Goal: Task Accomplishment & Management: Complete application form

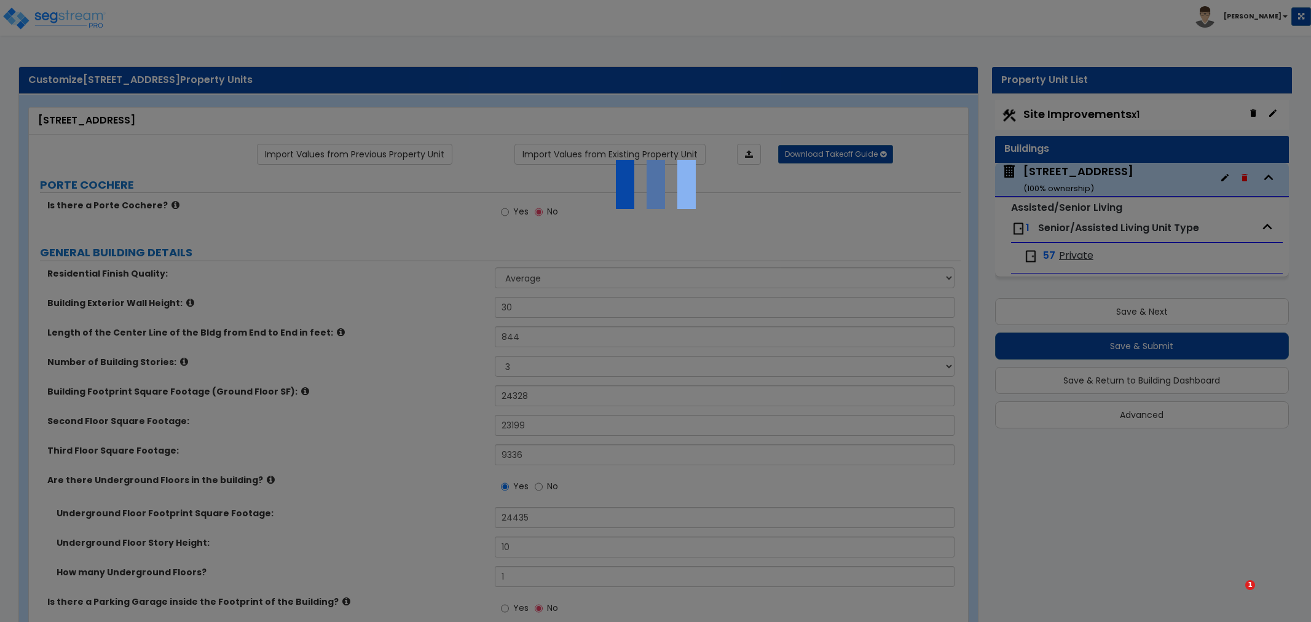
select select "1"
select select "3"
select select "6"
select select "1"
select select "2"
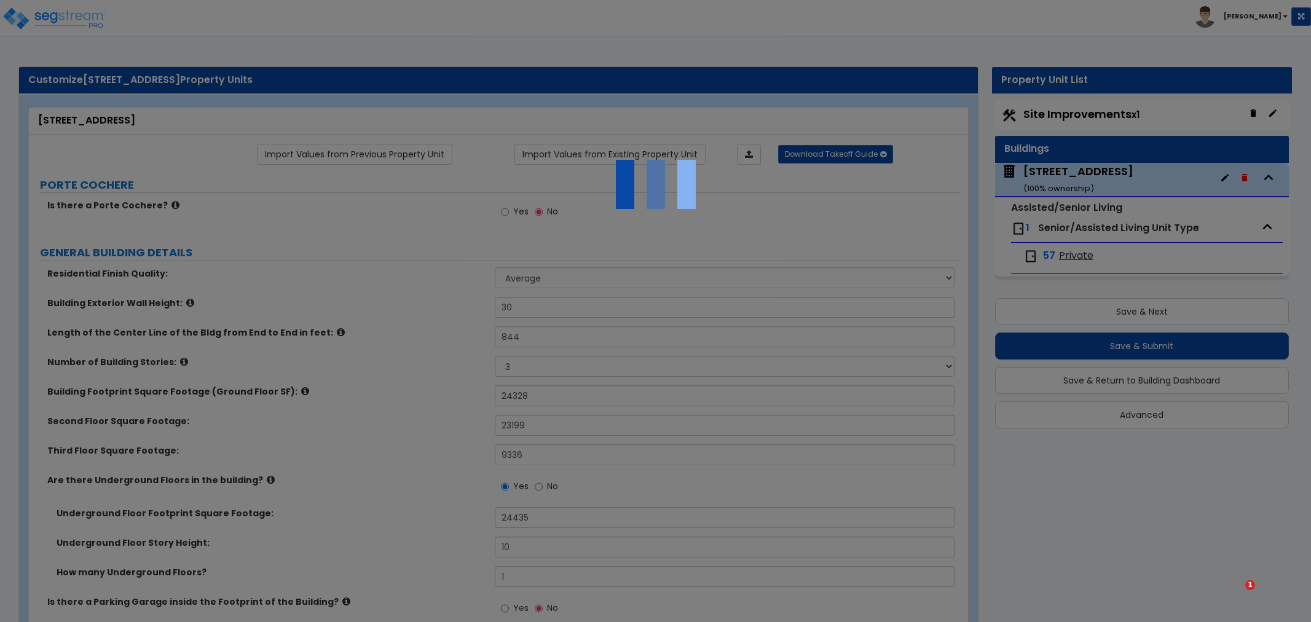
select select "1"
select select "2"
select select "1"
select select "3"
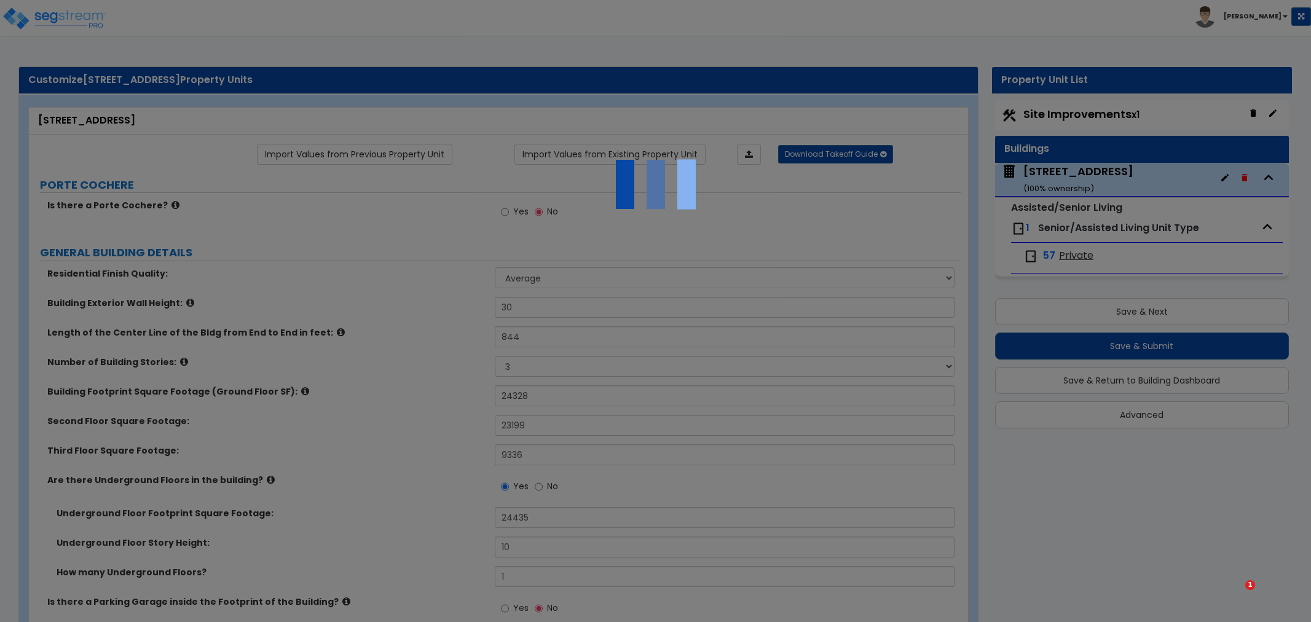
select select "2"
select select "1"
select select "2"
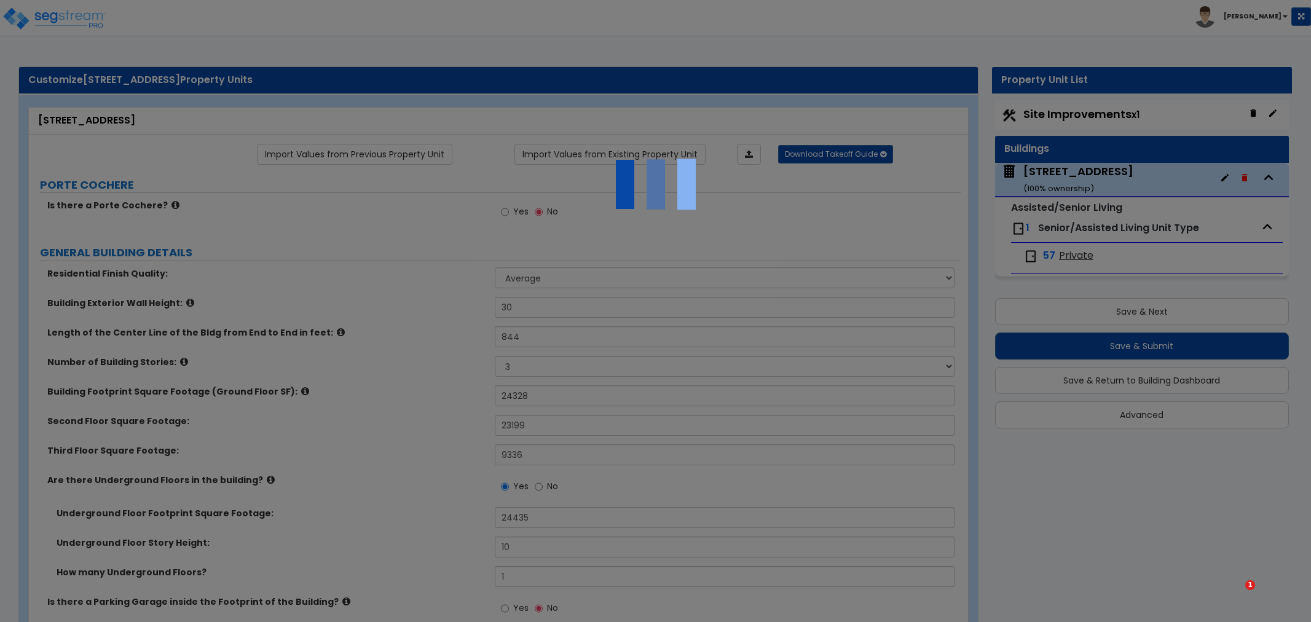
select select "5"
select select "1"
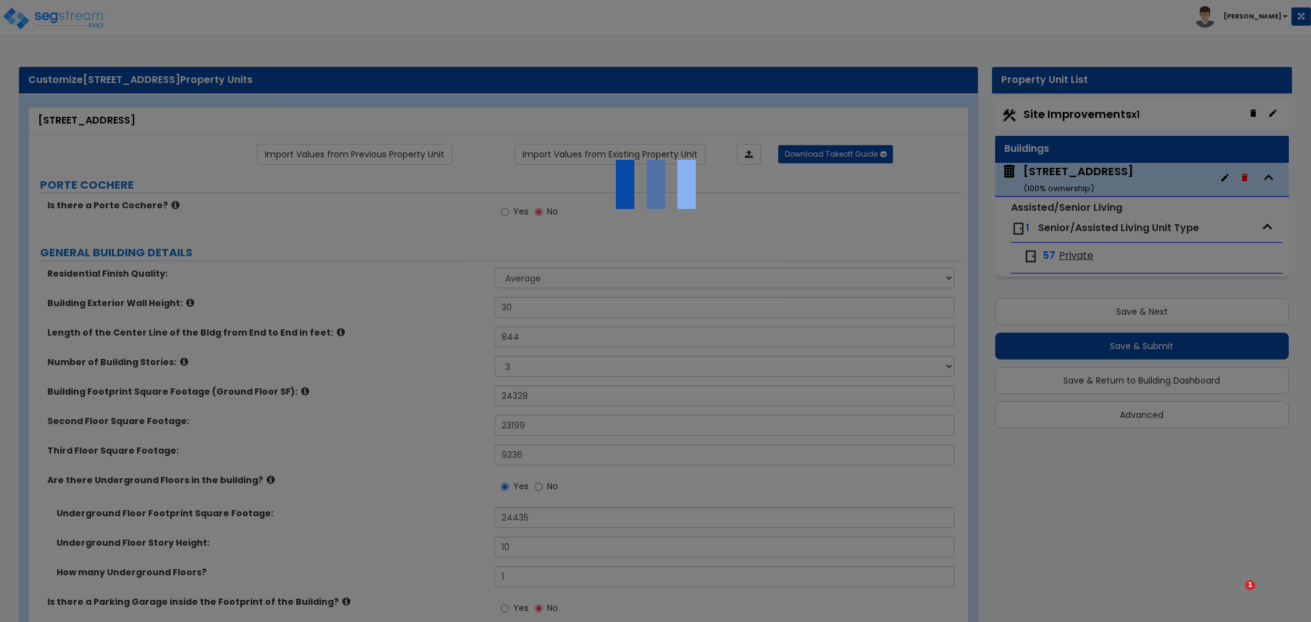
select select "4"
select select "1"
select select "3"
select select "5"
select select "3"
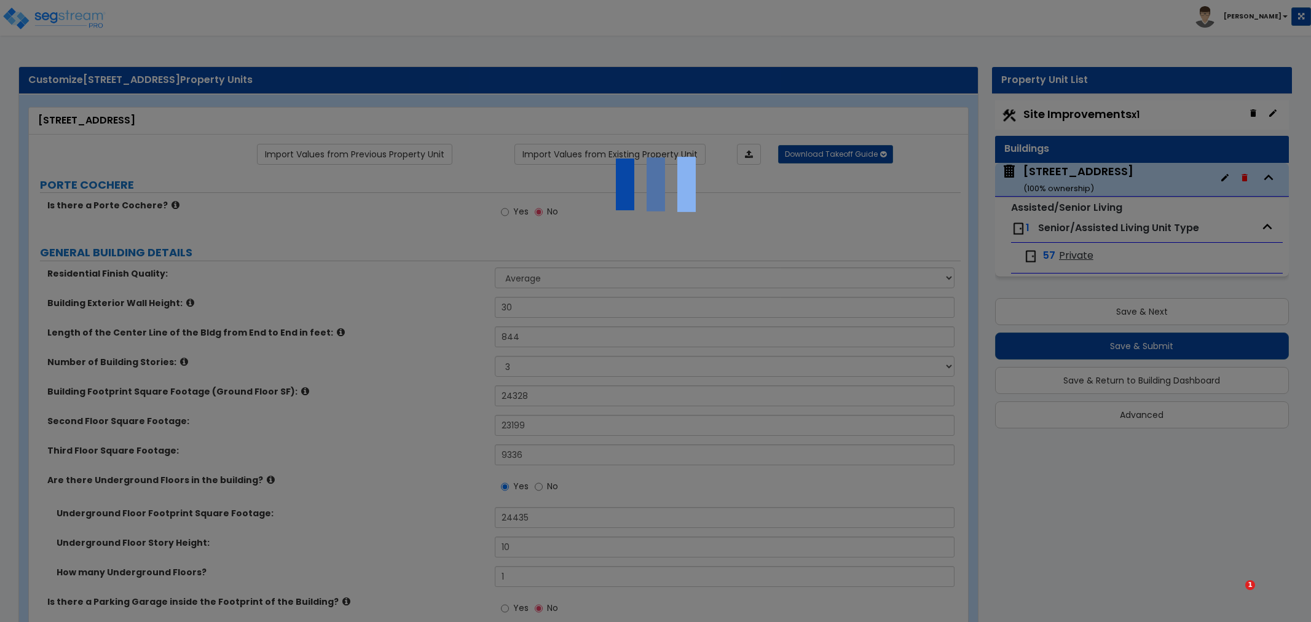
select select "1"
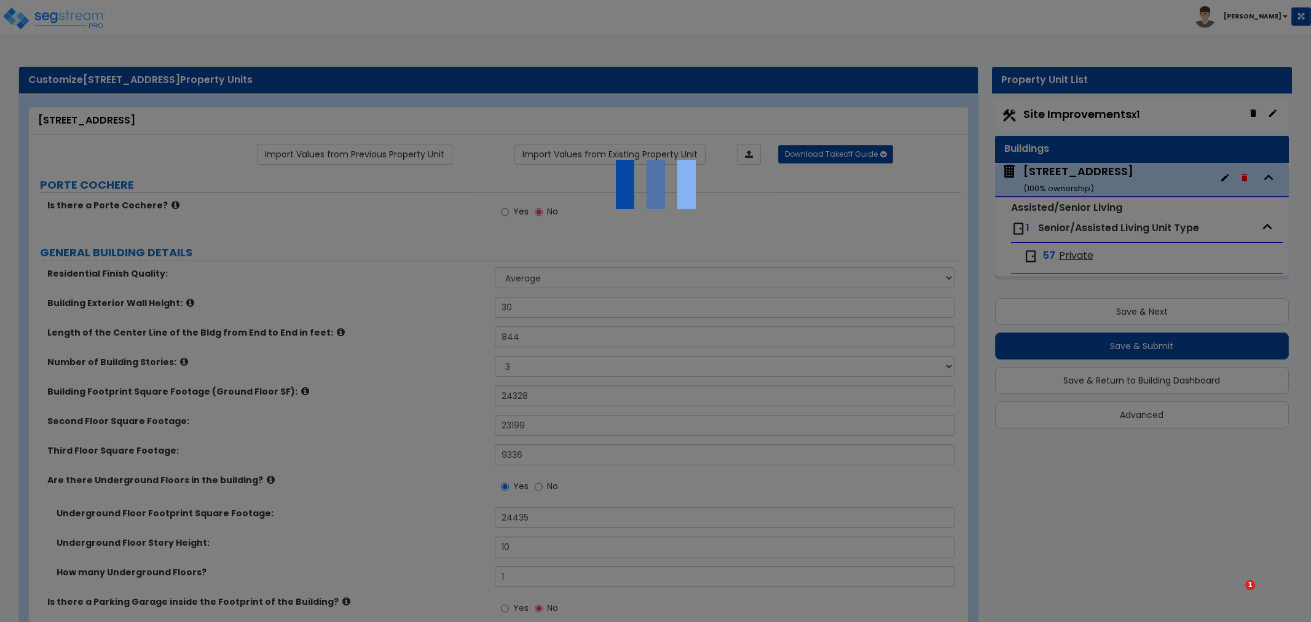
select select "3"
select select "2"
select select "1"
select select "2"
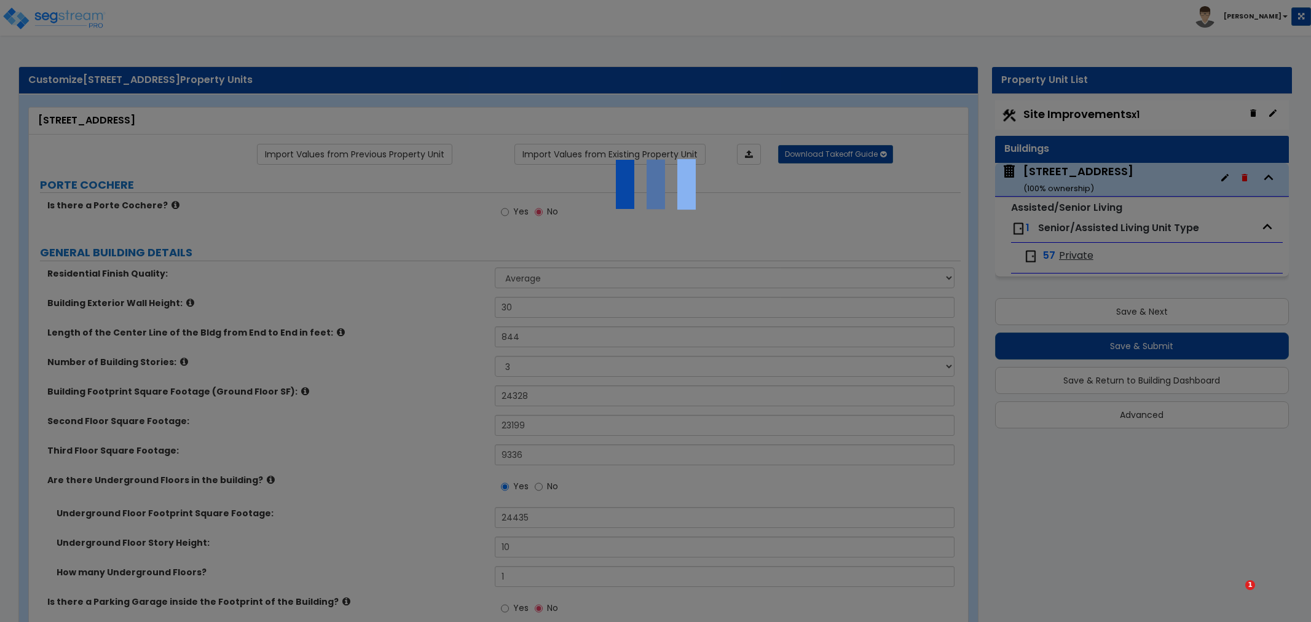
select select "3"
select select "4"
select select "6"
select select "2"
select select "1"
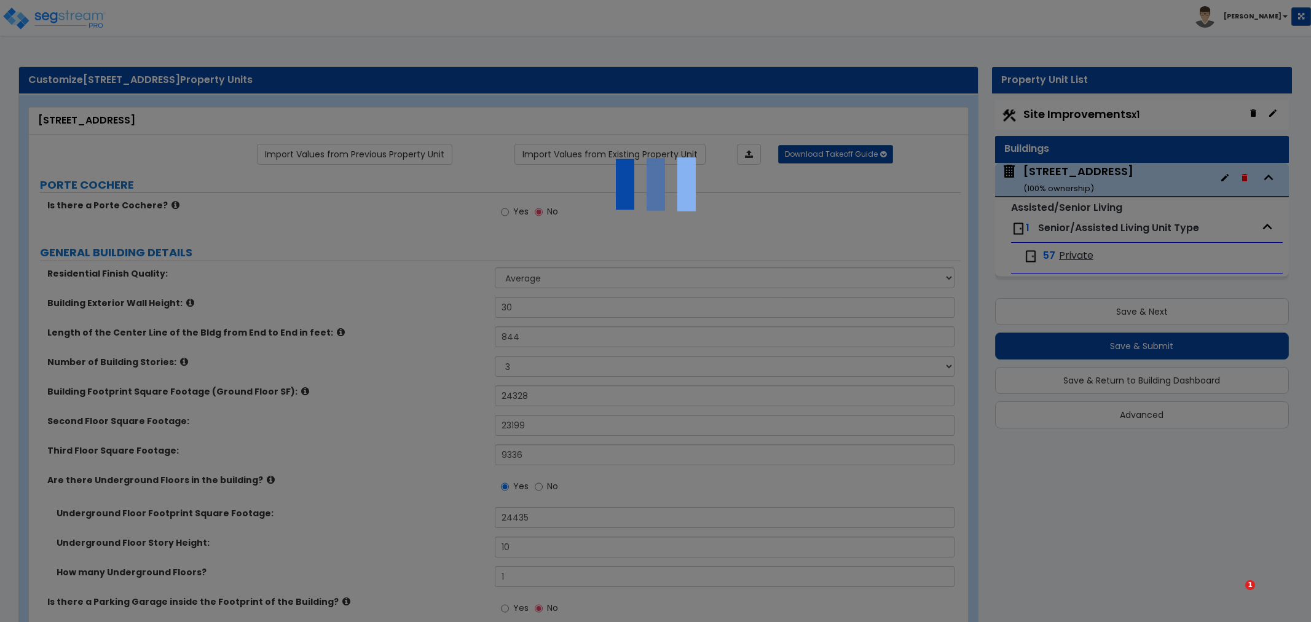
select select "1"
select select "2"
select select "3"
select select "5"
select select "2"
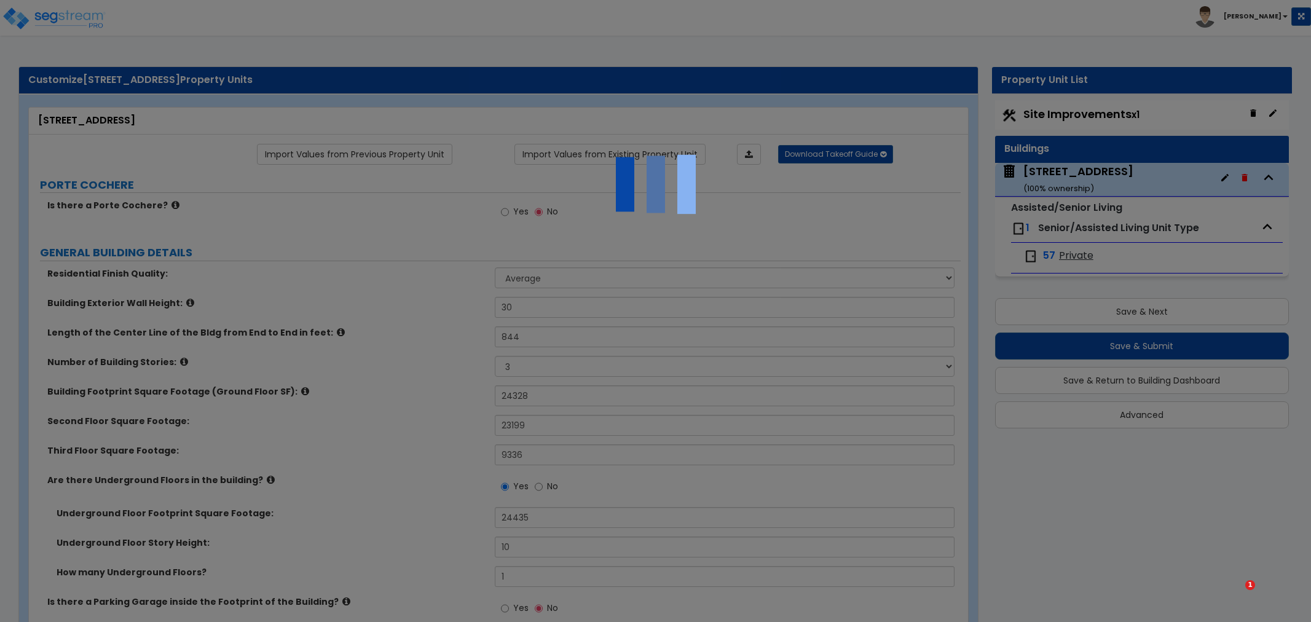
select select "1"
select select "2"
select select "1"
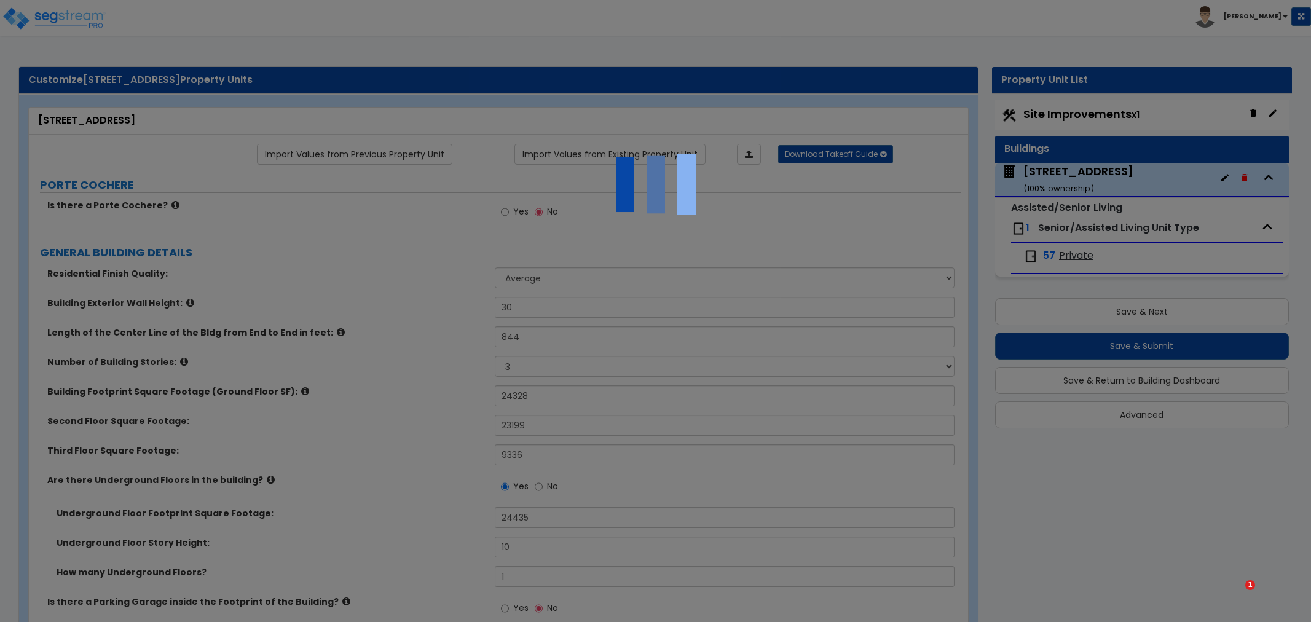
select select "3"
select select "1"
select select "3"
select select "1"
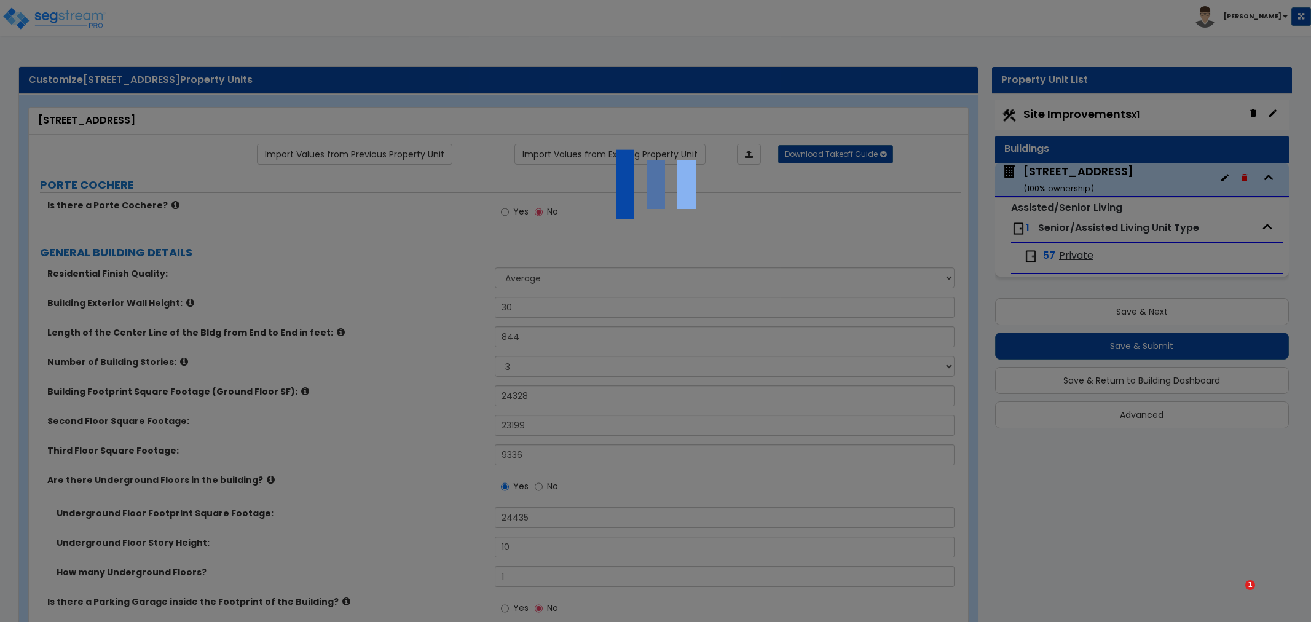
select select "1"
select select "2"
select select "1"
select select "4"
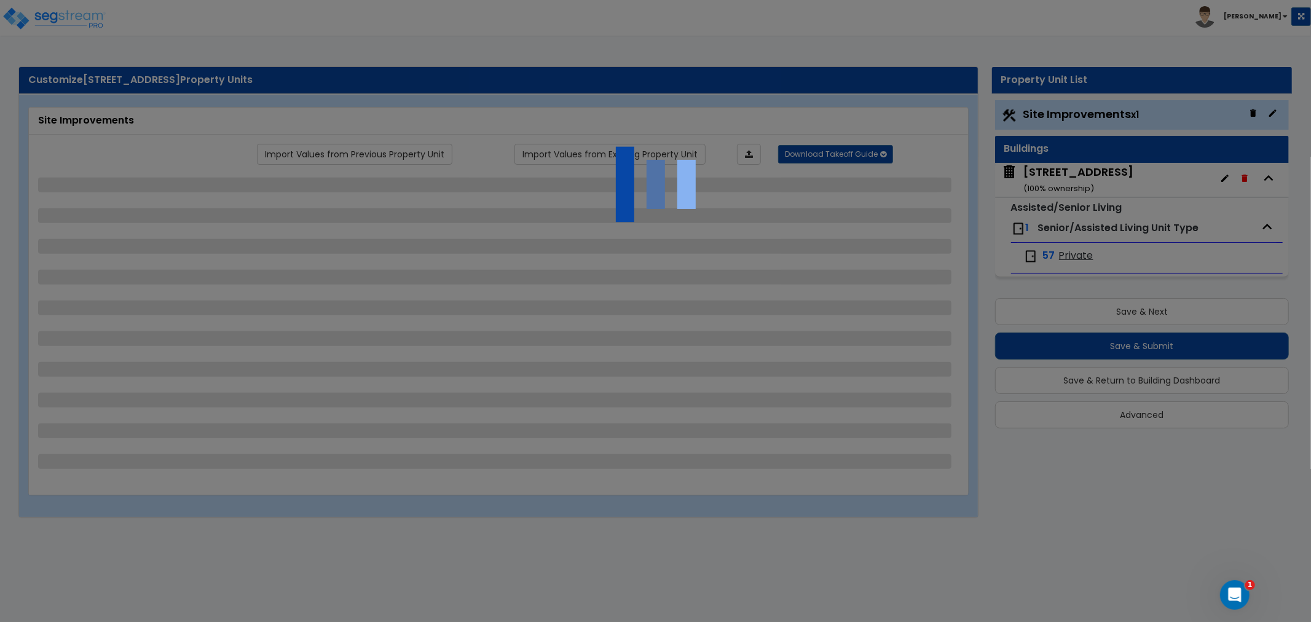
select select "2"
select select "1"
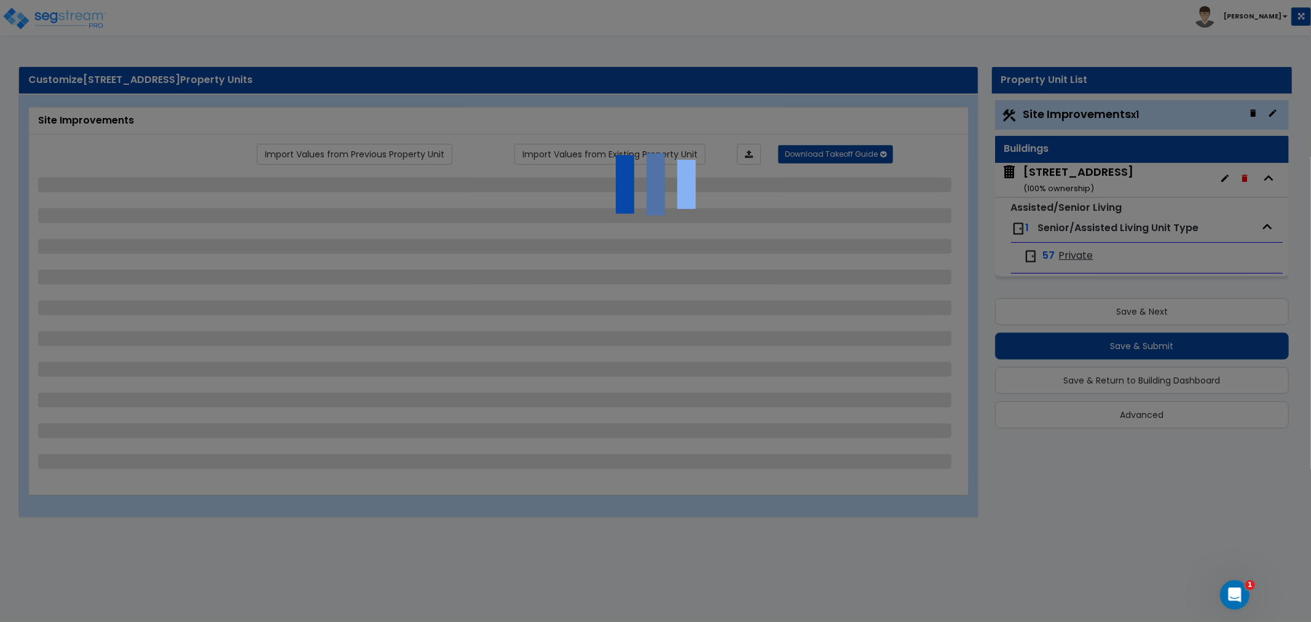
select select "1"
select select "2"
select select "1"
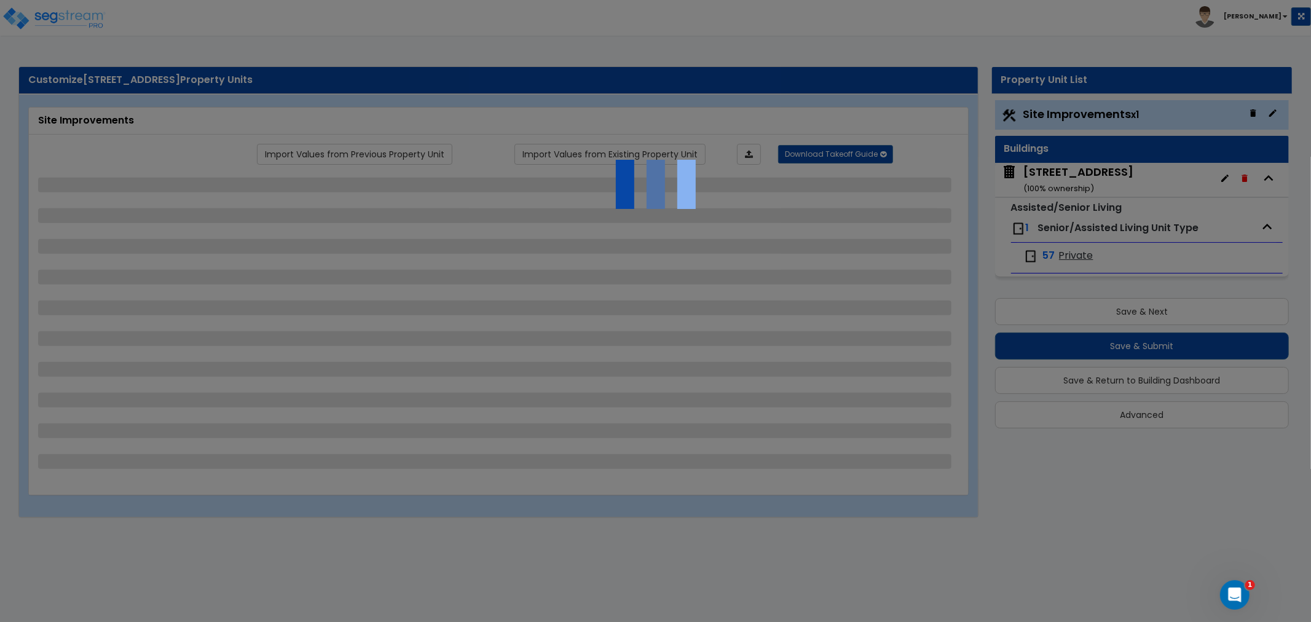
select select "1"
select select "2"
select select "1"
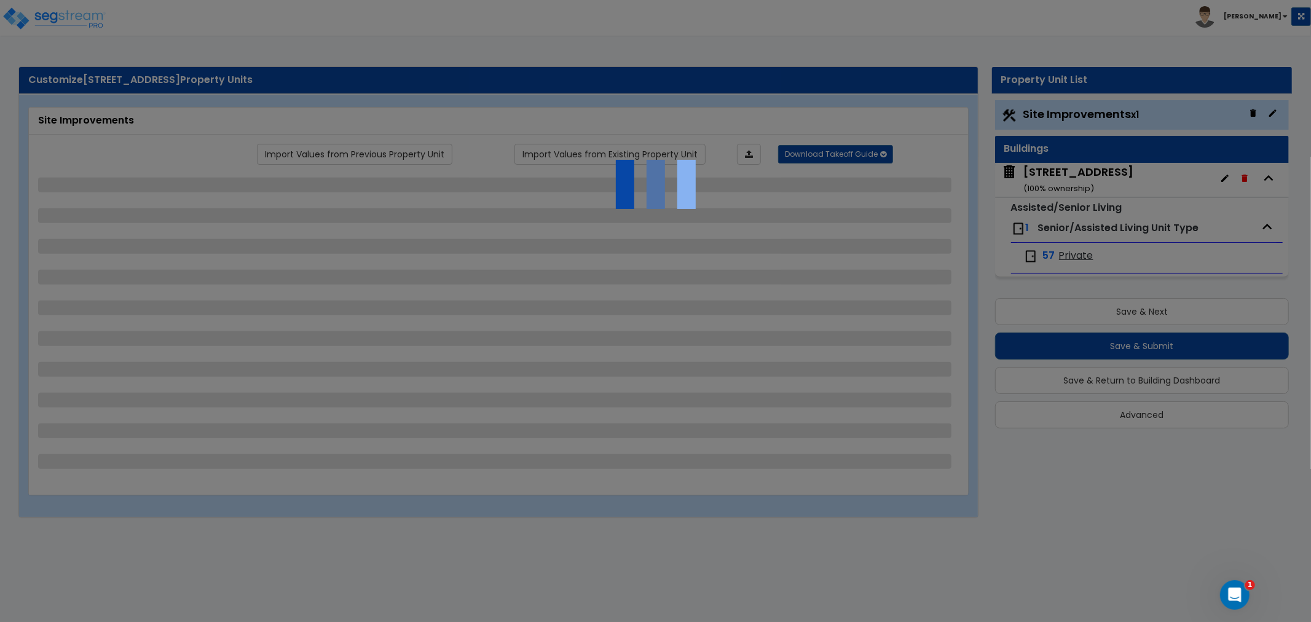
select select "1"
select select "2"
select select "1"
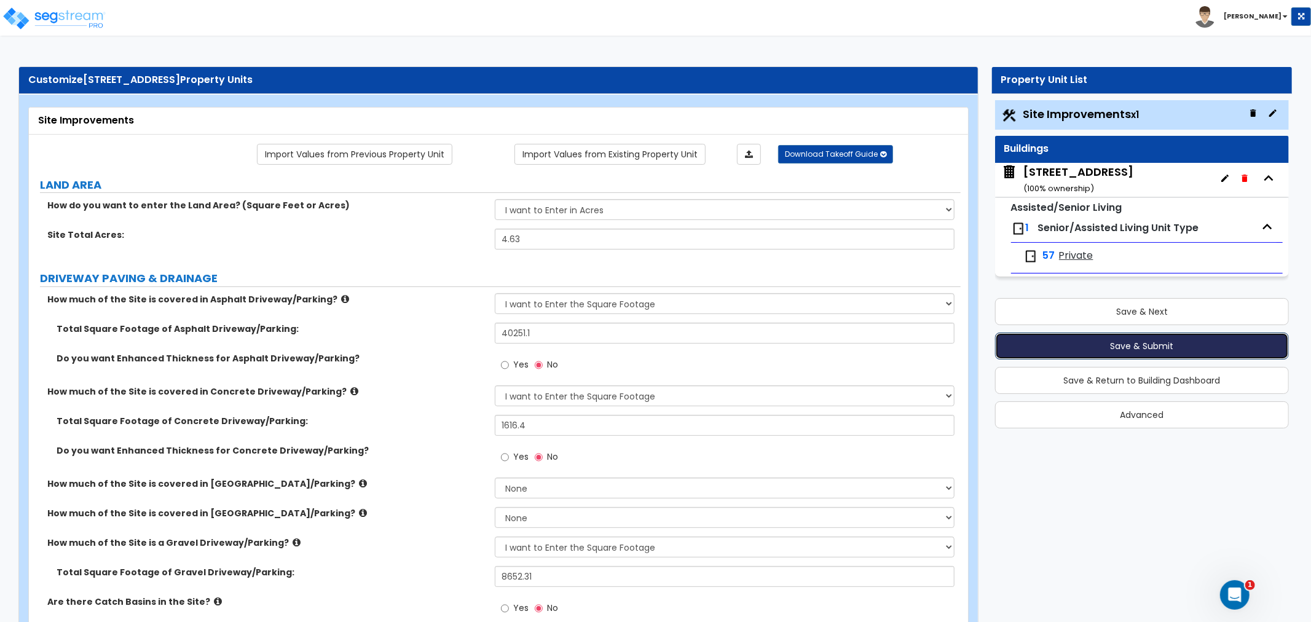
click at [1133, 344] on button "Save & Submit" at bounding box center [1142, 345] width 294 height 27
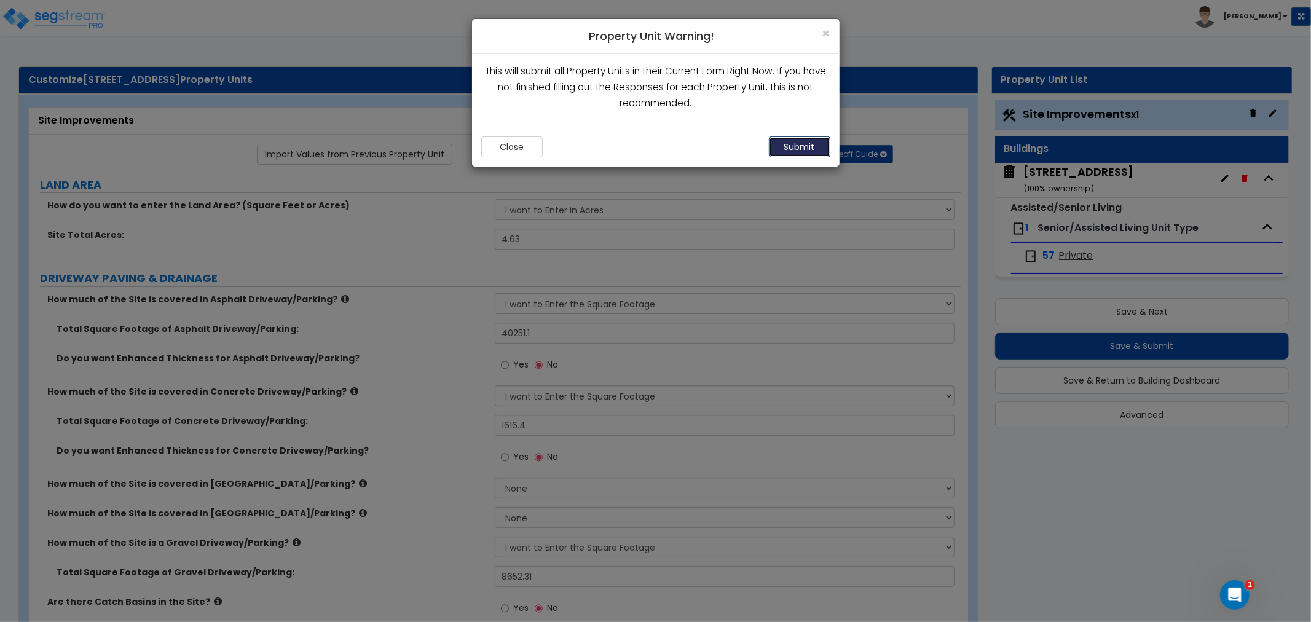
click at [802, 152] on button "Submit" at bounding box center [799, 146] width 61 height 21
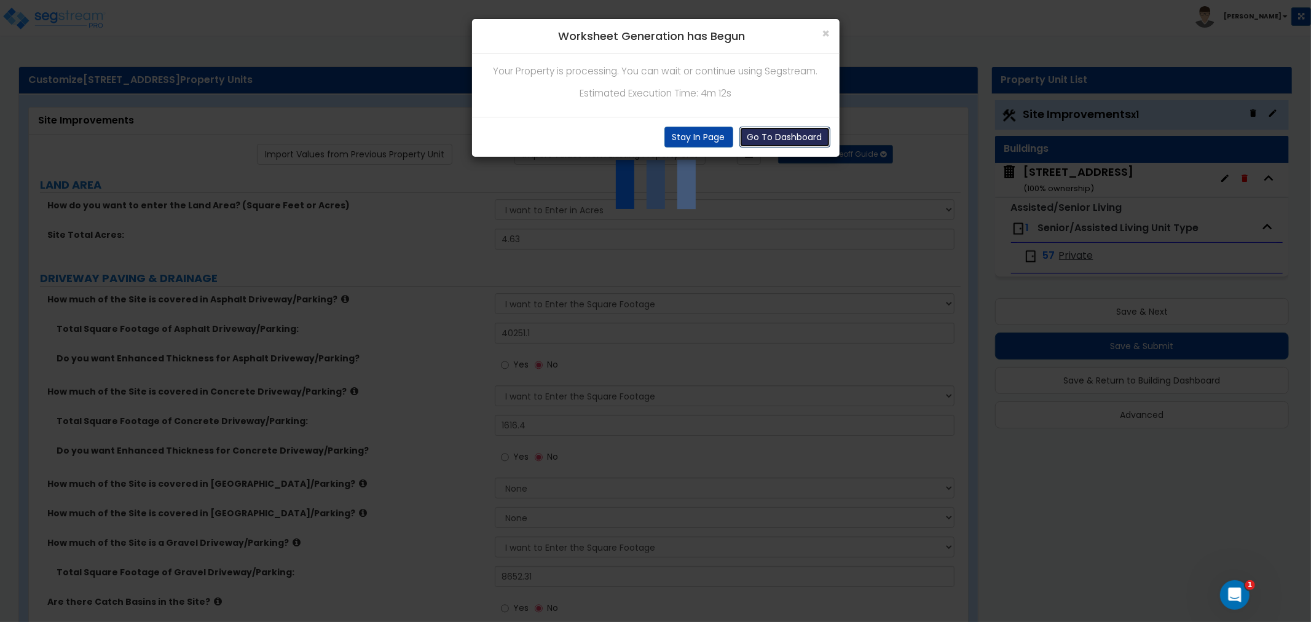
click at [779, 138] on button "Go To Dashboard" at bounding box center [784, 137] width 91 height 21
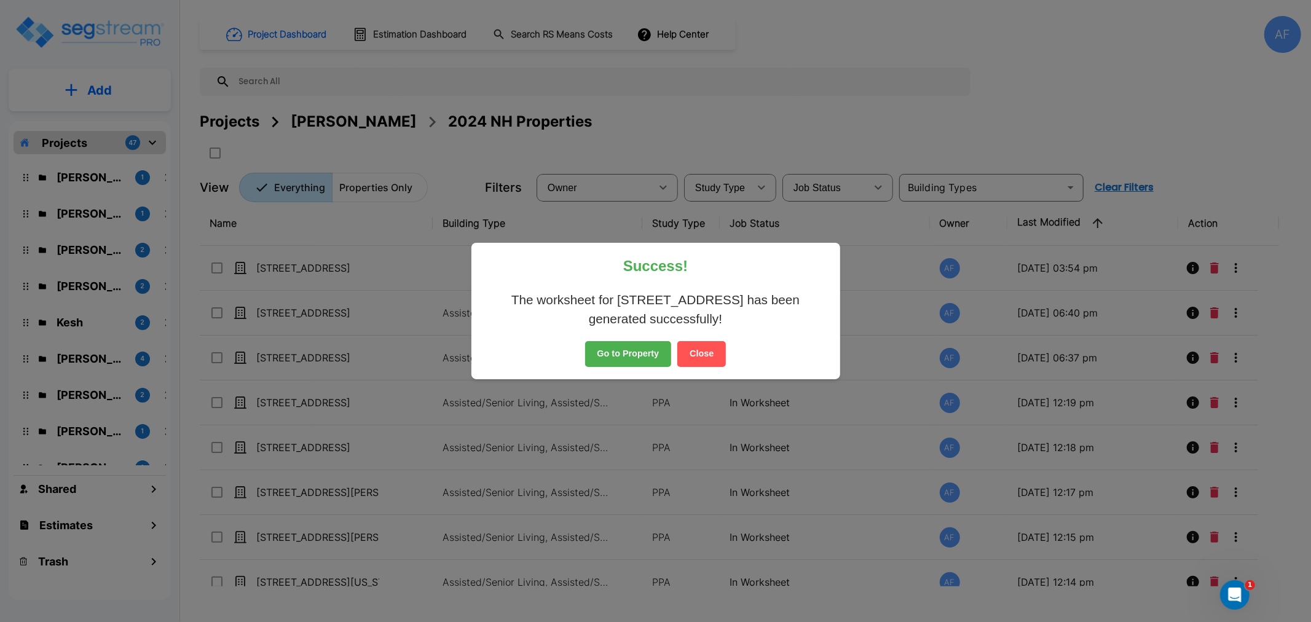
click at [631, 361] on button "Go to Property" at bounding box center [628, 354] width 87 height 26
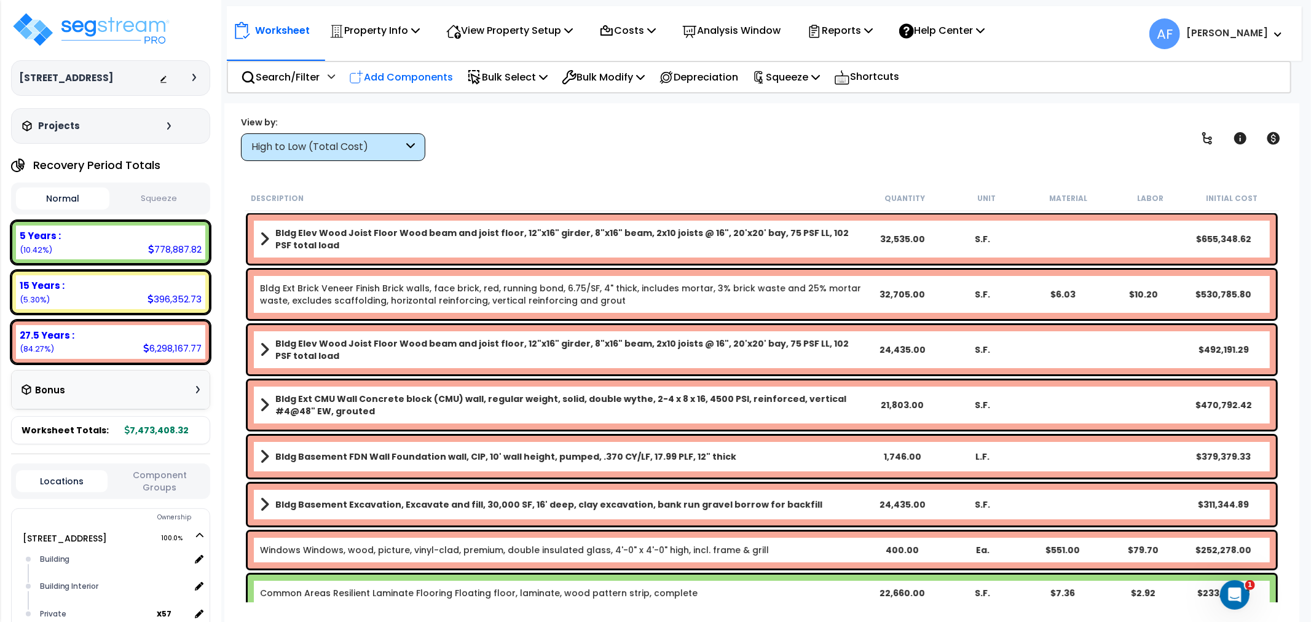
click at [388, 76] on p "Add Components" at bounding box center [401, 77] width 104 height 17
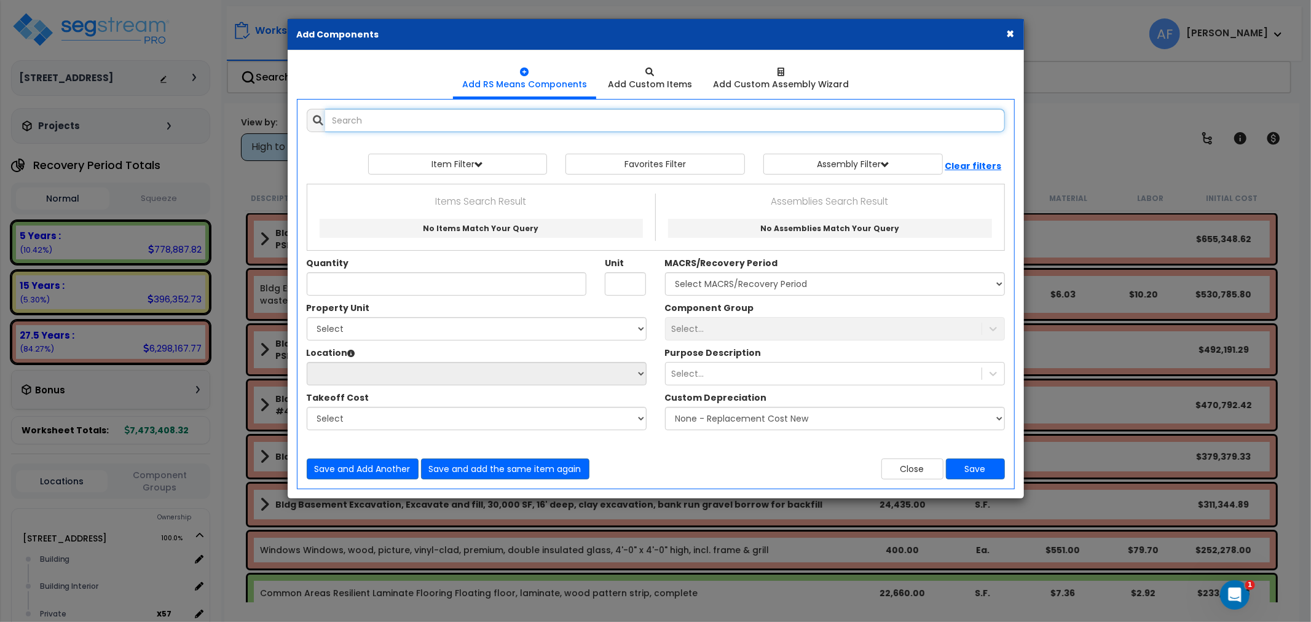
click at [419, 125] on input "text" at bounding box center [665, 120] width 680 height 23
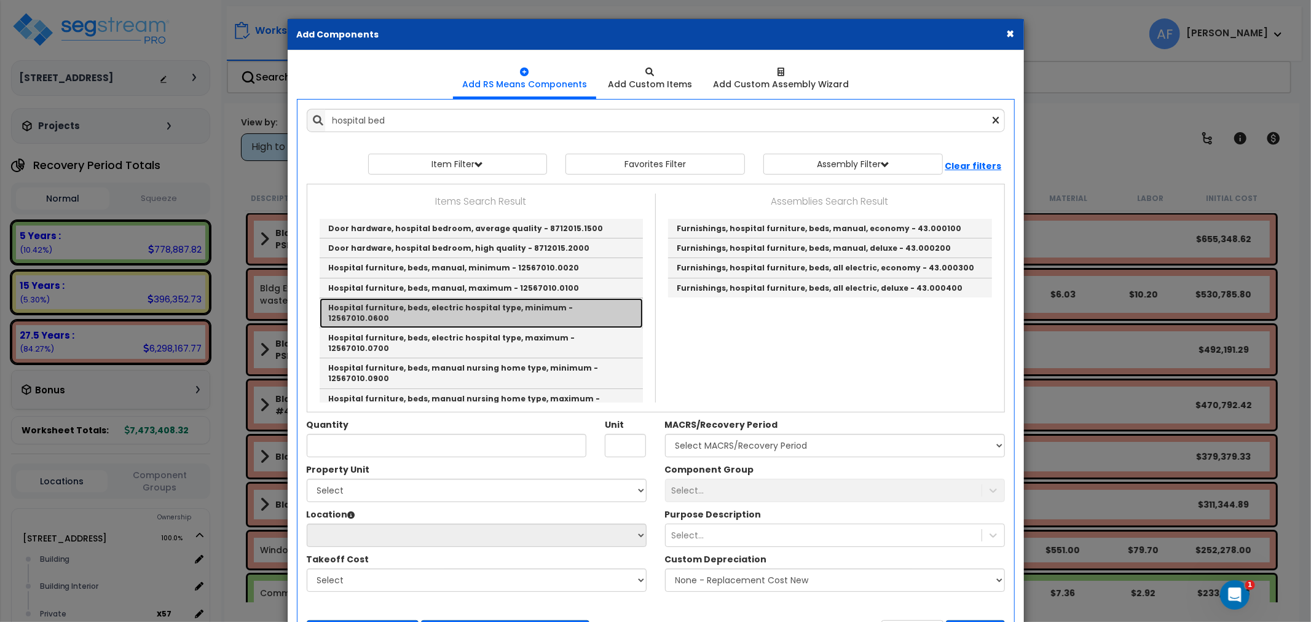
click at [506, 310] on link "Hospital furniture, beds, electric hospital type, minimum - 12567010.0600" at bounding box center [481, 313] width 323 height 30
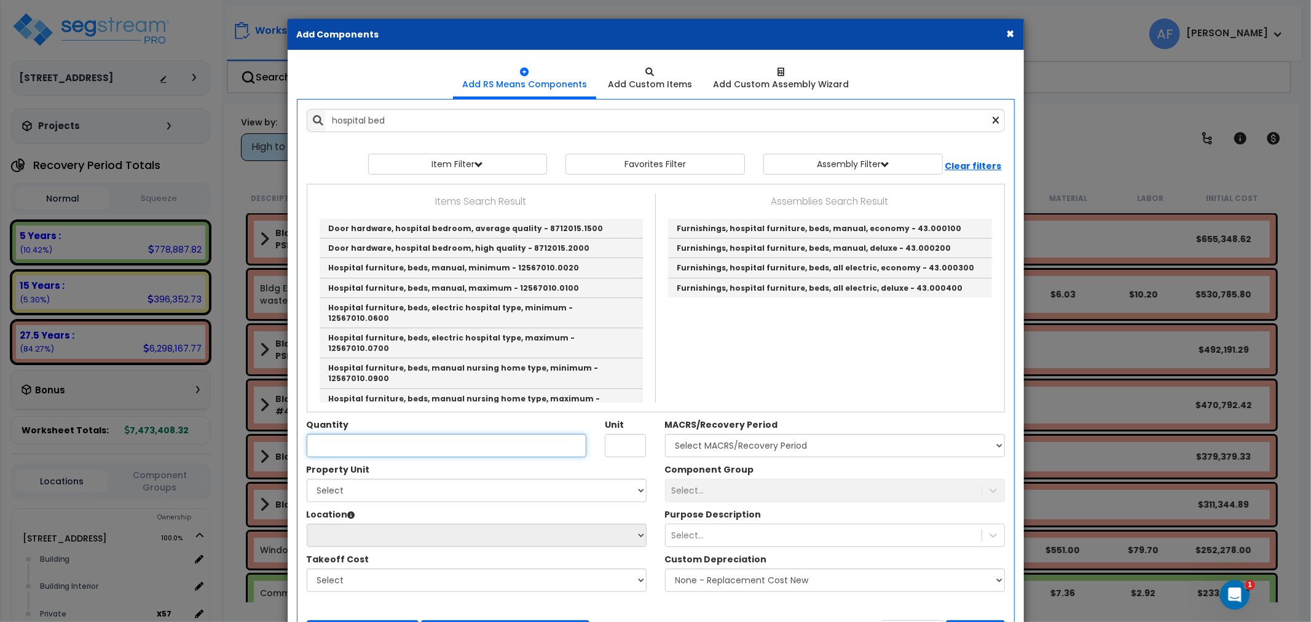
type input "Hospital furniture, beds, electric hospital type, minimum - 12567010.0600"
type input "Ea."
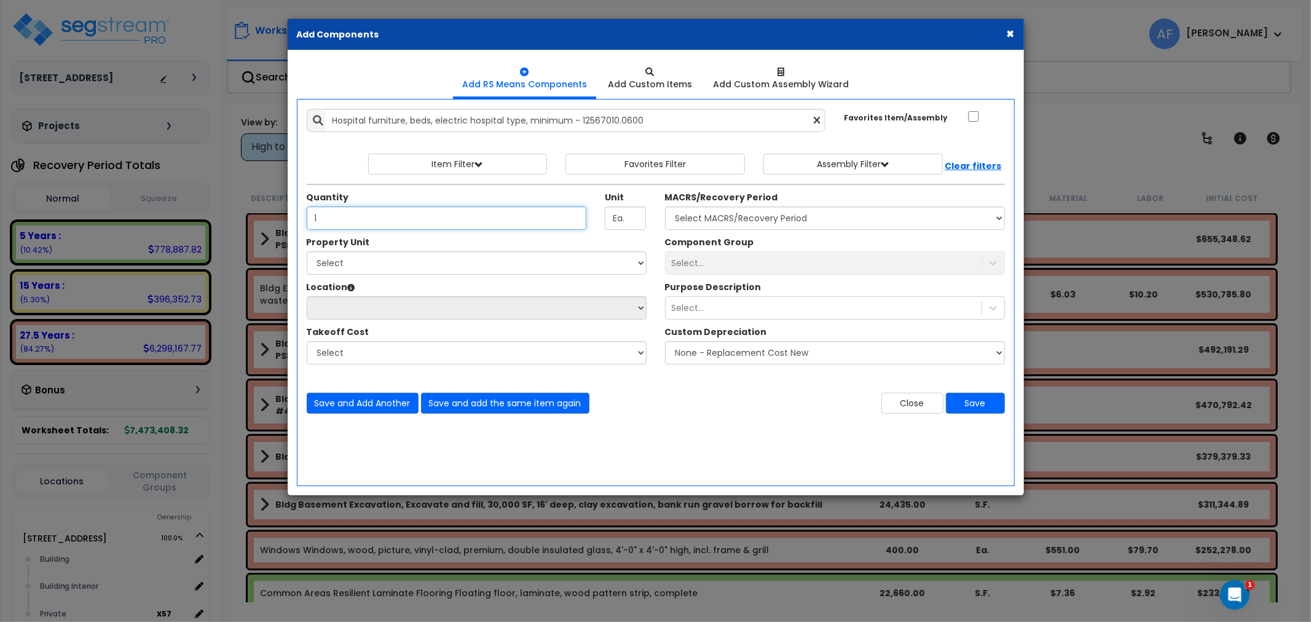
type input "1"
click at [408, 265] on select "Select 300 Bridgewater Avenue Site Improvements" at bounding box center [477, 262] width 340 height 23
select select "168347"
click at [307, 251] on select "Select 300 Bridgewater Avenue Site Improvements" at bounding box center [477, 262] width 340 height 23
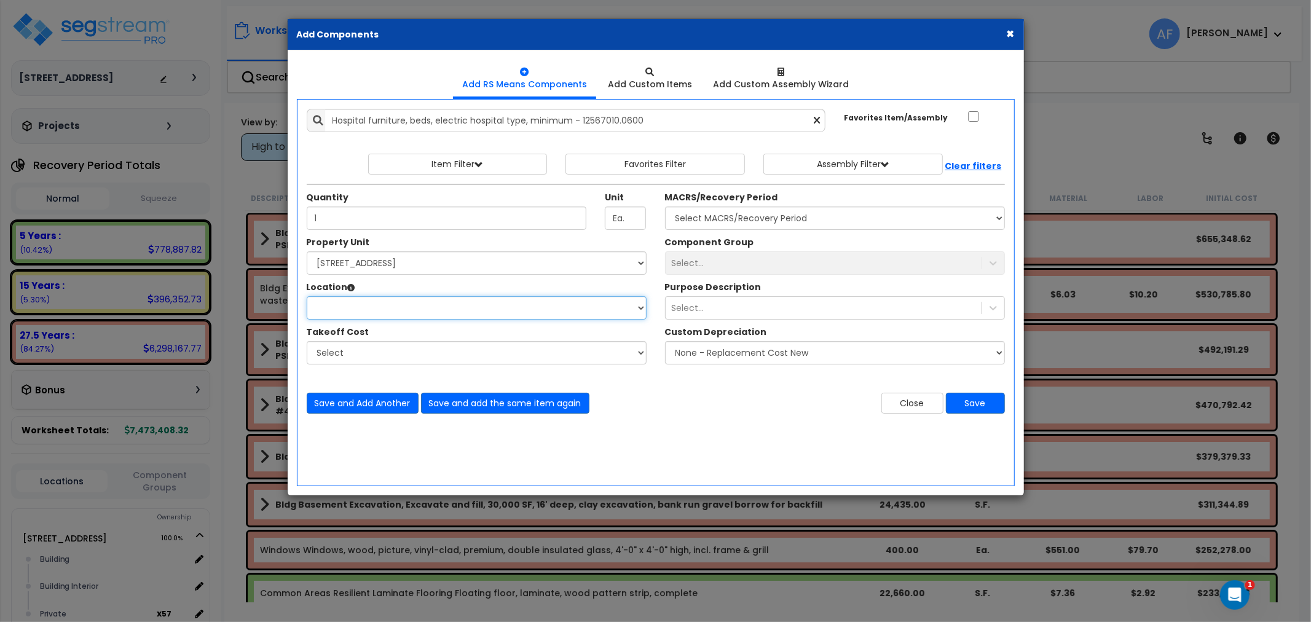
click at [422, 308] on select "Location:" at bounding box center [477, 307] width 340 height 23
select select "13702"
click at [307, 296] on select "Select Building Building Interior Private Add Additional Location" at bounding box center [477, 307] width 340 height 23
click at [830, 216] on select "Select MACRS/Recovery Period 5 Years - 57.0 - Distributive Trades & Services 5 …" at bounding box center [835, 217] width 340 height 23
select select "3667"
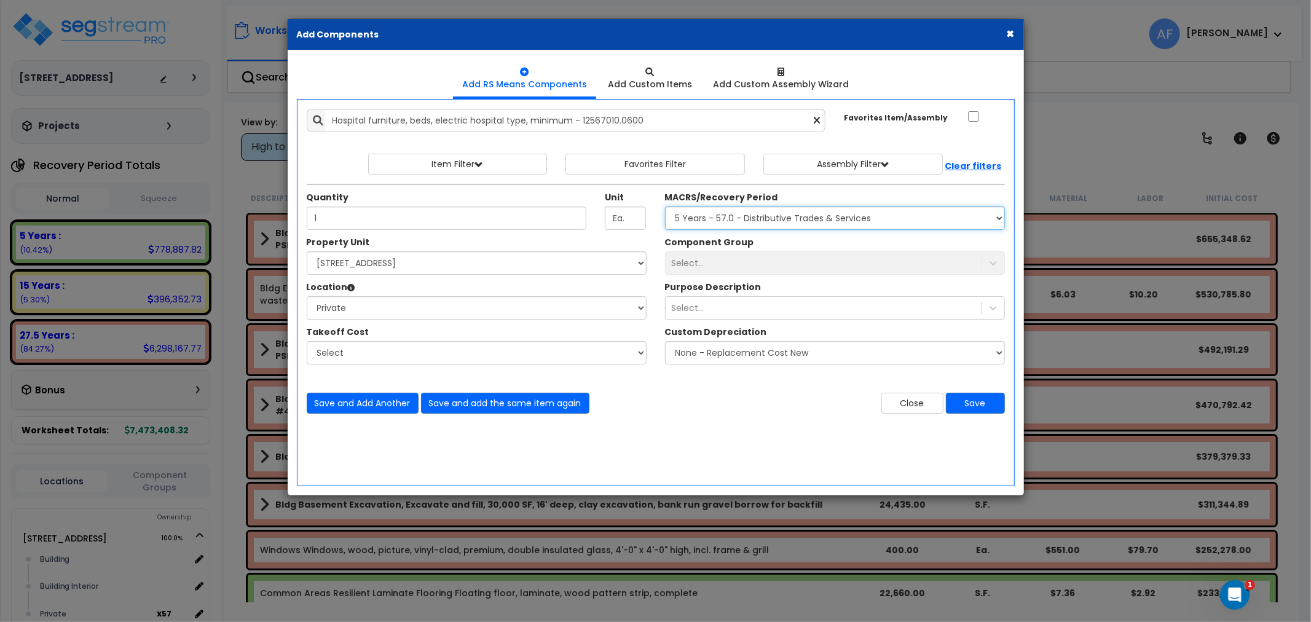
click at [665, 206] on select "Select MACRS/Recovery Period 5 Years - 57.0 - Distributive Trades & Services 5 …" at bounding box center [835, 217] width 340 height 23
click at [765, 262] on div "Select..." at bounding box center [835, 262] width 340 height 23
click at [765, 262] on div "Select..." at bounding box center [824, 263] width 316 height 20
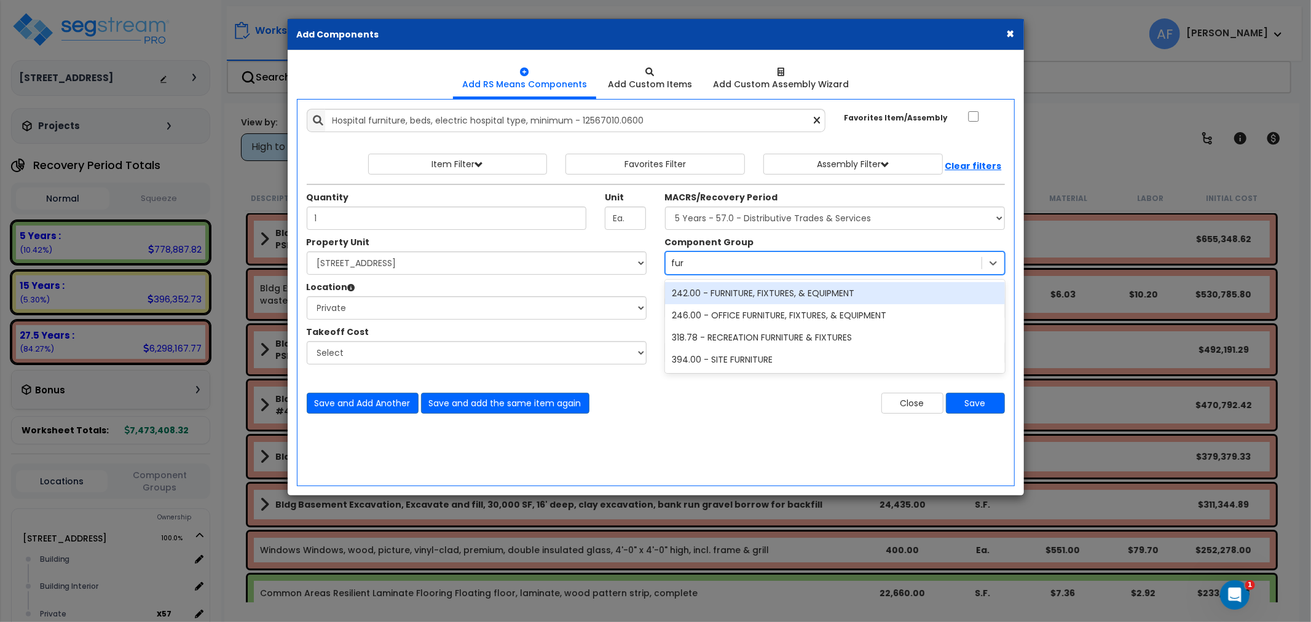
type input "furn"
click at [776, 290] on div "242.00 - FURNITURE, FIXTURES, & EQUIPMENT" at bounding box center [835, 293] width 340 height 22
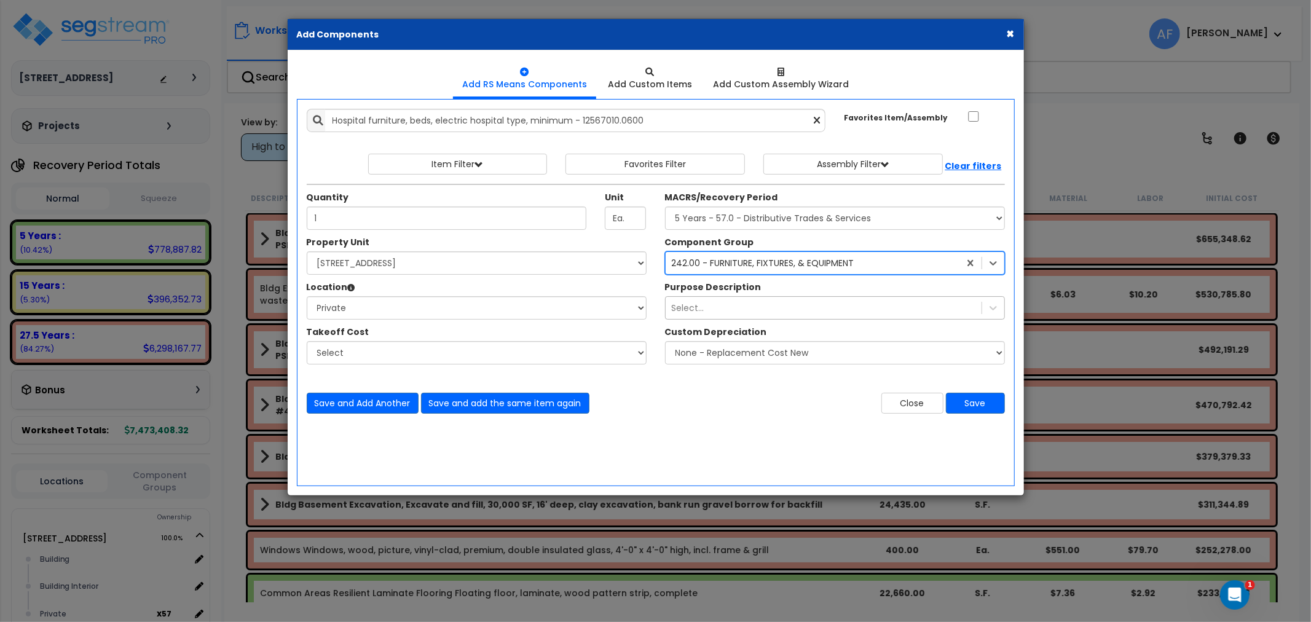
click at [770, 301] on div "Select..." at bounding box center [824, 308] width 316 height 20
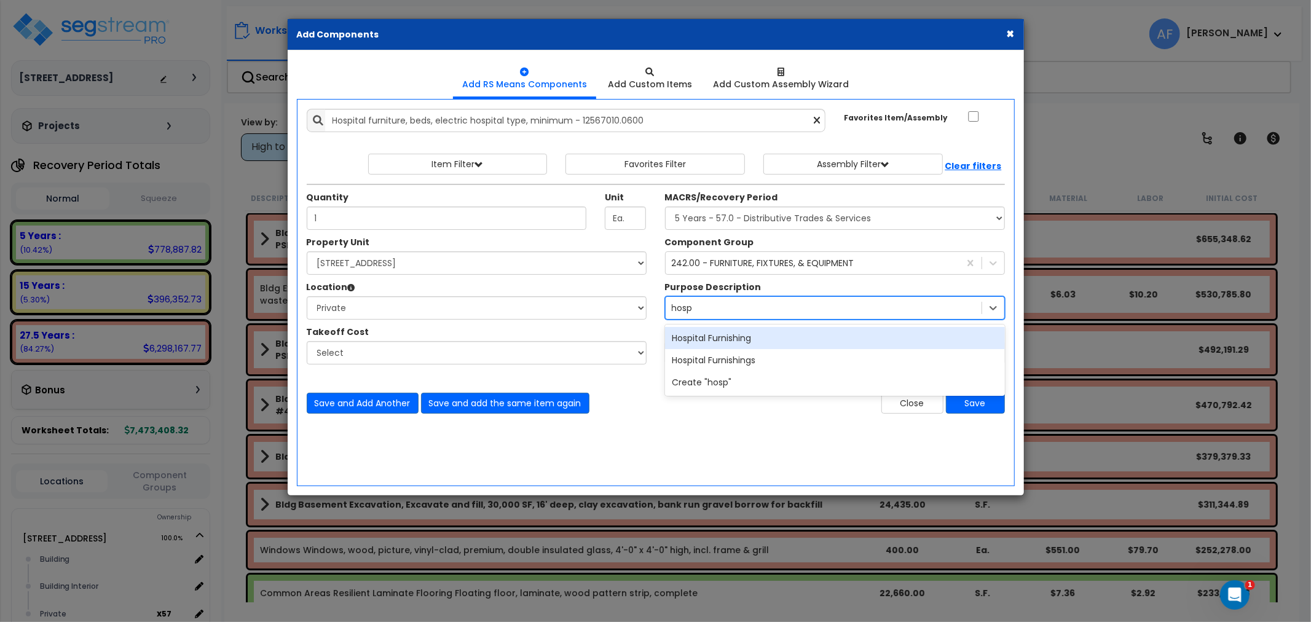
type input "hospi"
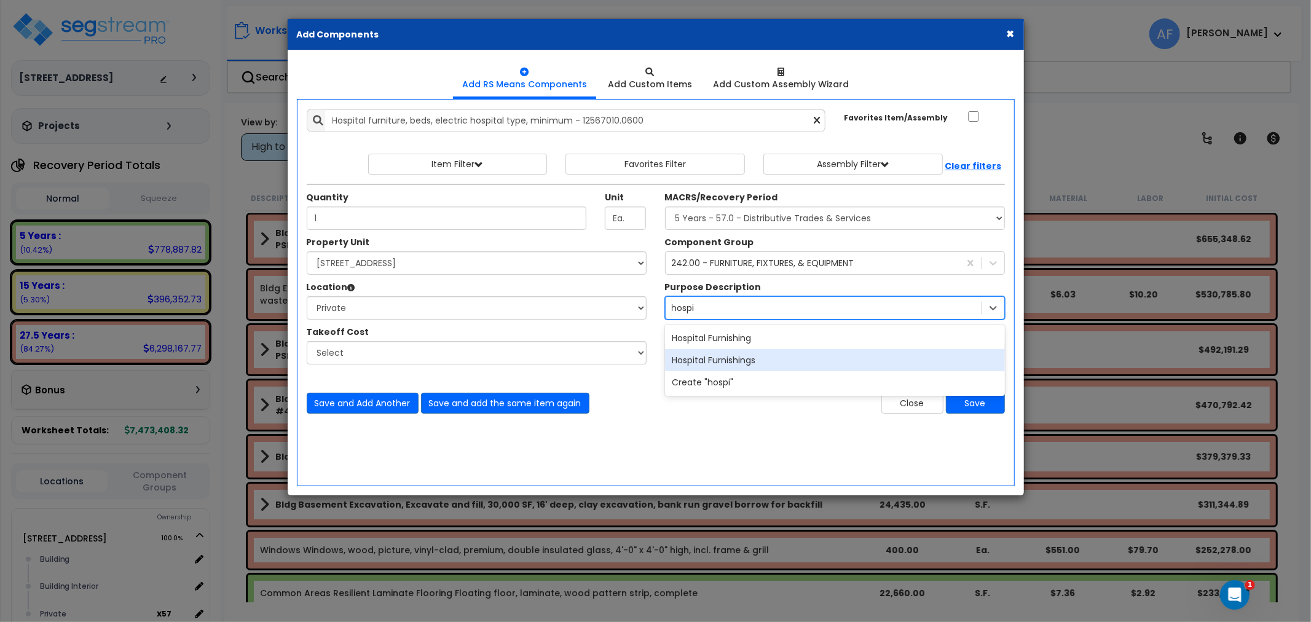
click at [744, 358] on div "Hospital Furnishings" at bounding box center [835, 360] width 340 height 22
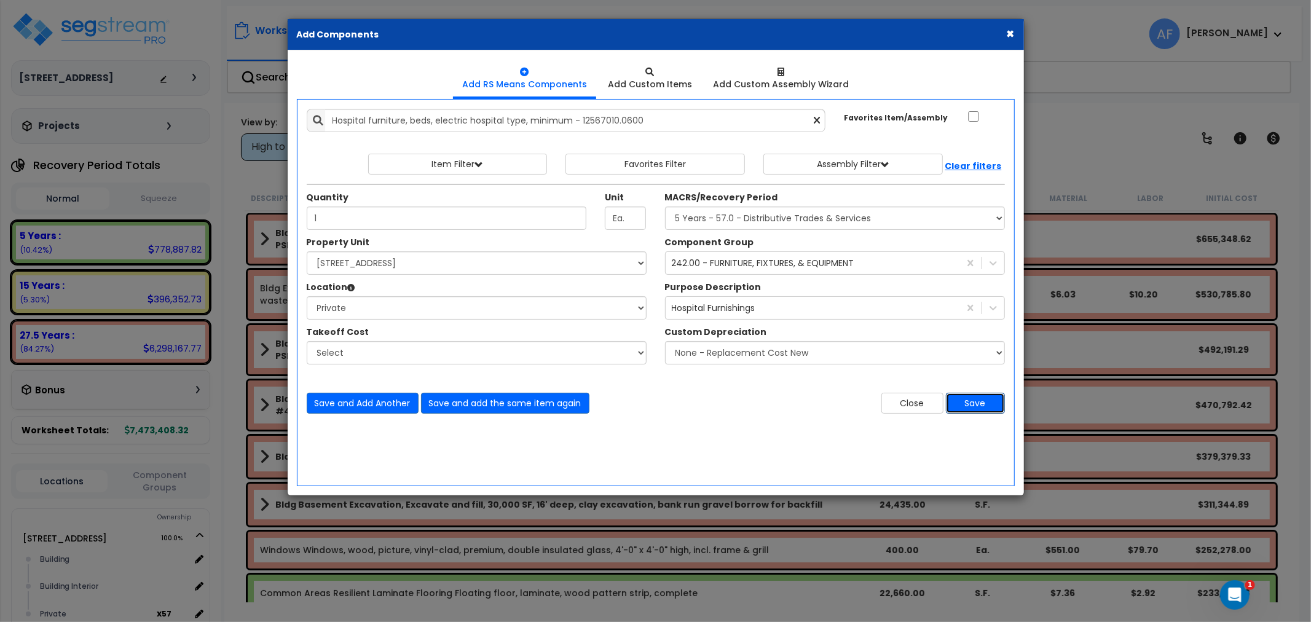
click at [981, 403] on button "Save" at bounding box center [975, 403] width 59 height 21
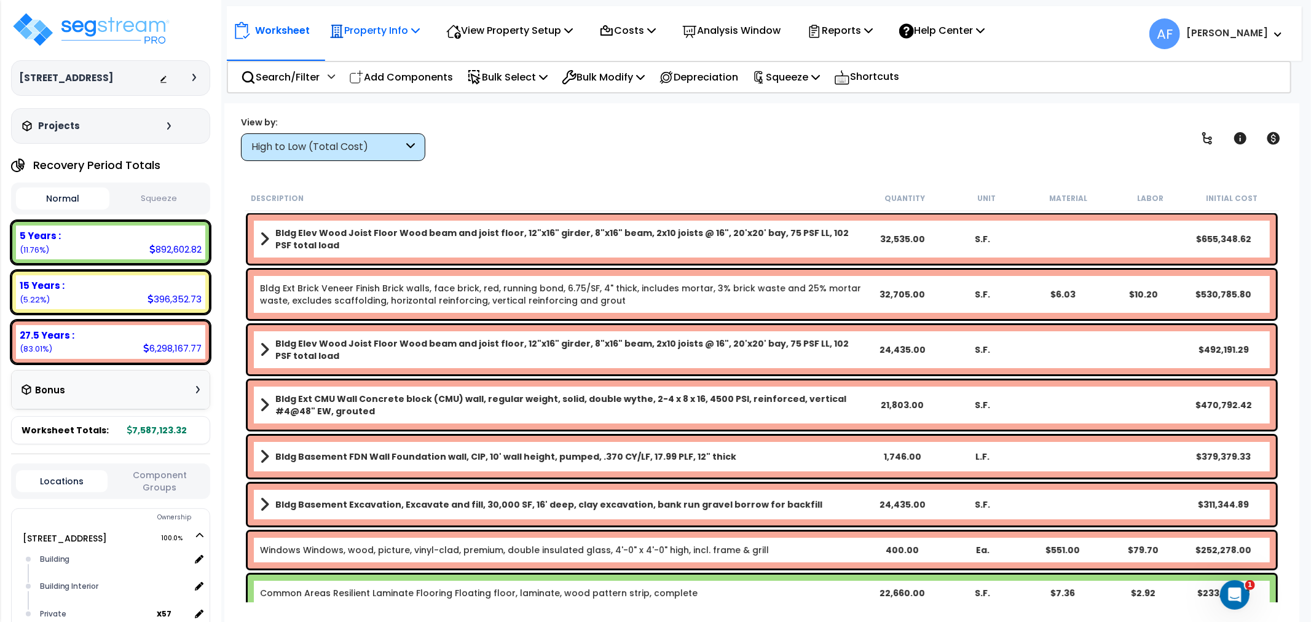
click at [404, 26] on p "Property Info" at bounding box center [374, 30] width 90 height 17
click at [398, 58] on link "Property Setup" at bounding box center [384, 58] width 122 height 25
click at [533, 31] on p "View Property Setup" at bounding box center [509, 30] width 127 height 17
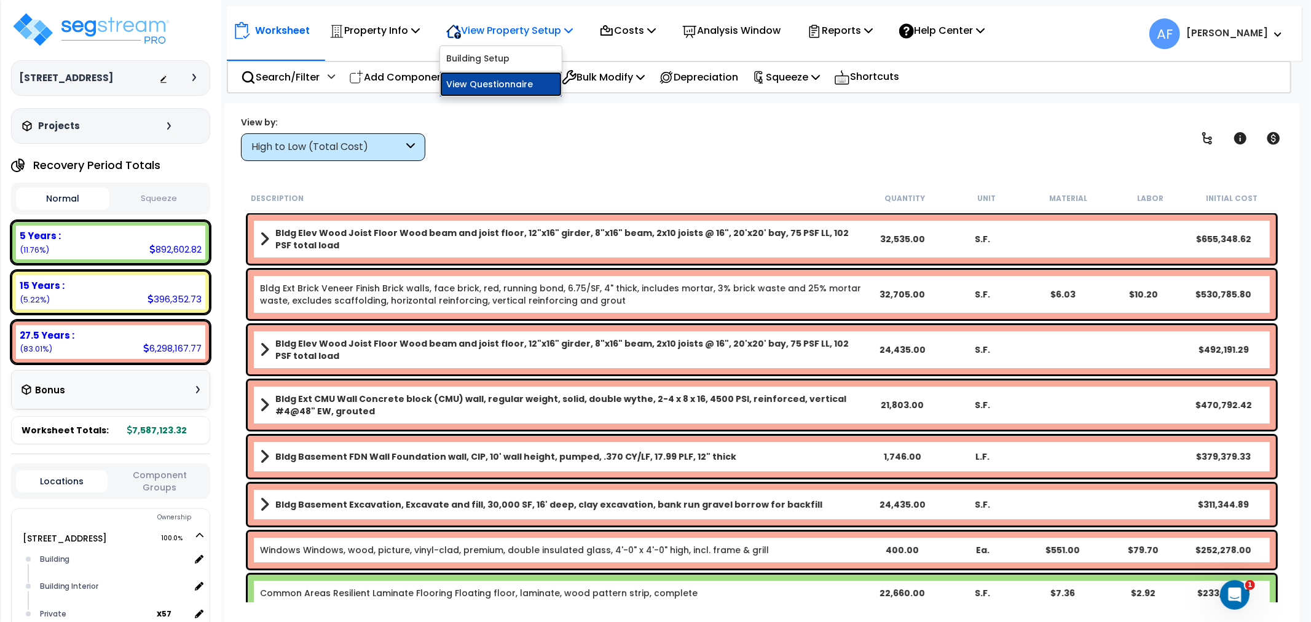
click at [509, 81] on link "View Questionnaire" at bounding box center [501, 84] width 122 height 25
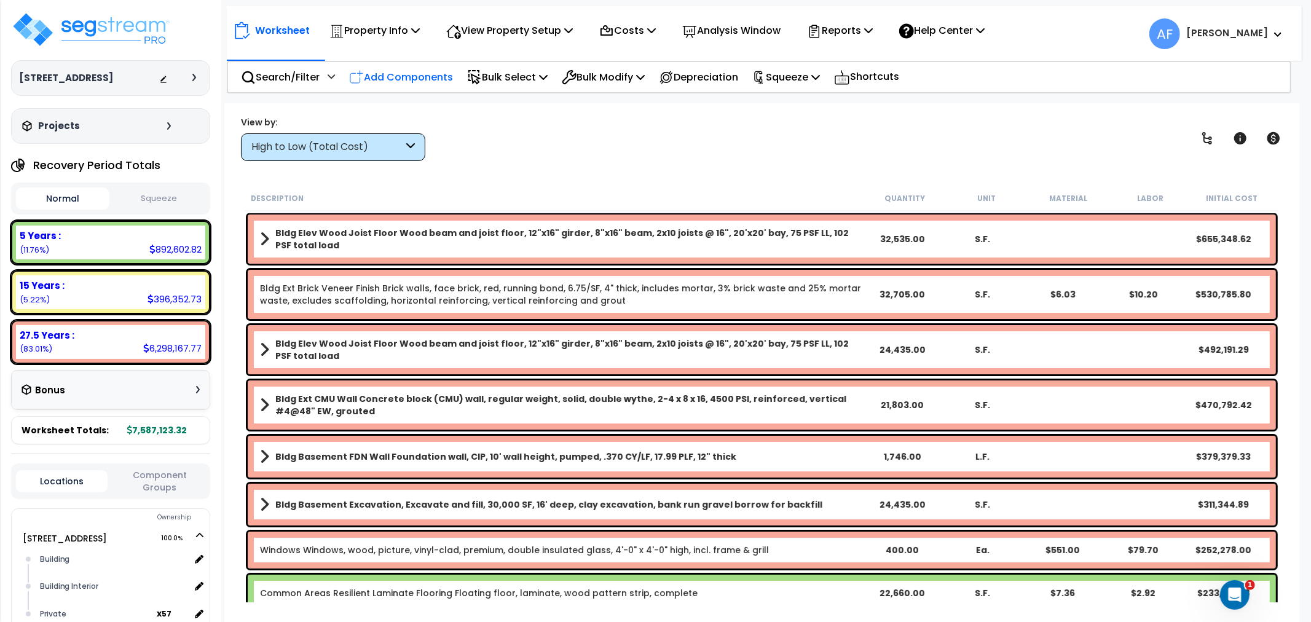
click at [433, 81] on p "Add Components" at bounding box center [401, 77] width 104 height 17
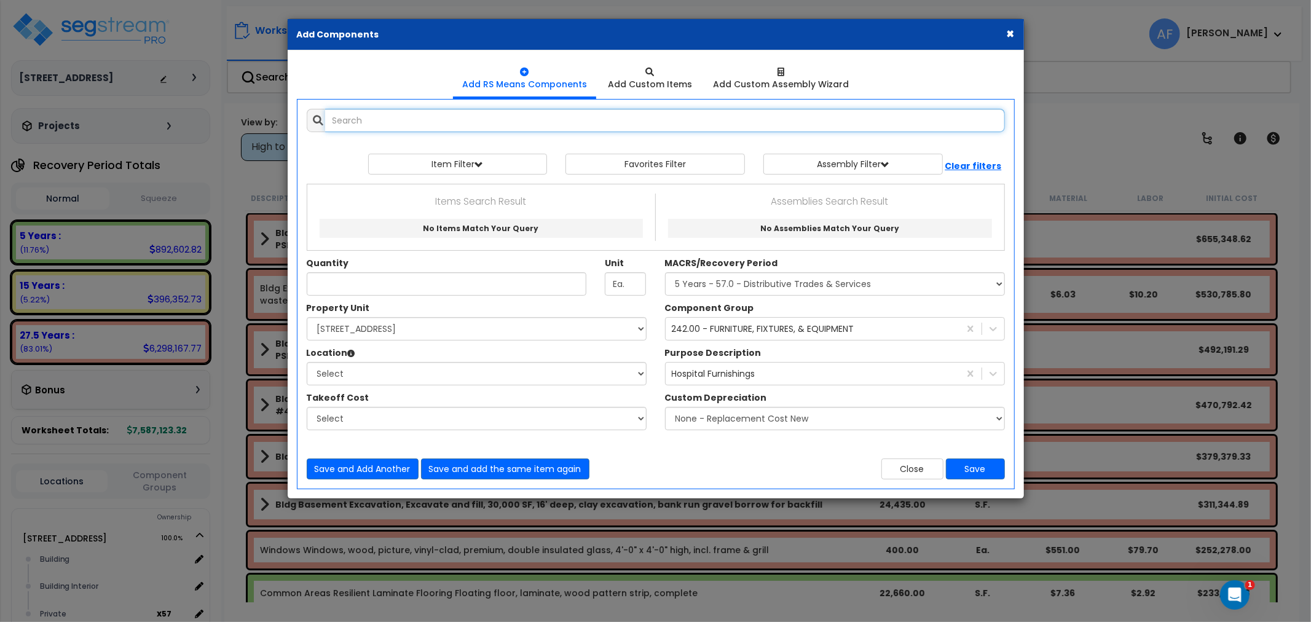
select select
click at [406, 73] on ul "Add RS Means Components Add Custom Items Add Custom Assembly Wizard" at bounding box center [656, 79] width 718 height 39
click at [656, 72] on div at bounding box center [650, 72] width 84 height 12
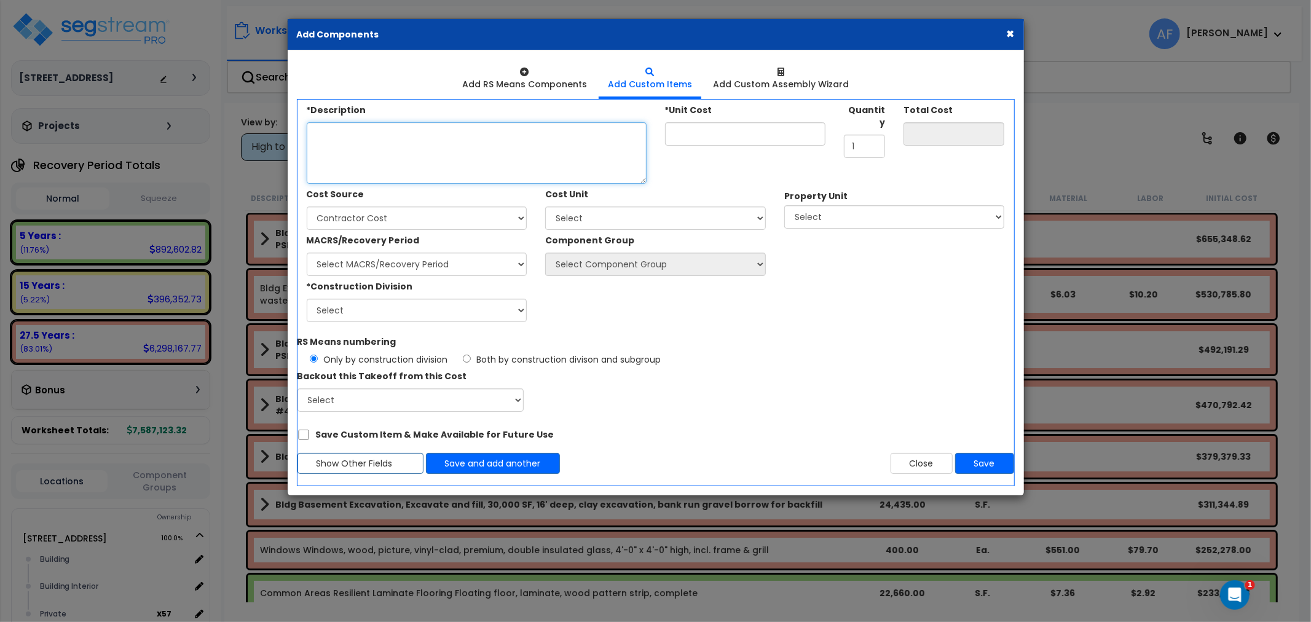
click at [347, 149] on textarea "*Description" at bounding box center [477, 152] width 340 height 61
click at [366, 146] on textarea "*Description" at bounding box center [477, 152] width 340 height 61
click at [369, 142] on textarea "*Description" at bounding box center [477, 152] width 340 height 61
paste textarea "Patient lifts/hoists"
click at [344, 128] on textarea "Patient lifts/hoists" at bounding box center [477, 152] width 340 height 61
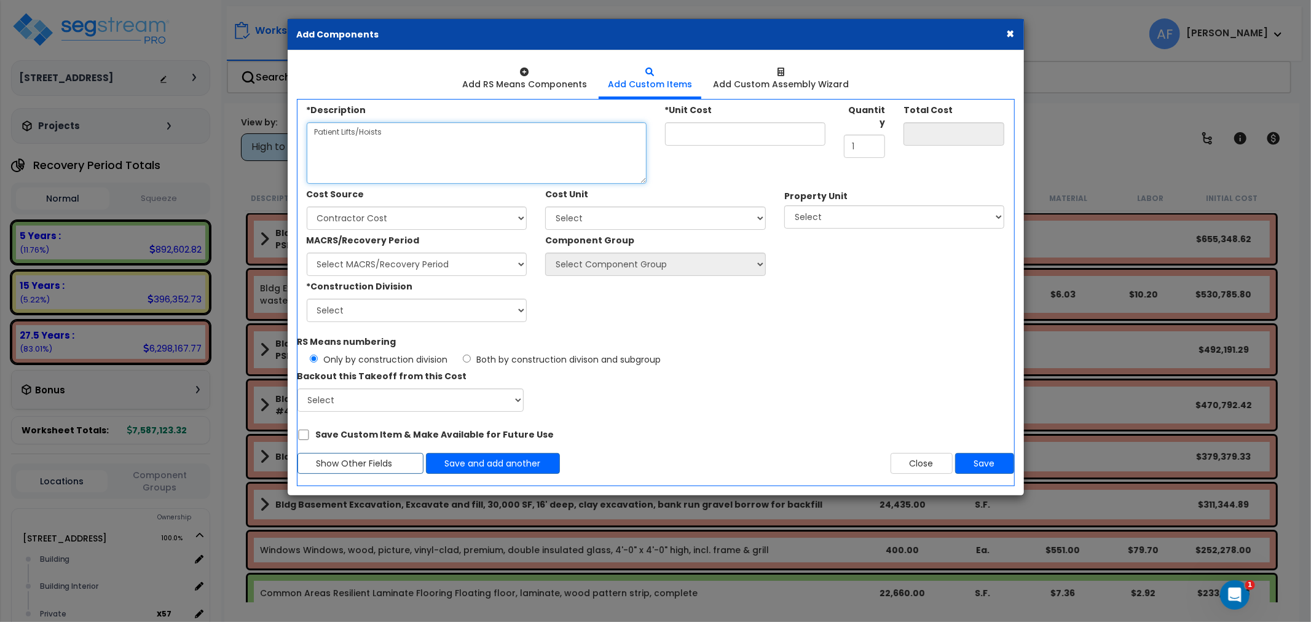
type textarea "Patient Lifts/Hoists"
drag, startPoint x: 862, startPoint y: 129, endPoint x: 833, endPoint y: 132, distance: 29.0
click at [833, 132] on div "*Description Patient Lifts/Hoists *Unit Cost Quantity 1" at bounding box center [655, 142] width 717 height 84
type input "6"
type input "0.00"
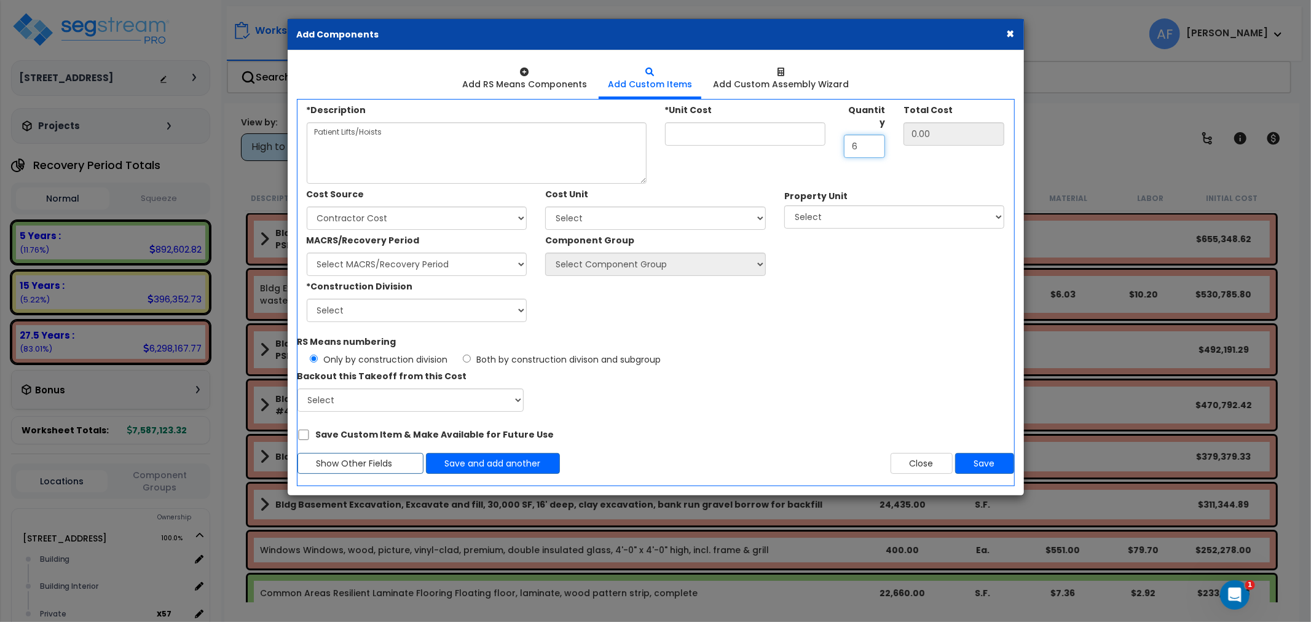
type input "6"
click at [723, 134] on input "*Unit Cost" at bounding box center [745, 133] width 161 height 23
click at [616, 219] on select "Select Add Additional Cost Unit" at bounding box center [655, 217] width 221 height 23
select select "Othrs"
click at [545, 206] on select "Select Add Additional Cost Unit" at bounding box center [655, 217] width 221 height 23
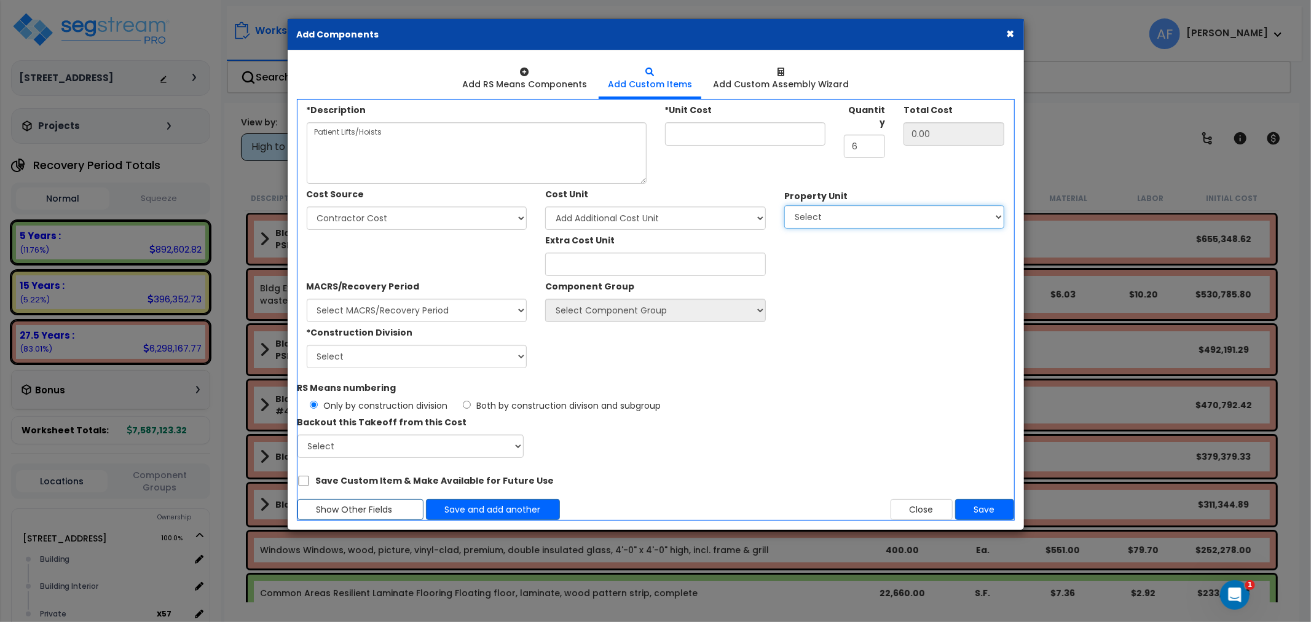
click at [855, 219] on select "Select 300 Bridgewater Avenue Site Improvements" at bounding box center [894, 216] width 221 height 23
select select "168347"
click at [784, 205] on select "Select 300 Bridgewater Avenue Site Improvements" at bounding box center [894, 216] width 221 height 23
click at [882, 262] on select "Select Building Building Interior Private Add Additional Location" at bounding box center [894, 262] width 221 height 23
select select "461"
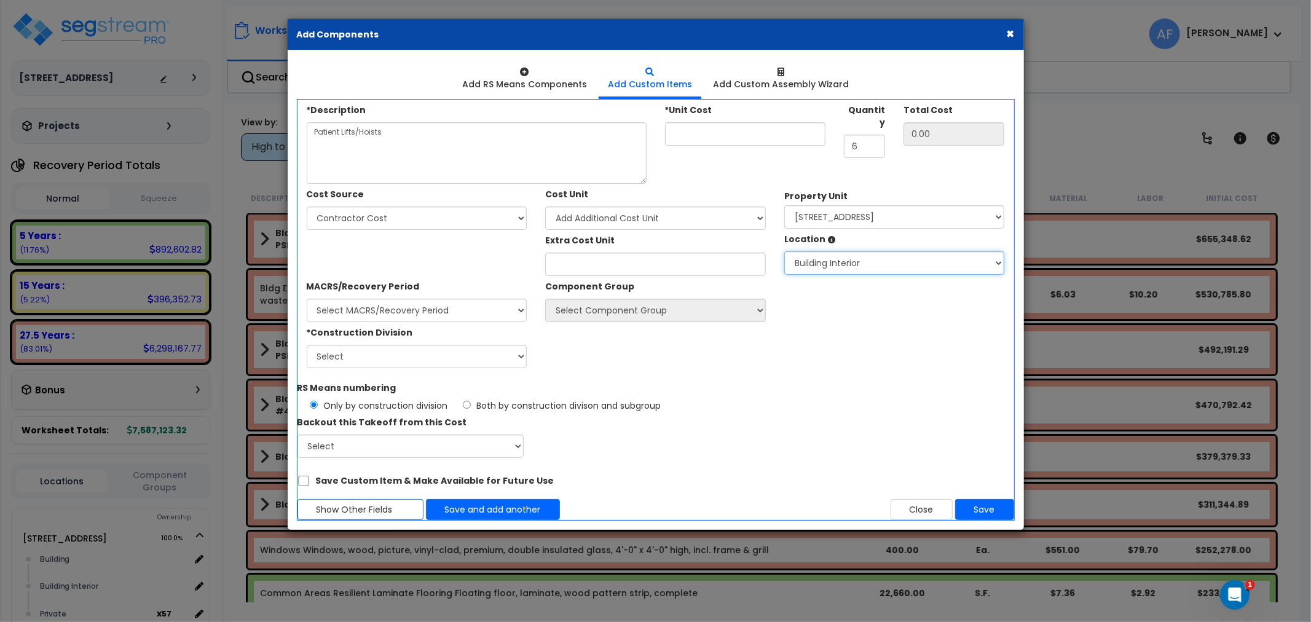
click at [784, 251] on select "Select Building Building Interior Private Add Additional Location" at bounding box center [894, 262] width 221 height 23
click at [455, 315] on select "Select MACRS/Recovery Period 5 Years - 57.0 - Distributive Trades & Services 5 …" at bounding box center [417, 310] width 221 height 23
select select "3667"
click at [307, 299] on select "Select MACRS/Recovery Period 5 Years - 57.0 - Distributive Trades & Services 5 …" at bounding box center [417, 310] width 221 height 23
click at [621, 314] on select "Select Component Group 264.00 - KITCHEN PLUMBING 286.00 - LAUNDRY ELECTRICAL 28…" at bounding box center [655, 310] width 221 height 23
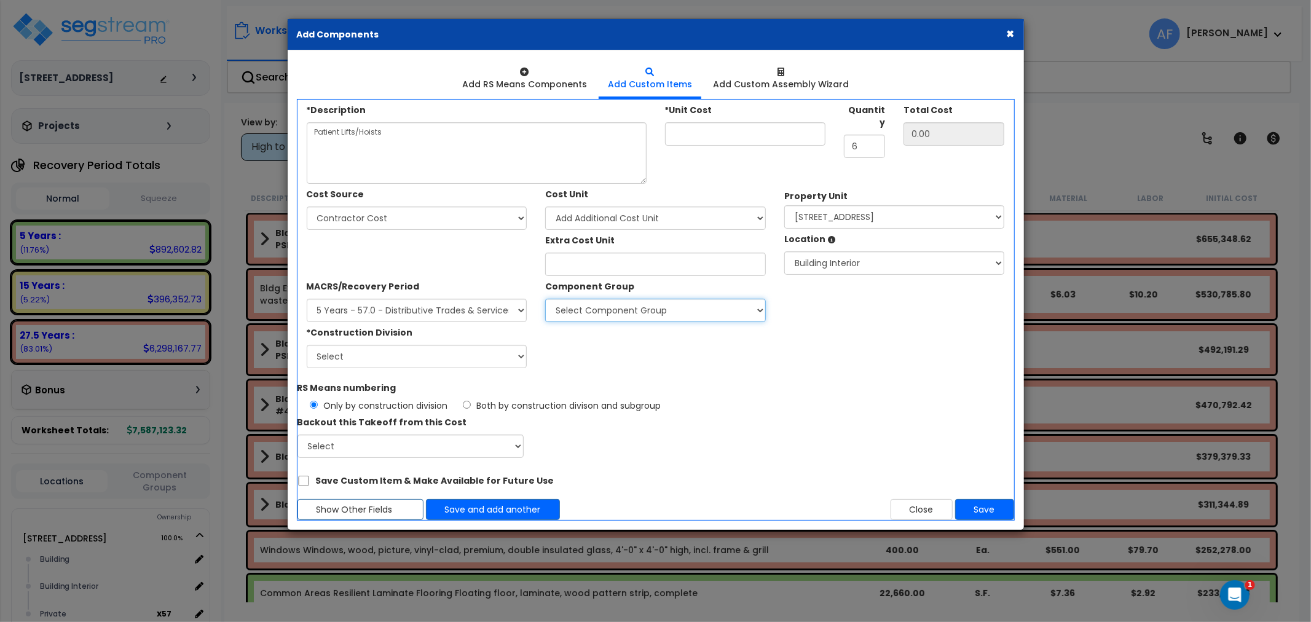
select select "4846"
click at [545, 299] on select "Select Component Group 264.00 - KITCHEN PLUMBING 286.00 - LAUNDRY ELECTRICAL 28…" at bounding box center [655, 310] width 221 height 23
click at [412, 356] on select "Select 1. General Requirements 2. Existing Conditions 3. Concrete 4. Masonry 5.…" at bounding box center [417, 356] width 221 height 23
select select "11"
click at [307, 345] on select "Select 1. General Requirements 2. Existing Conditions 3. Concrete 4. Masonry 5.…" at bounding box center [417, 356] width 221 height 23
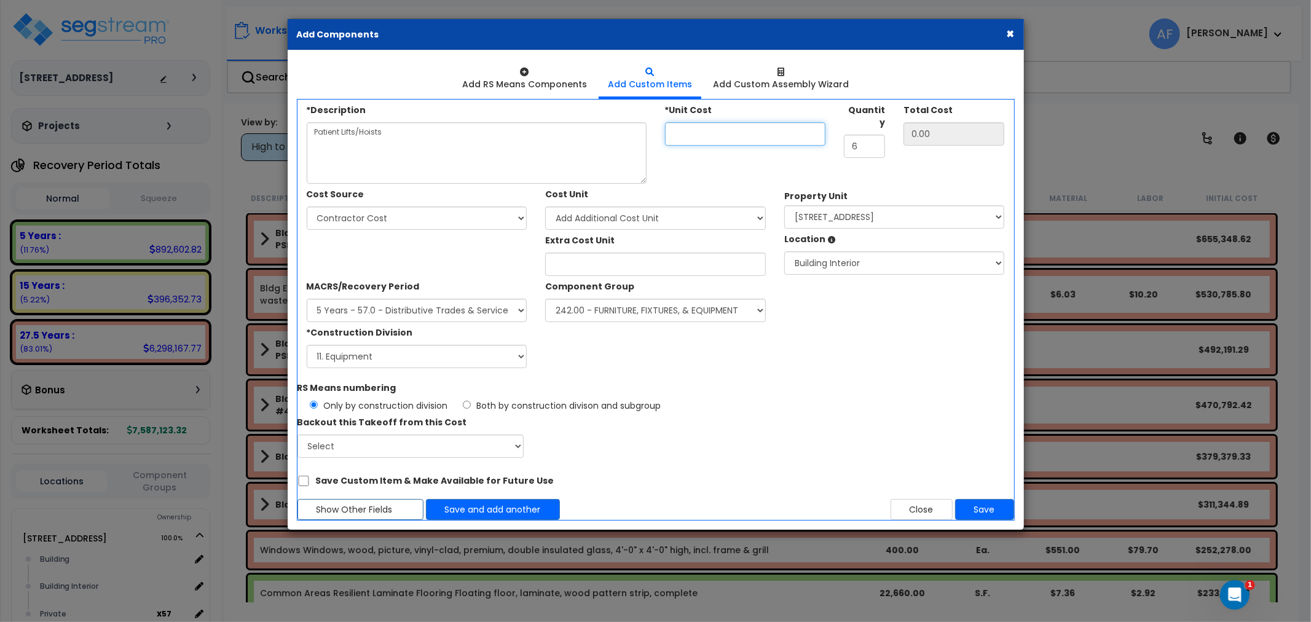
click at [716, 134] on input "*Unit Cost" at bounding box center [745, 133] width 161 height 23
type input "6"
type input "36.00"
type input "60"
type input "360.00"
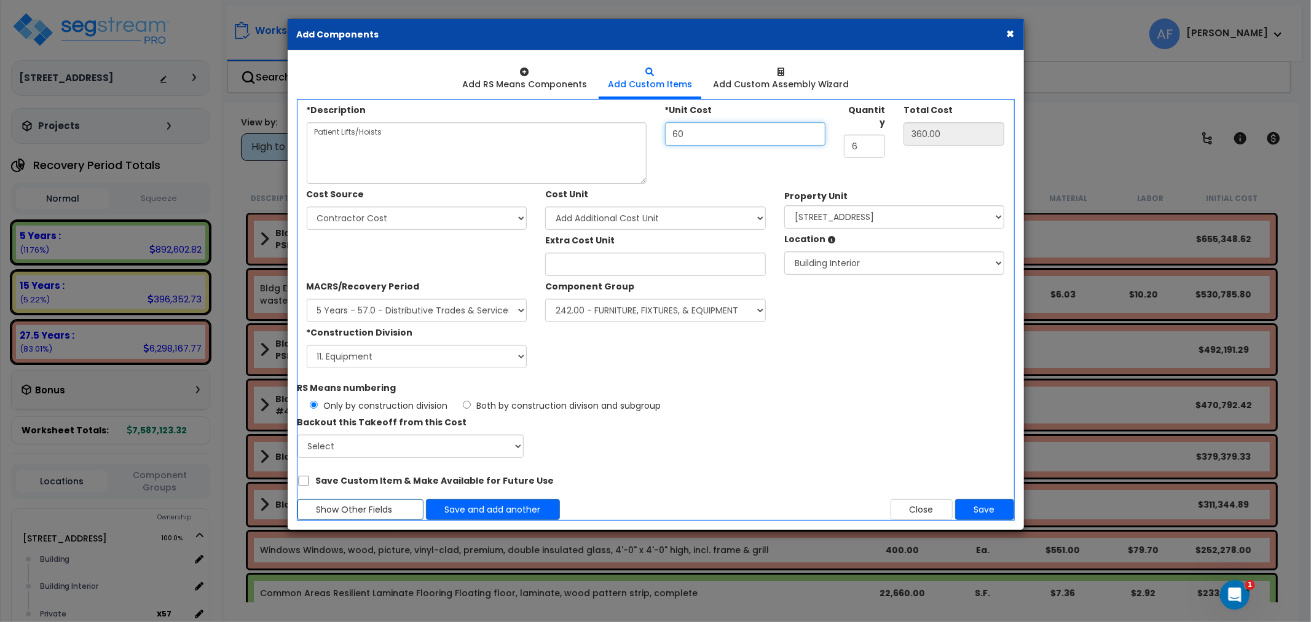
type input "600"
type input "3,600.00"
type input "600"
click at [481, 510] on button "Save and add another" at bounding box center [493, 509] width 134 height 21
click at [403, 151] on textarea "*Description" at bounding box center [477, 152] width 340 height 61
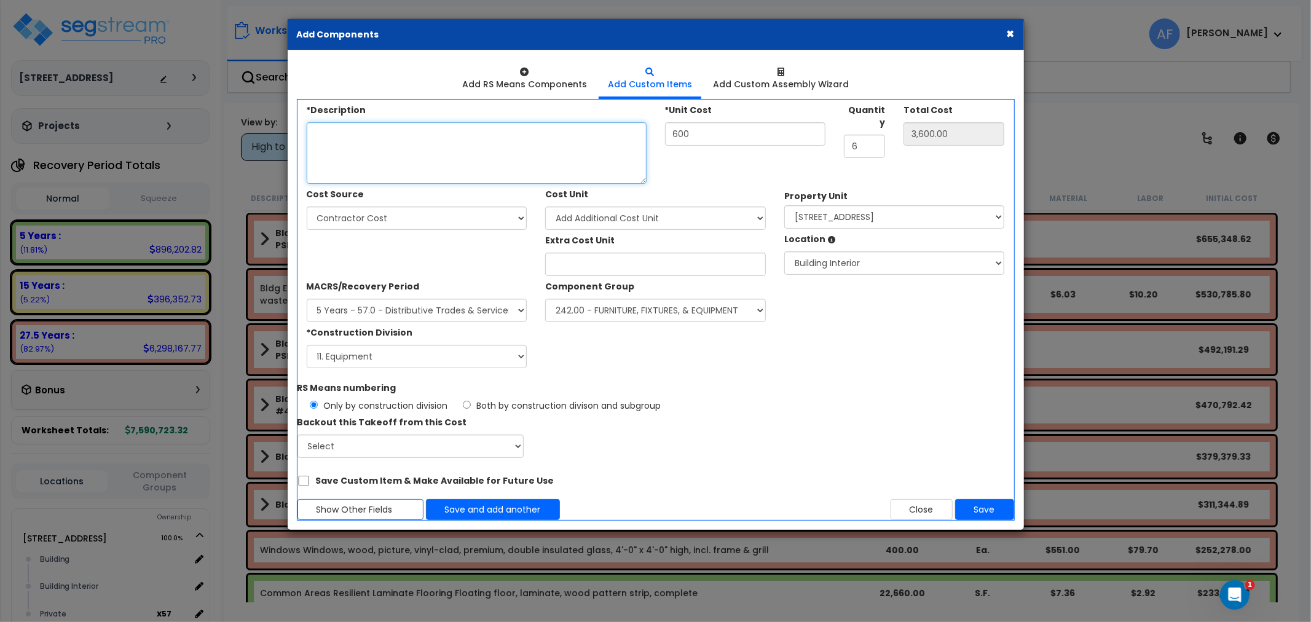
paste textarea "Wheelchair Scales"
type textarea "Wheelchair Scales"
drag, startPoint x: 870, startPoint y: 127, endPoint x: 815, endPoint y: 135, distance: 54.7
click at [815, 135] on div "*Description Wheelchair Scales *Unit Cost 600 Quantity 6" at bounding box center [655, 142] width 717 height 84
type input "3"
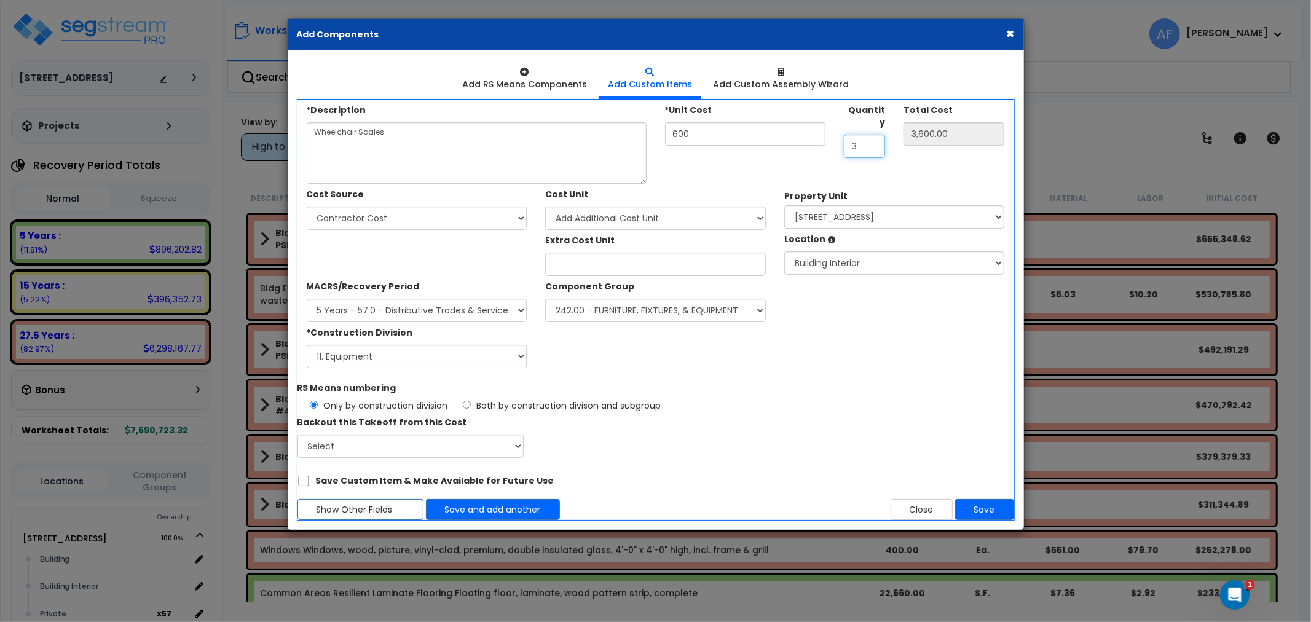
type input "1,800.00"
type input "3"
drag, startPoint x: 718, startPoint y: 138, endPoint x: 570, endPoint y: 141, distance: 147.5
click at [570, 141] on div "*Description Wheelchair Scales *Unit Cost 600 Quantity 3" at bounding box center [655, 142] width 717 height 84
type input "1"
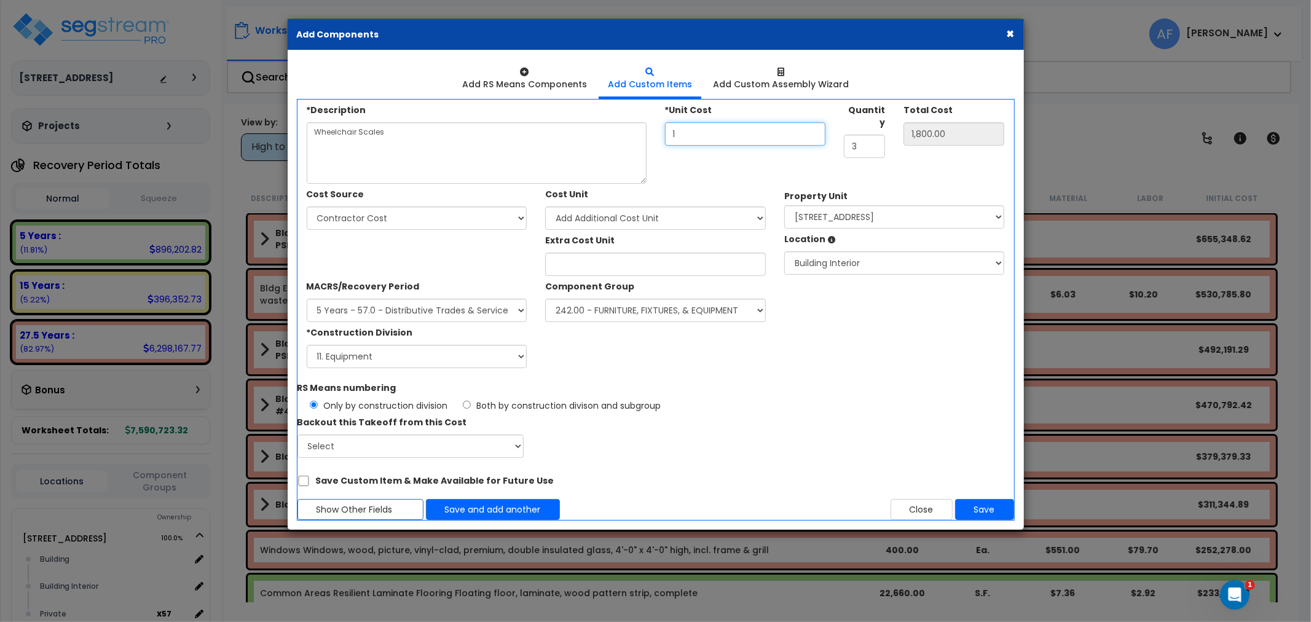
type input "3.00"
type input "15"
type input "45.00"
type input "150"
type input "450.00"
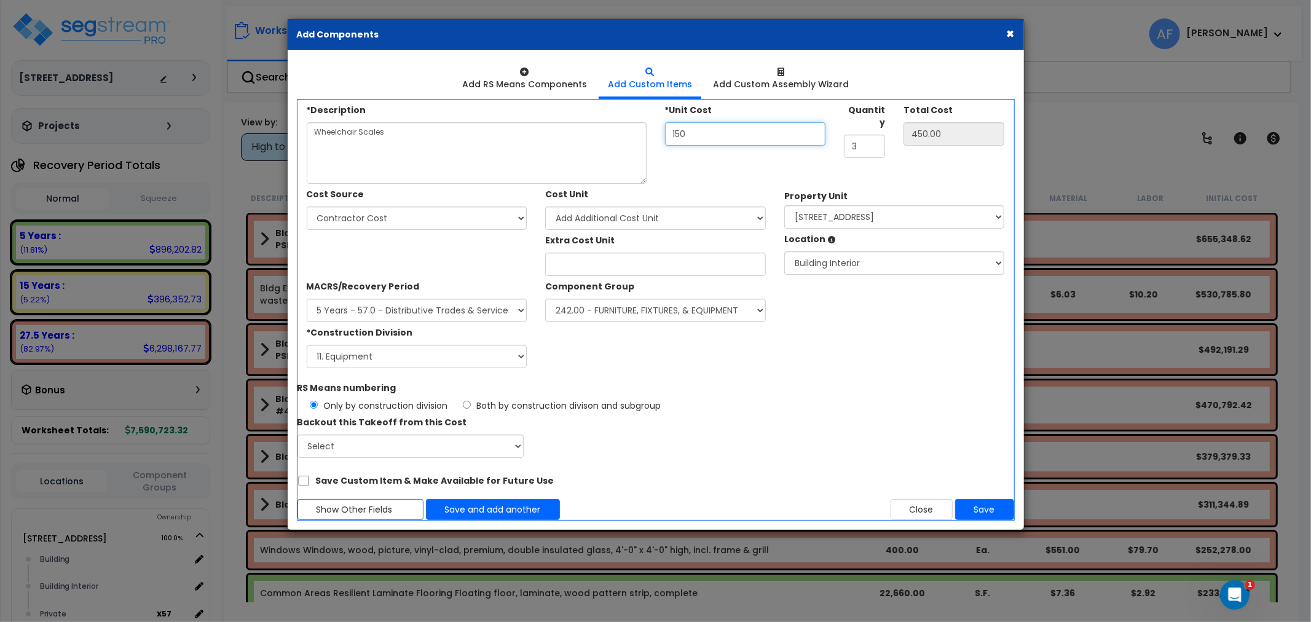
type input "1,500"
type input "4,500.00"
click at [981, 511] on button "Save" at bounding box center [984, 509] width 59 height 21
type input "1500"
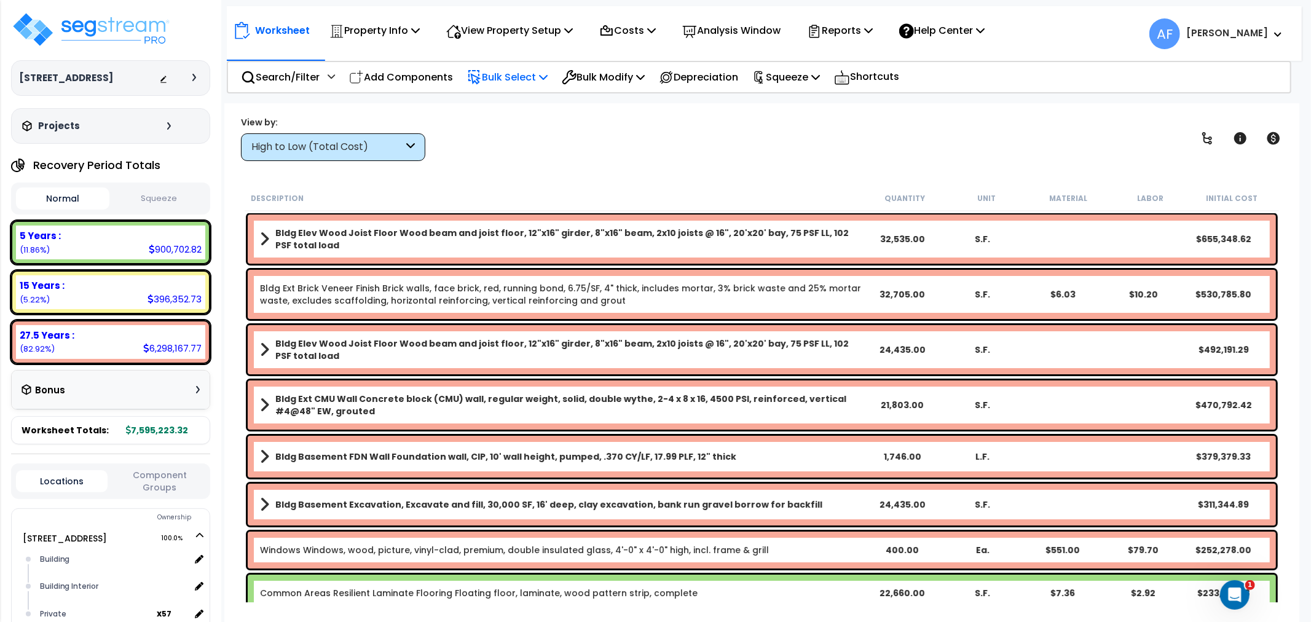
click at [527, 70] on p "Bulk Select" at bounding box center [507, 77] width 81 height 17
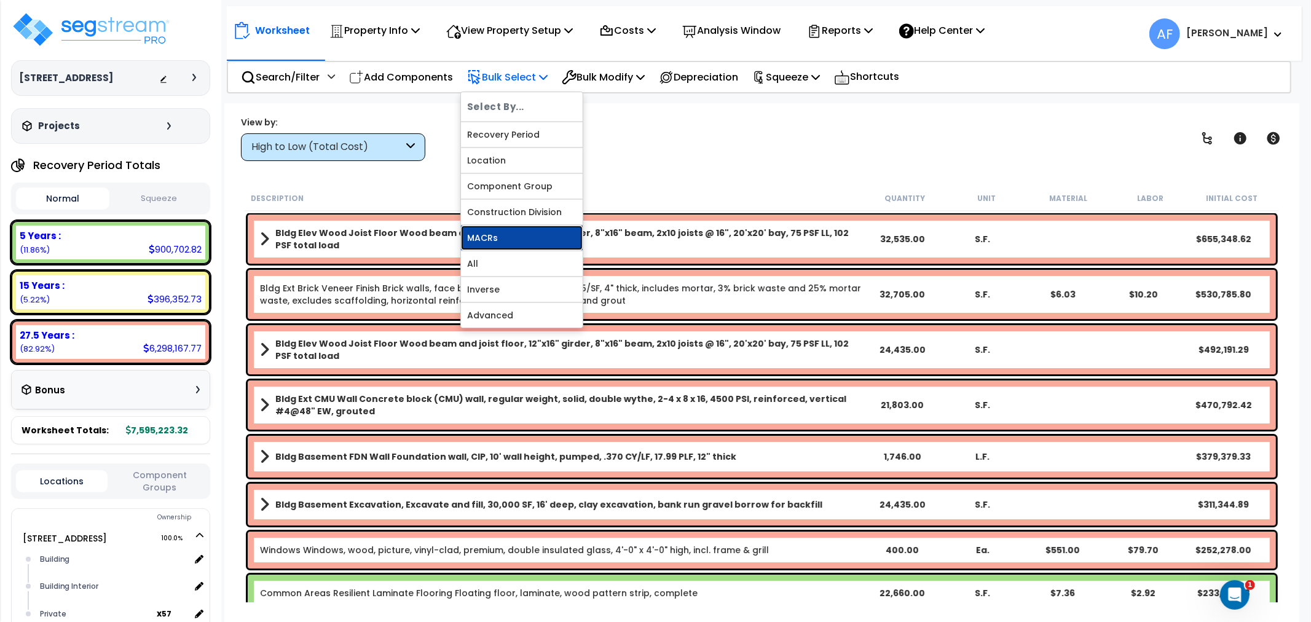
click at [498, 235] on link "MACRs" at bounding box center [522, 238] width 122 height 25
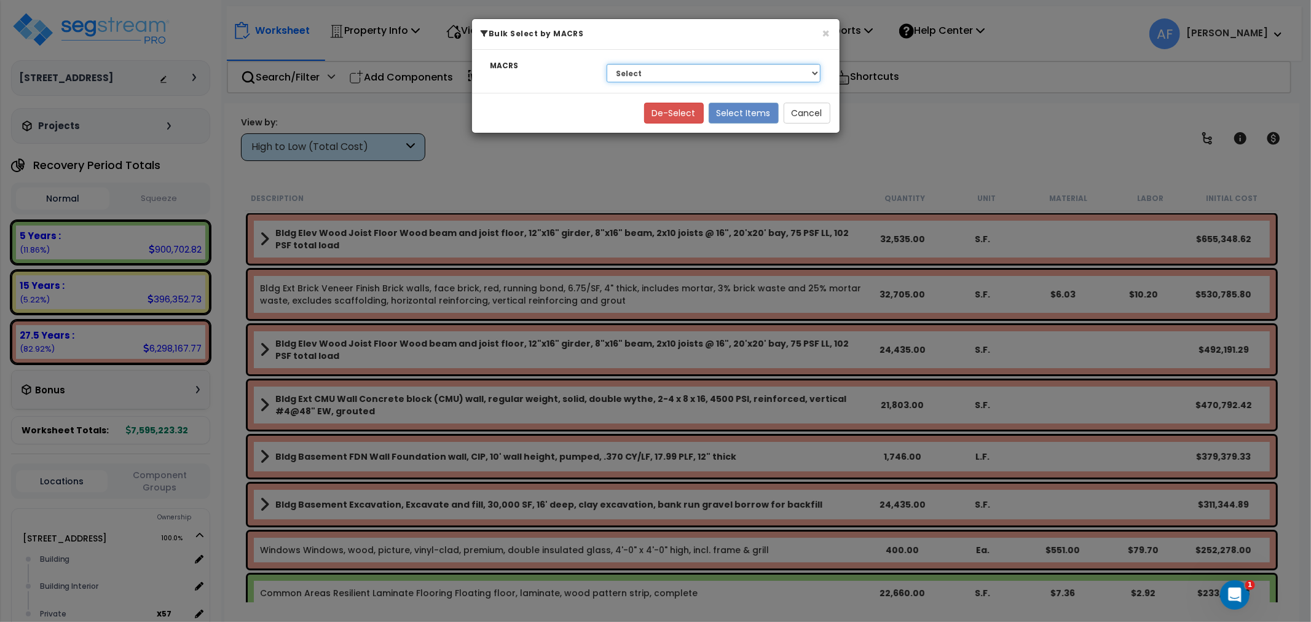
click at [661, 82] on select "Select 27.5 Years - NA - Long-Life Property 5 Years - 00.12 - Information Syste…" at bounding box center [714, 73] width 214 height 18
select select "3668"
click at [607, 64] on select "Select 27.5 Years - NA - Long-Life Property 5 Years - 00.12 - Information Syste…" at bounding box center [714, 73] width 214 height 18
drag, startPoint x: 675, startPoint y: 109, endPoint x: 744, endPoint y: 112, distance: 69.5
click at [744, 112] on div "De-Select Select Items Cancel" at bounding box center [655, 113] width 367 height 40
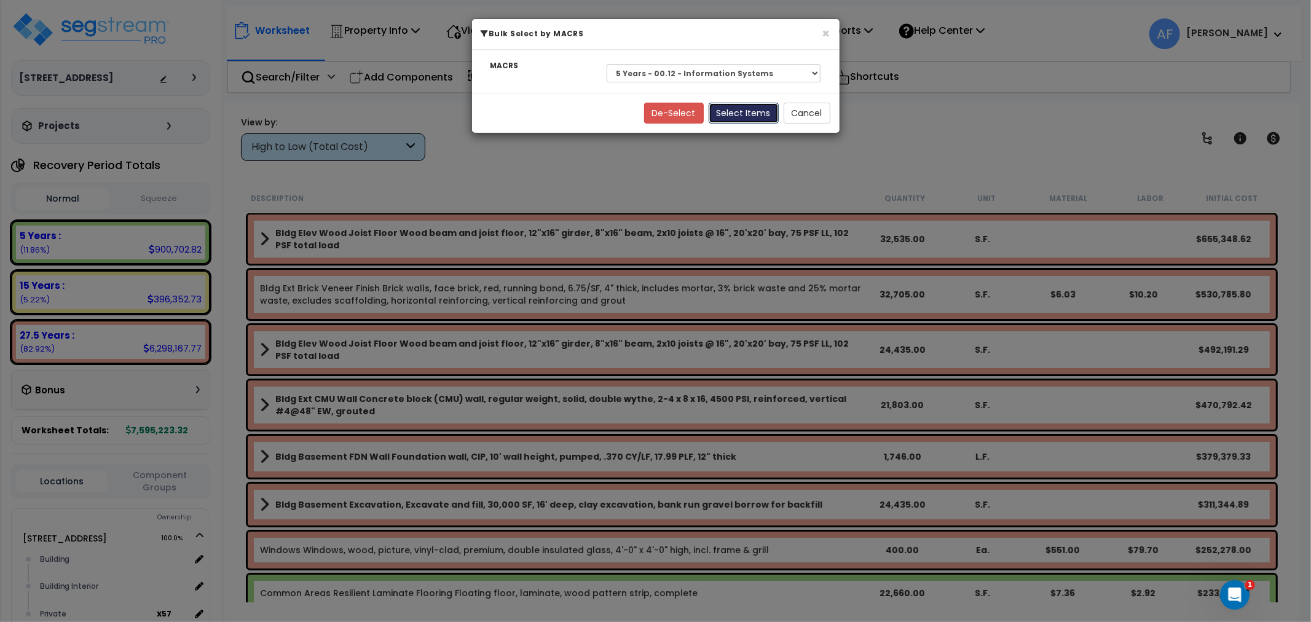
click at [744, 112] on button "Select Items" at bounding box center [744, 113] width 70 height 21
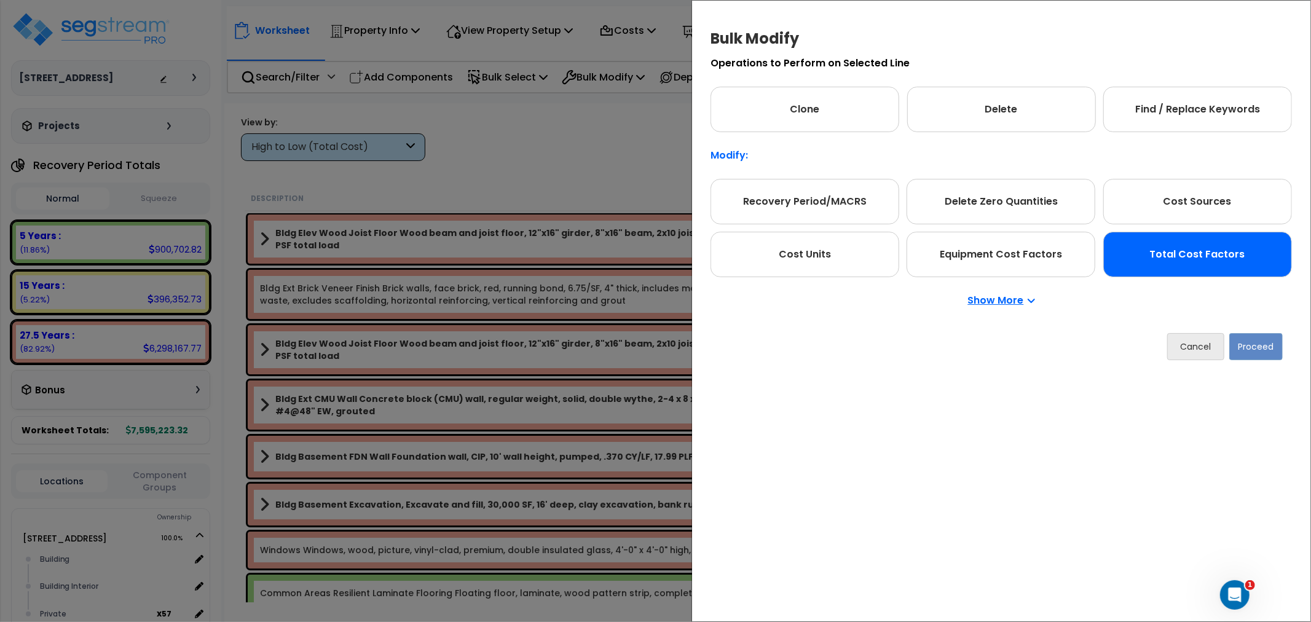
click at [1201, 254] on div "Total Cost Factors" at bounding box center [1197, 254] width 189 height 45
click at [1245, 348] on button "Proceed" at bounding box center [1255, 346] width 53 height 27
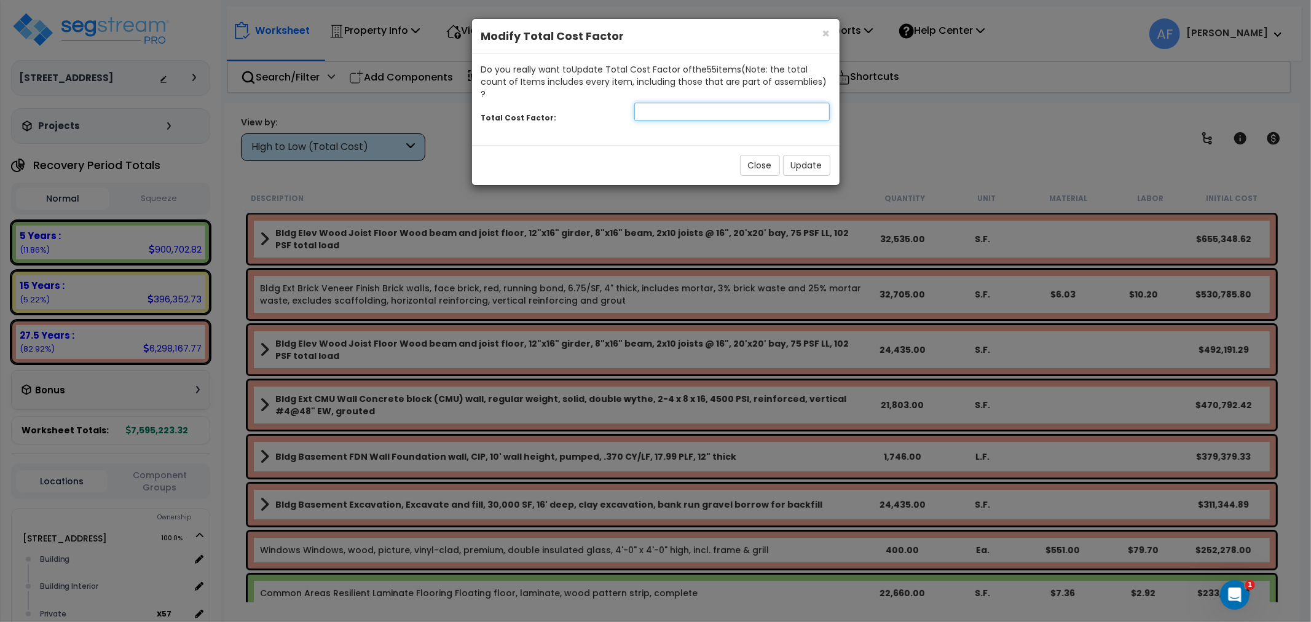
click at [733, 103] on input "number" at bounding box center [732, 112] width 196 height 18
type input "0.95"
click at [809, 156] on button "Update" at bounding box center [806, 165] width 47 height 21
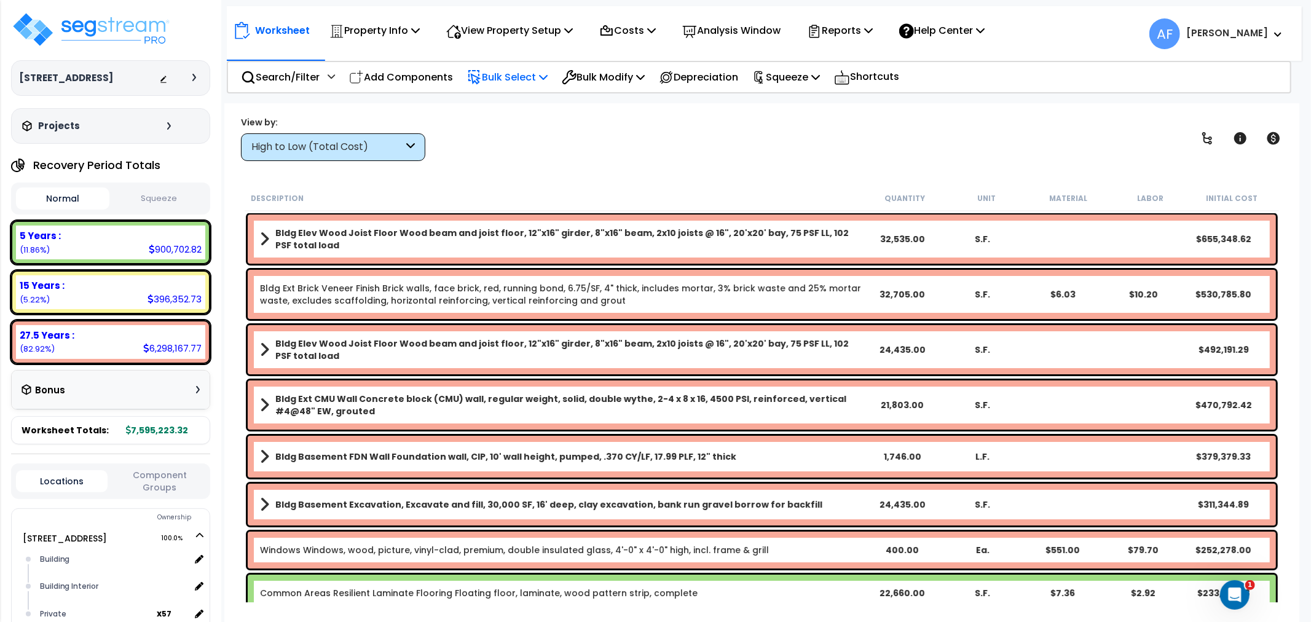
click at [501, 75] on p "Bulk Select" at bounding box center [507, 77] width 81 height 17
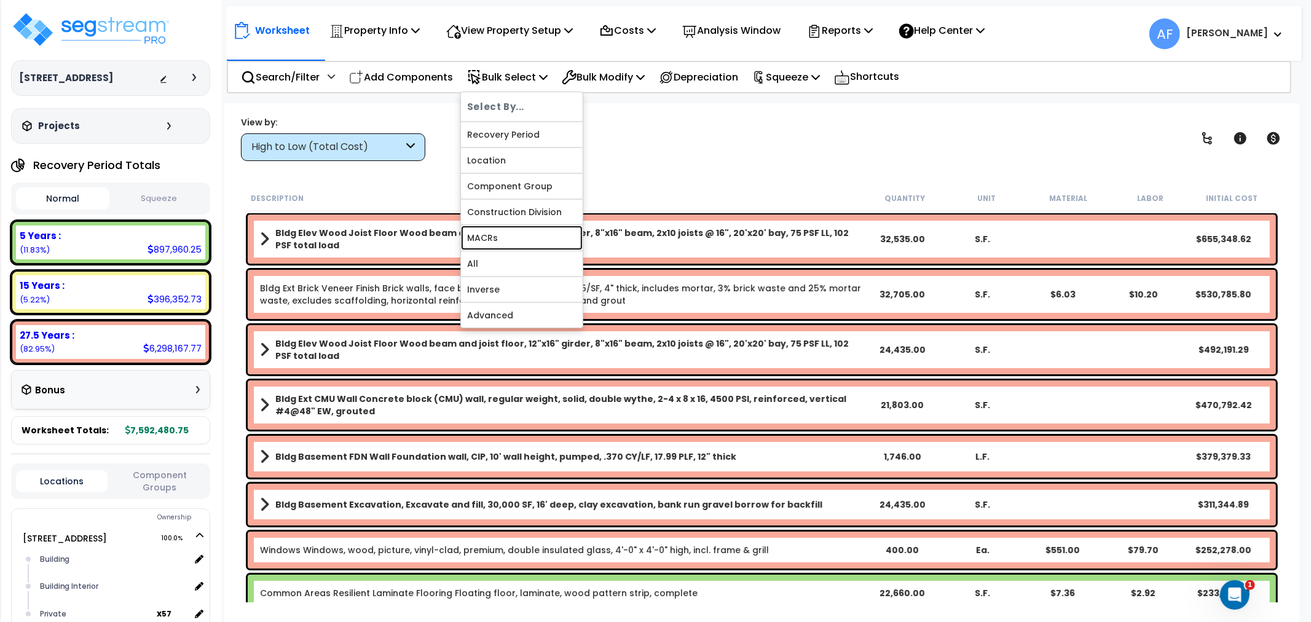
drag, startPoint x: 487, startPoint y: 230, endPoint x: 660, endPoint y: 144, distance: 193.5
click at [487, 230] on link "MACRs" at bounding box center [522, 238] width 122 height 25
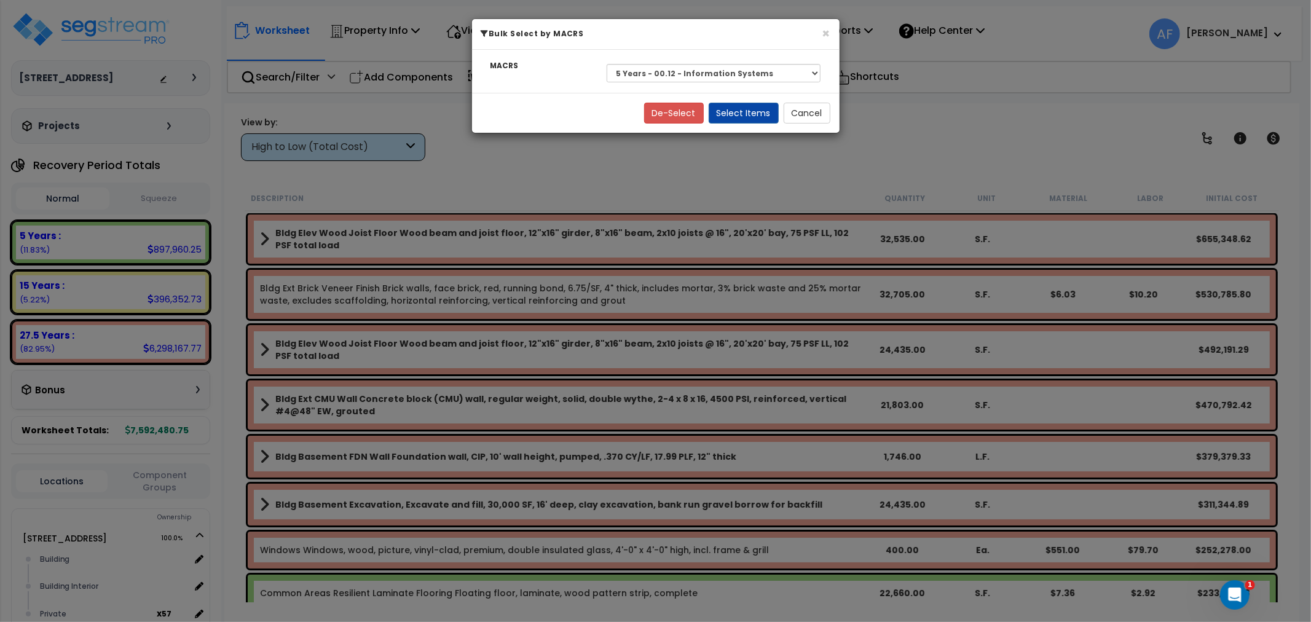
click at [724, 60] on div "Select 27.5 Years - NA - Long-Life Property 5 Years - 00.12 - Information Syste…" at bounding box center [713, 73] width 233 height 28
click at [720, 69] on select "Select 27.5 Years - NA - Long-Life Property 5 Years - 00.12 - Information Syste…" at bounding box center [714, 72] width 214 height 18
click at [607, 63] on select "Select 27.5 Years - NA - Long-Life Property 5 Years - 00.12 - Information Syste…" at bounding box center [714, 72] width 214 height 18
click at [759, 97] on div "De-Select Select Items Cancel" at bounding box center [655, 112] width 367 height 40
drag, startPoint x: 755, startPoint y: 111, endPoint x: 773, endPoint y: 125, distance: 23.6
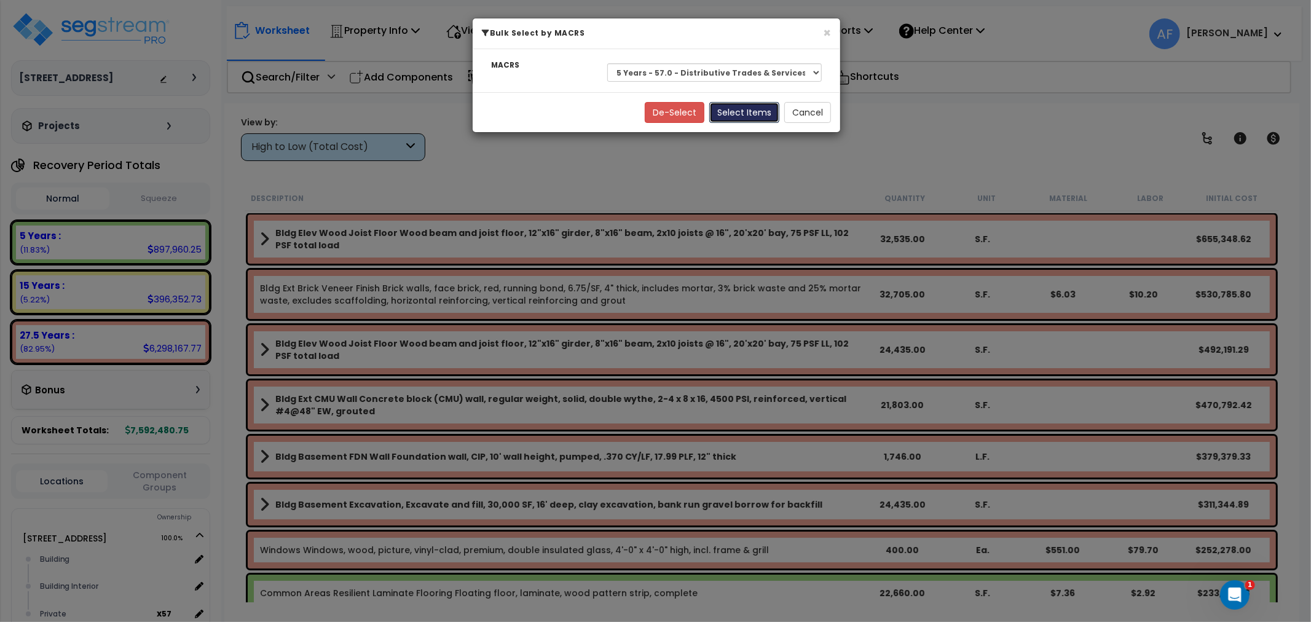
click at [754, 111] on button "Select Items" at bounding box center [744, 112] width 70 height 21
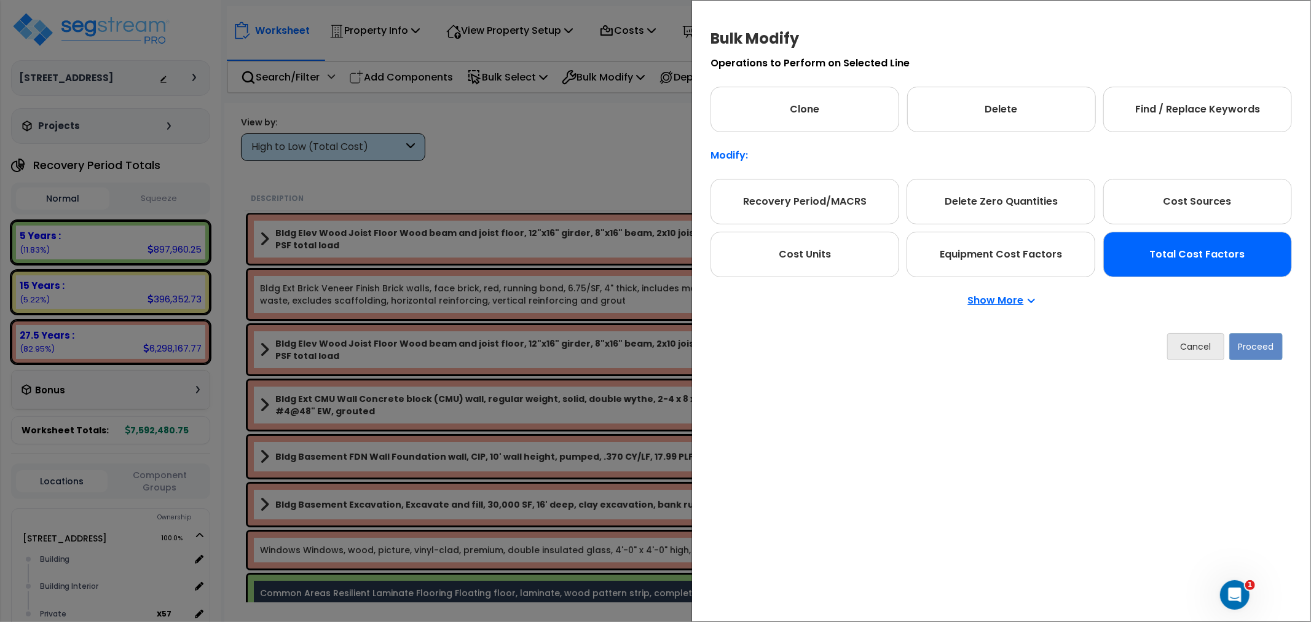
click at [1235, 263] on div "Total Cost Factors" at bounding box center [1197, 254] width 189 height 45
click at [1255, 351] on button "Proceed" at bounding box center [1255, 346] width 53 height 27
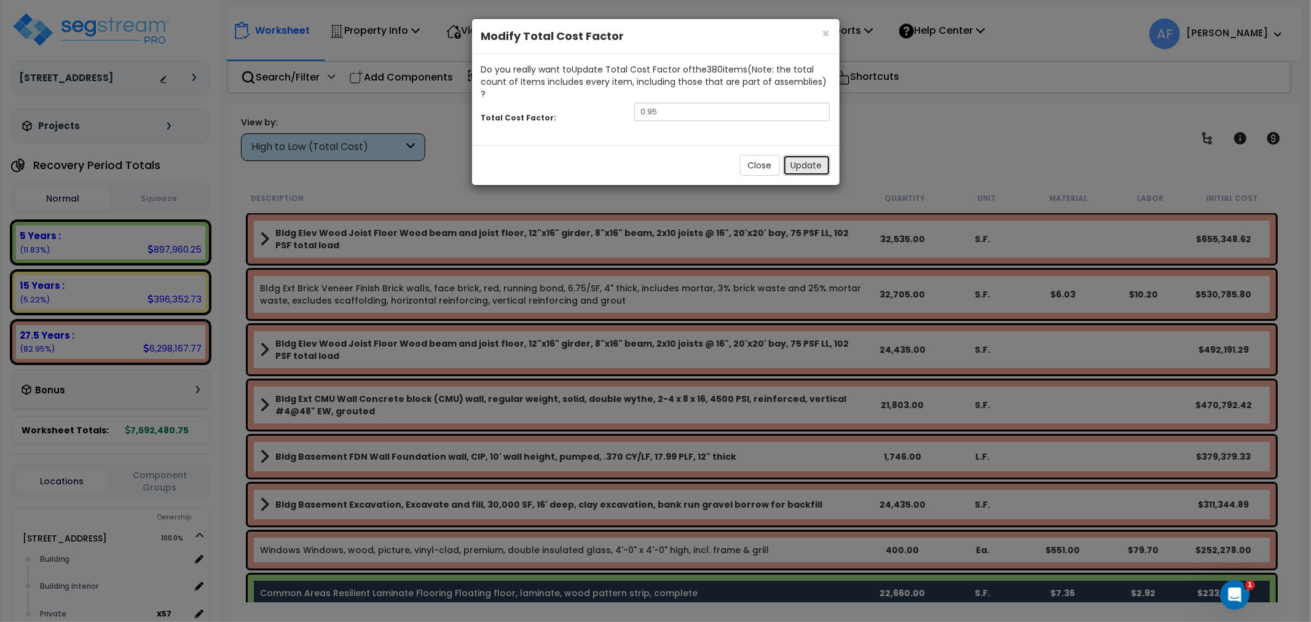
click at [799, 155] on button "Update" at bounding box center [806, 165] width 47 height 21
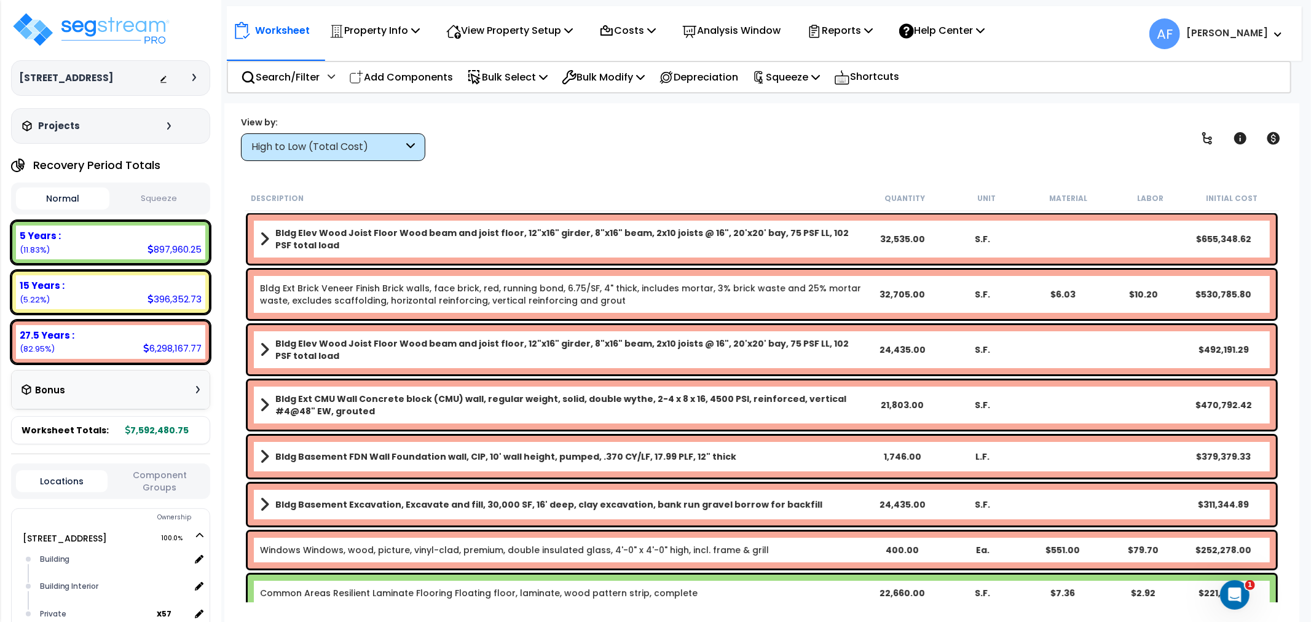
click at [521, 74] on p "Bulk Select" at bounding box center [507, 77] width 81 height 17
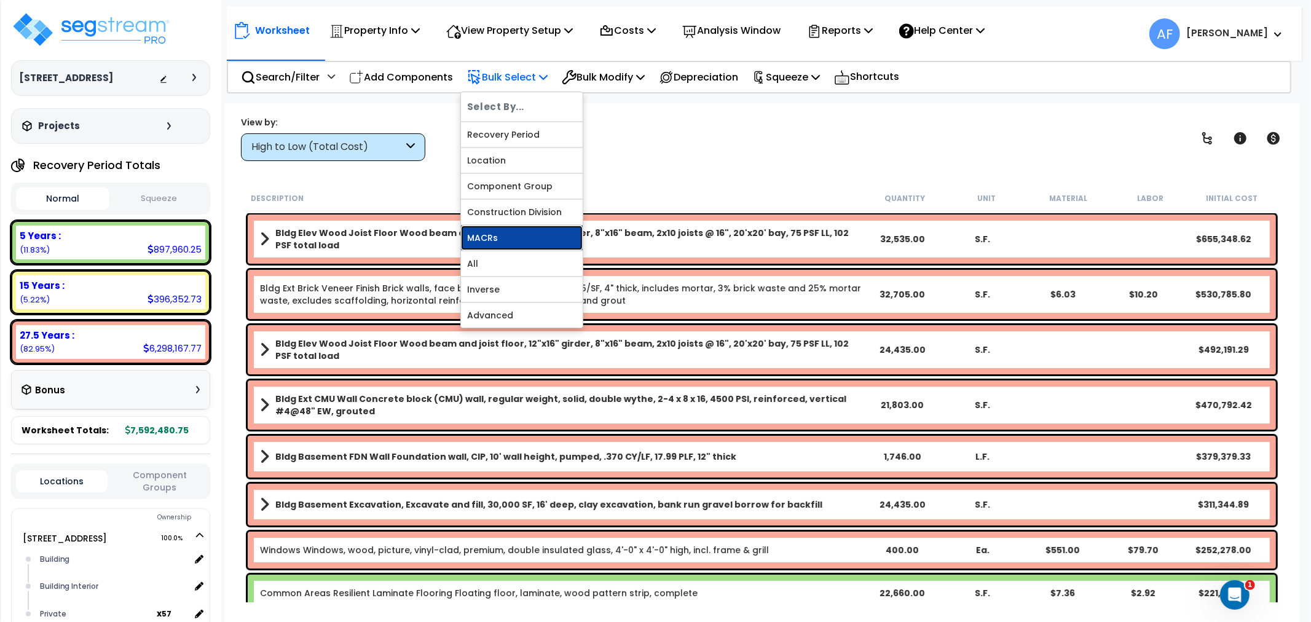
click at [484, 248] on link "MACRs" at bounding box center [522, 238] width 122 height 25
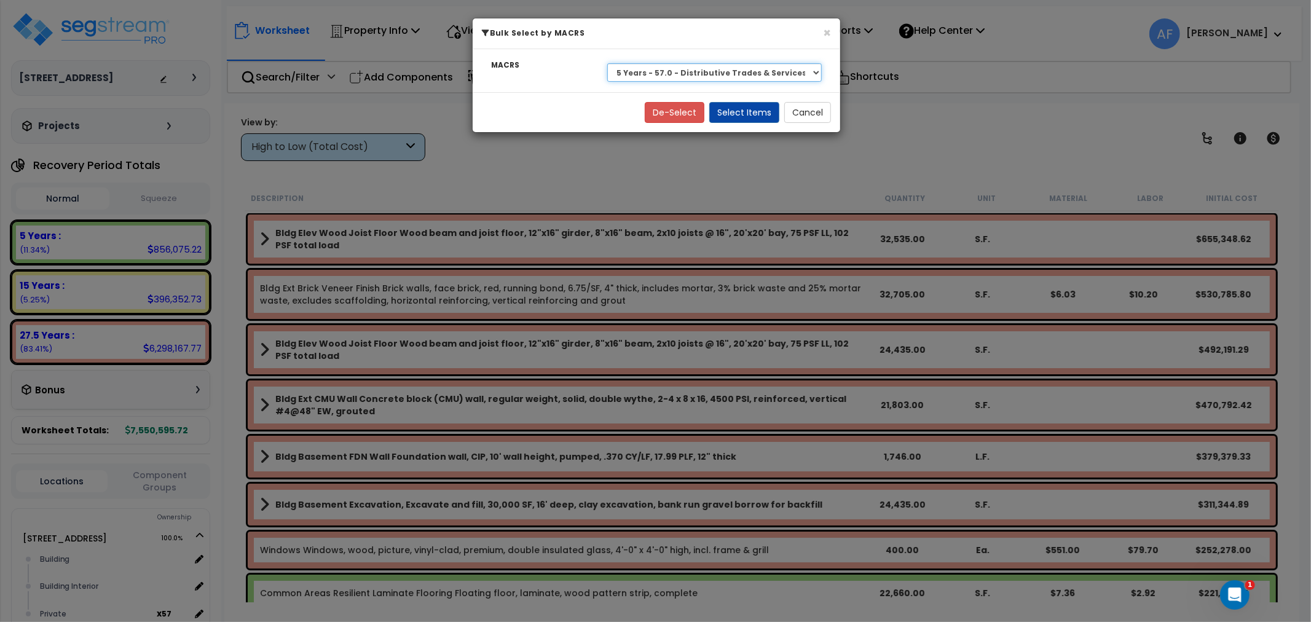
click at [721, 75] on select "Select 27.5 Years - NA - Long-Life Property 5 Years - 00.12 - Information Syste…" at bounding box center [714, 72] width 214 height 18
select select "3666"
click at [607, 63] on select "Select 27.5 Years - NA - Long-Life Property 5 Years - 00.12 - Information Syste…" at bounding box center [714, 72] width 214 height 18
click at [755, 117] on button "Select Items" at bounding box center [744, 112] width 70 height 21
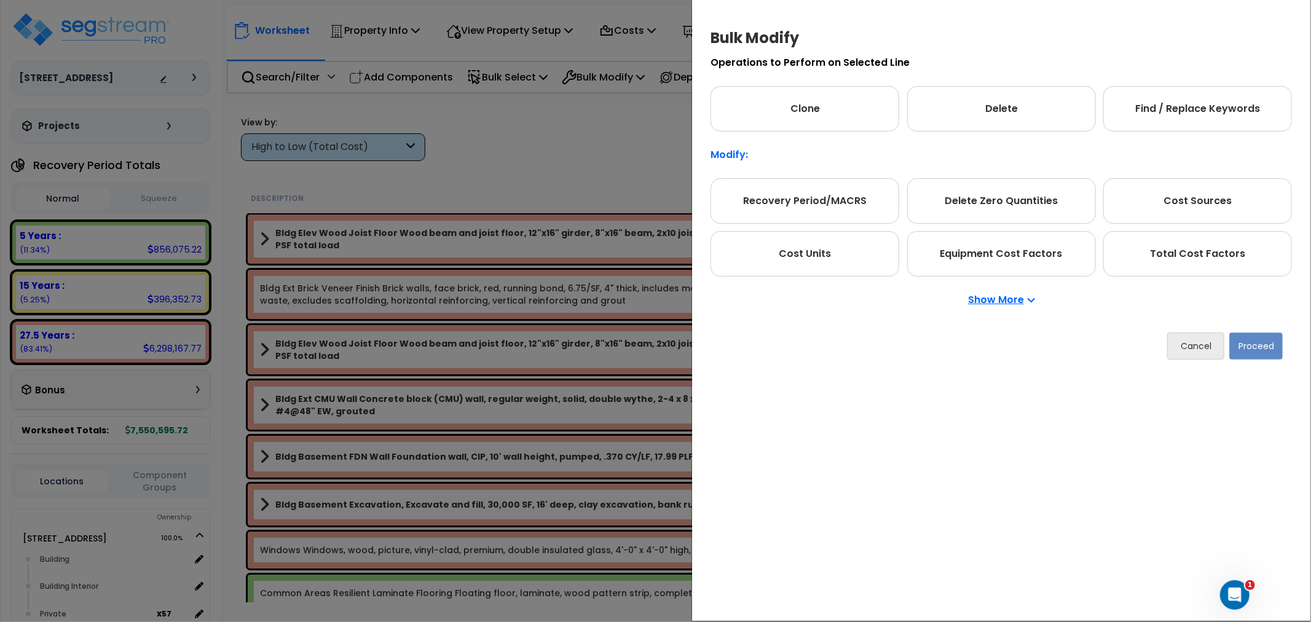
drag, startPoint x: 1209, startPoint y: 258, endPoint x: 1241, endPoint y: 327, distance: 75.9
click at [1209, 261] on div "Total Cost Factors" at bounding box center [1197, 253] width 189 height 45
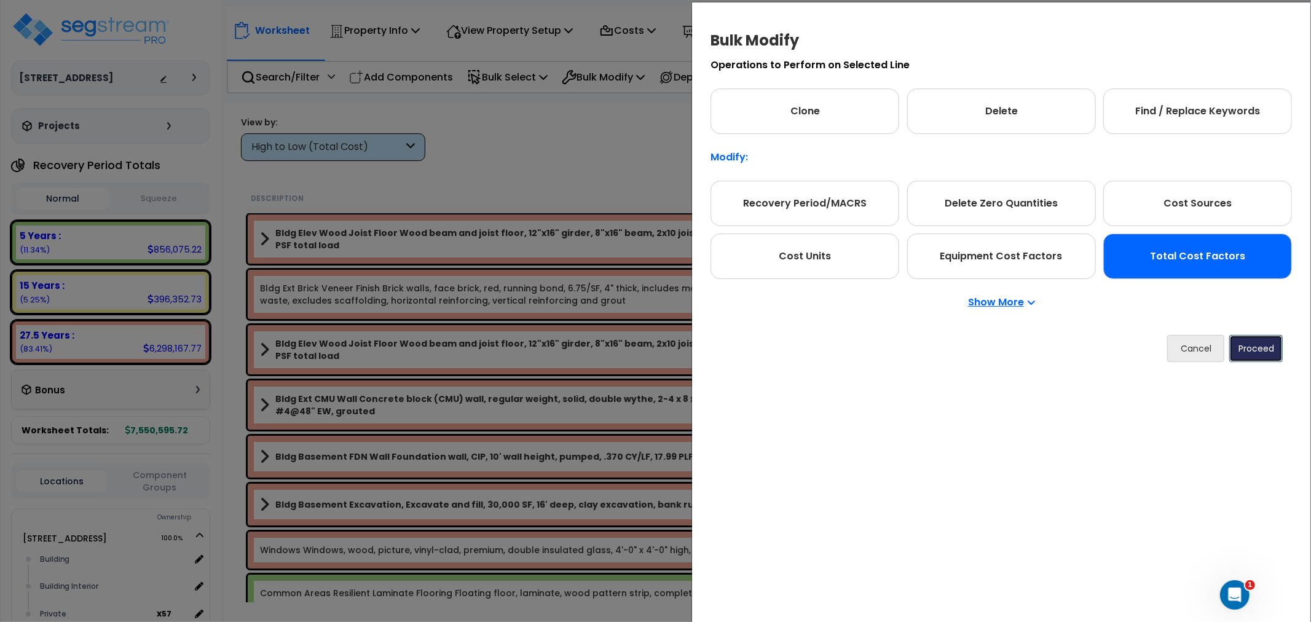
click at [1249, 342] on button "Proceed" at bounding box center [1255, 348] width 53 height 27
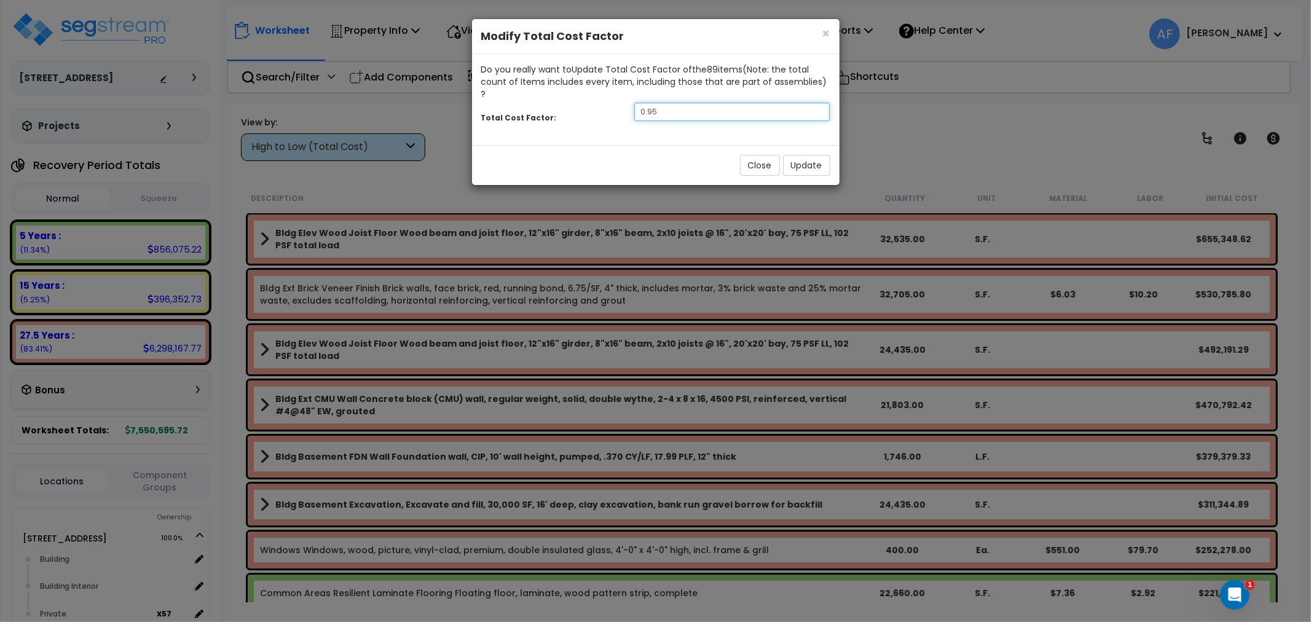
click at [720, 103] on input "0.95" at bounding box center [732, 112] width 196 height 18
type input "0.9"
click at [794, 155] on button "Update" at bounding box center [806, 165] width 47 height 21
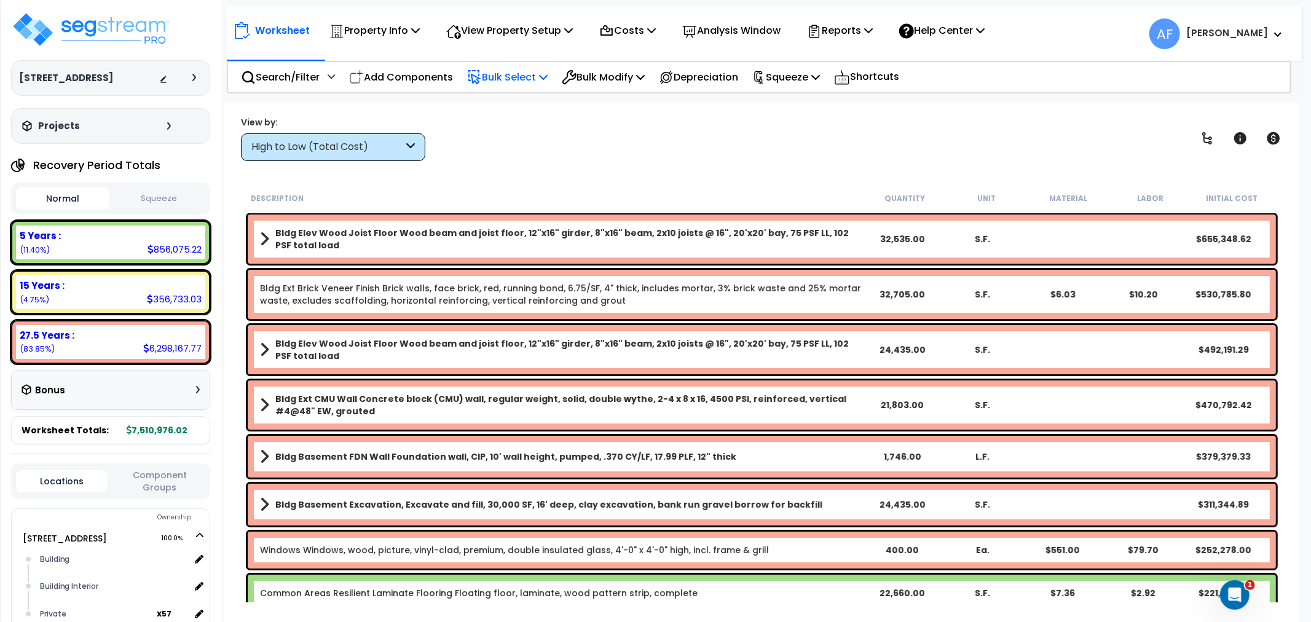
click at [524, 71] on p "Bulk Select" at bounding box center [507, 77] width 81 height 17
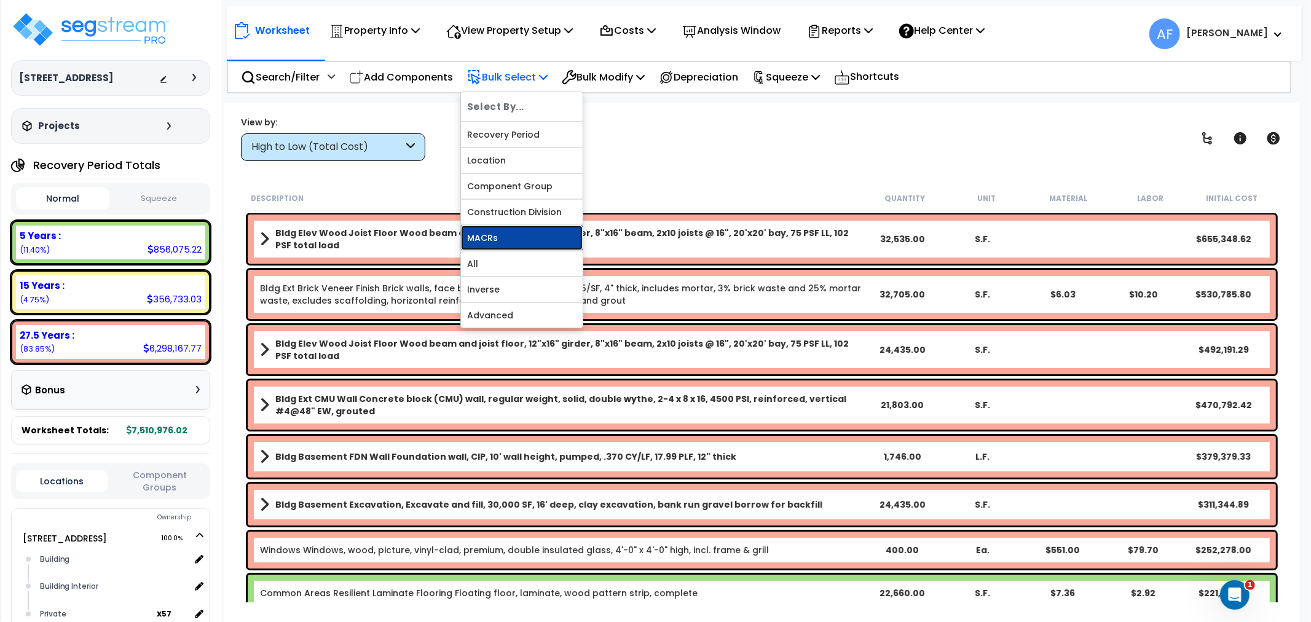
click at [487, 241] on link "MACRs" at bounding box center [522, 238] width 122 height 25
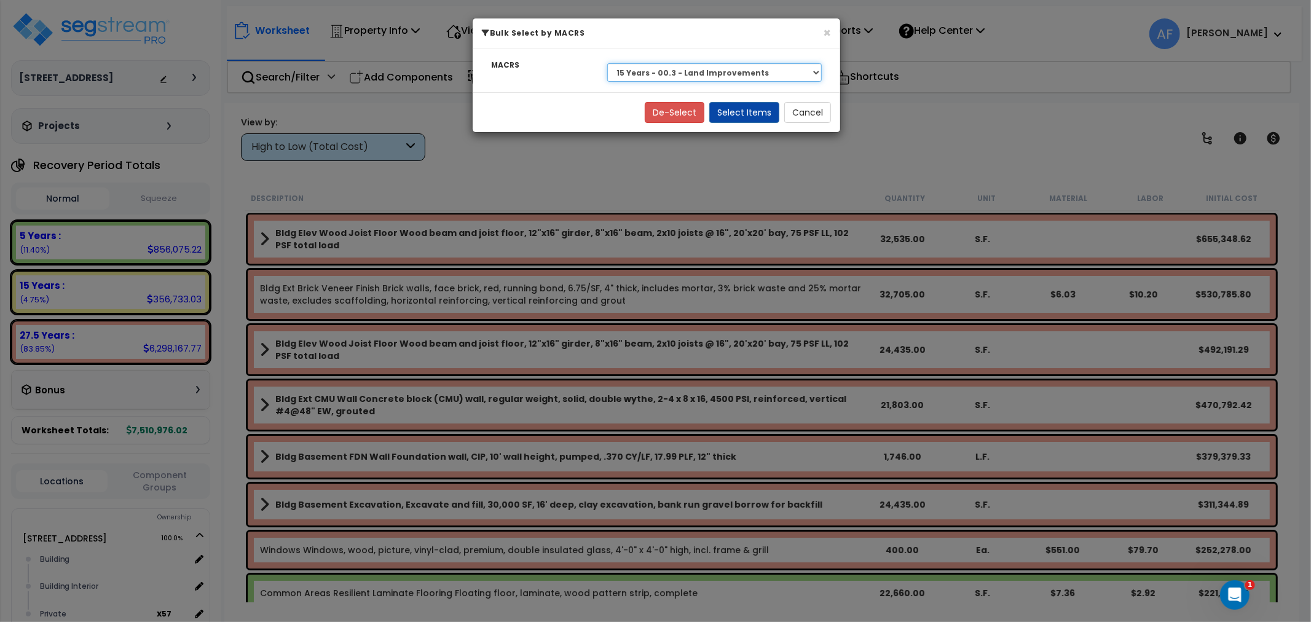
click at [672, 75] on select "Select 27.5 Years - NA - Long-Life Property 5 Years - 00.12 - Information Syste…" at bounding box center [714, 72] width 214 height 18
select select "3669"
click at [607, 63] on select "Select 27.5 Years - NA - Long-Life Property 5 Years - 00.12 - Information Syste…" at bounding box center [714, 72] width 214 height 18
click at [753, 111] on button "Select Items" at bounding box center [744, 112] width 70 height 21
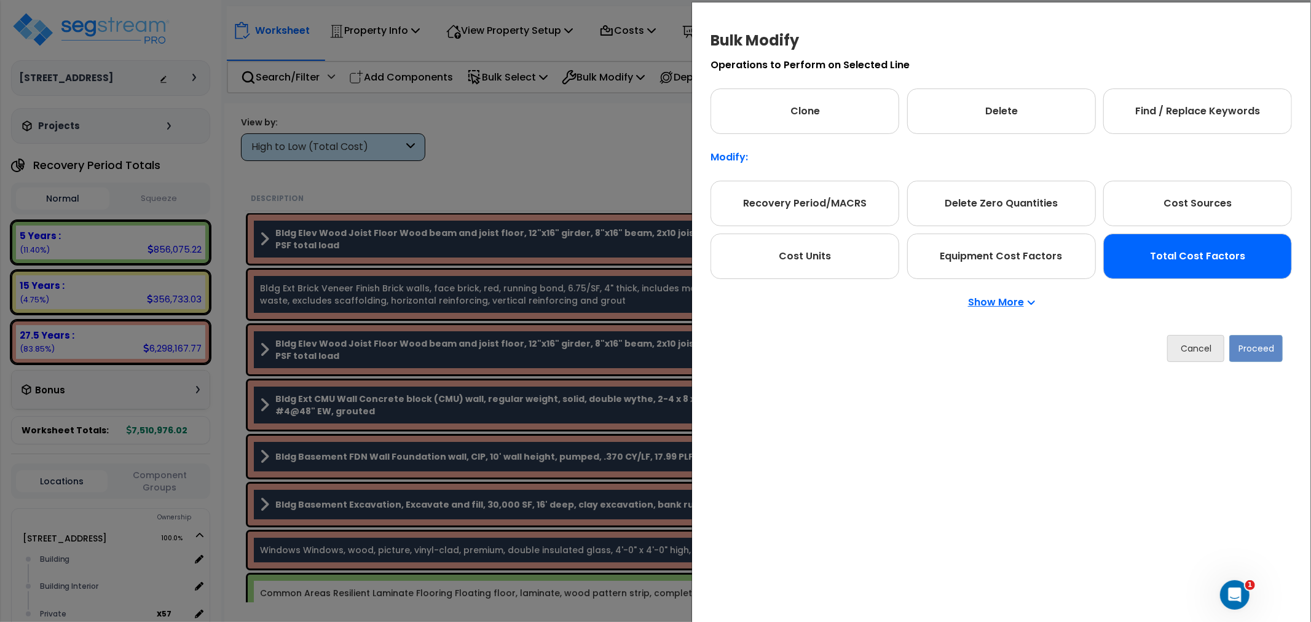
click at [1196, 261] on div "Total Cost Factors" at bounding box center [1197, 256] width 189 height 45
click at [1237, 349] on button "Proceed" at bounding box center [1255, 348] width 53 height 27
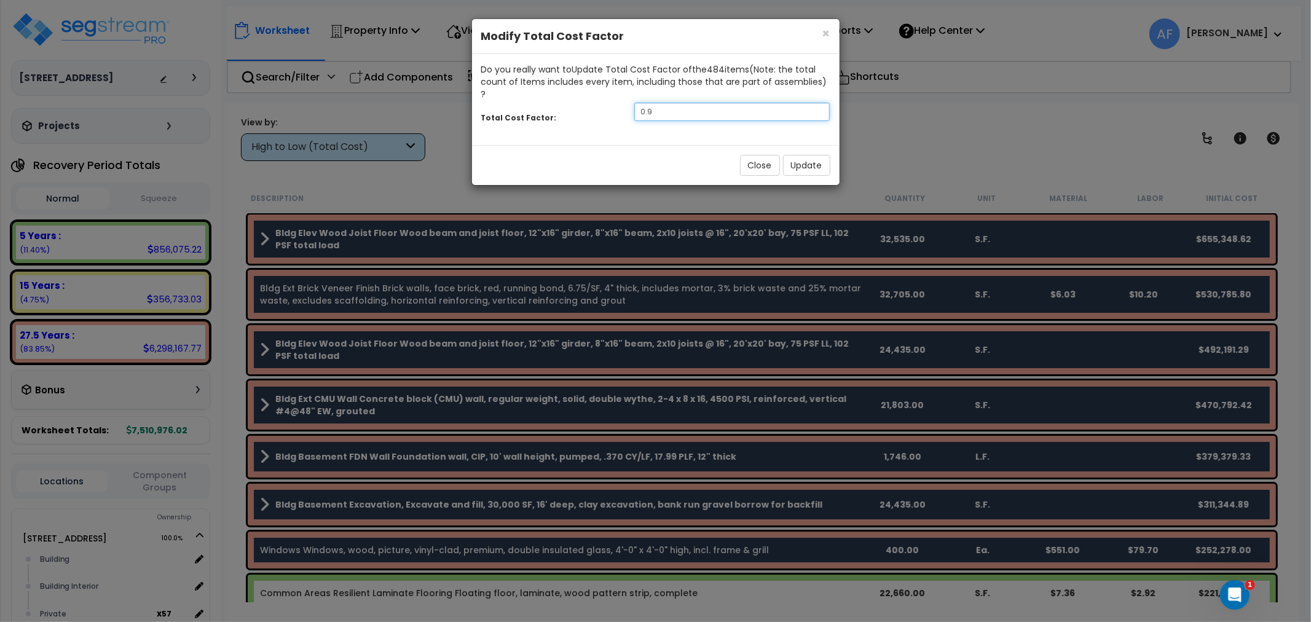
click at [683, 103] on input "0.9" at bounding box center [732, 112] width 196 height 18
type input "0.7"
click at [807, 155] on button "Update" at bounding box center [806, 165] width 47 height 21
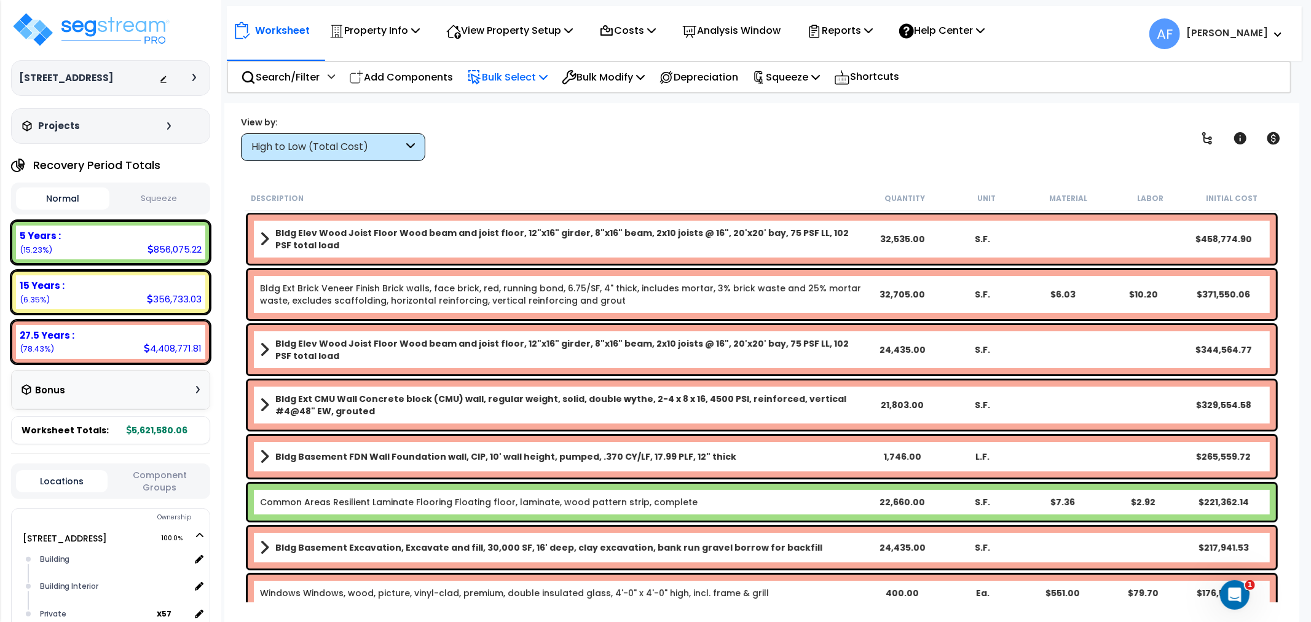
click at [527, 72] on p "Bulk Select" at bounding box center [507, 77] width 81 height 17
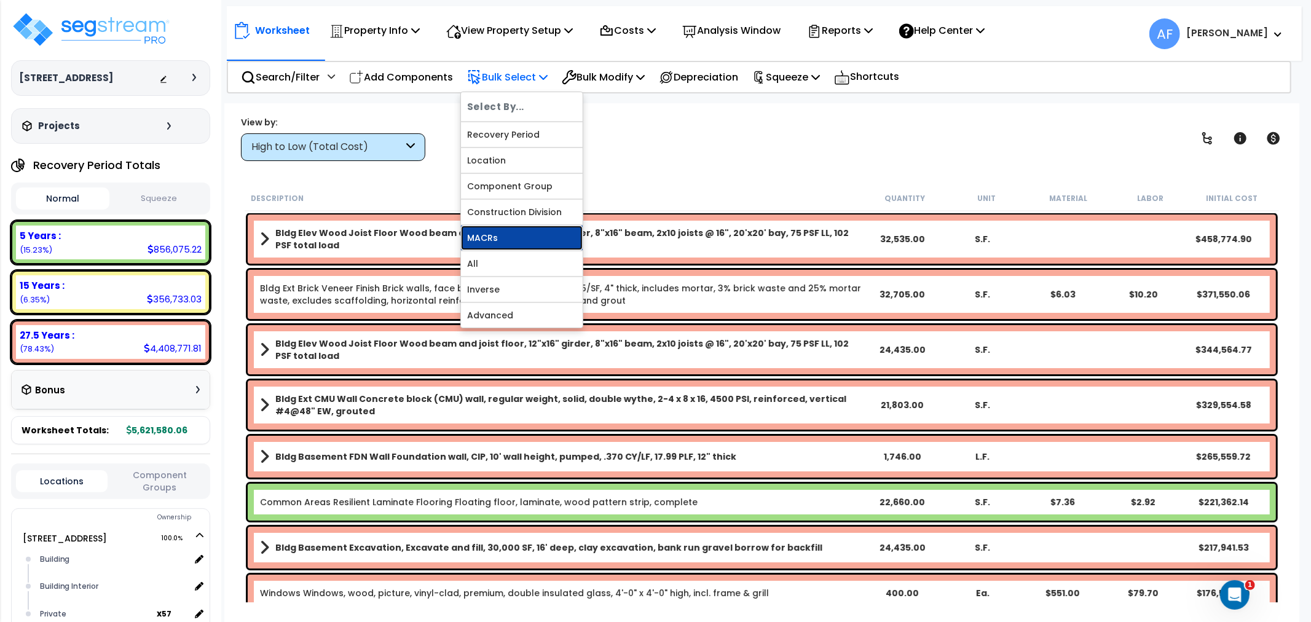
click at [496, 228] on link "MACRs" at bounding box center [522, 238] width 122 height 25
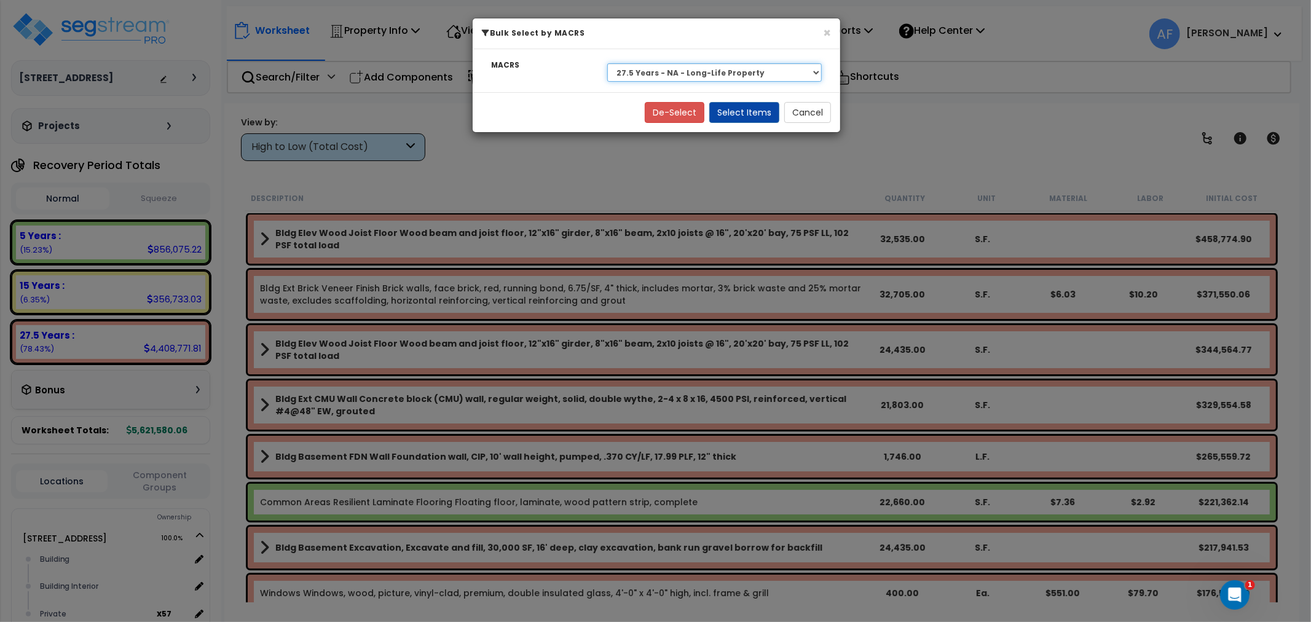
click at [658, 70] on select "Select 27.5 Years - NA - Long-Life Property 5 Years - 00.12 - Information Syste…" at bounding box center [714, 72] width 214 height 18
click at [894, 100] on div "× Bulk Select by MACRS MACRS Select 27.5 Years - NA - Long-Life Property 5 Year…" at bounding box center [655, 311] width 1311 height 622
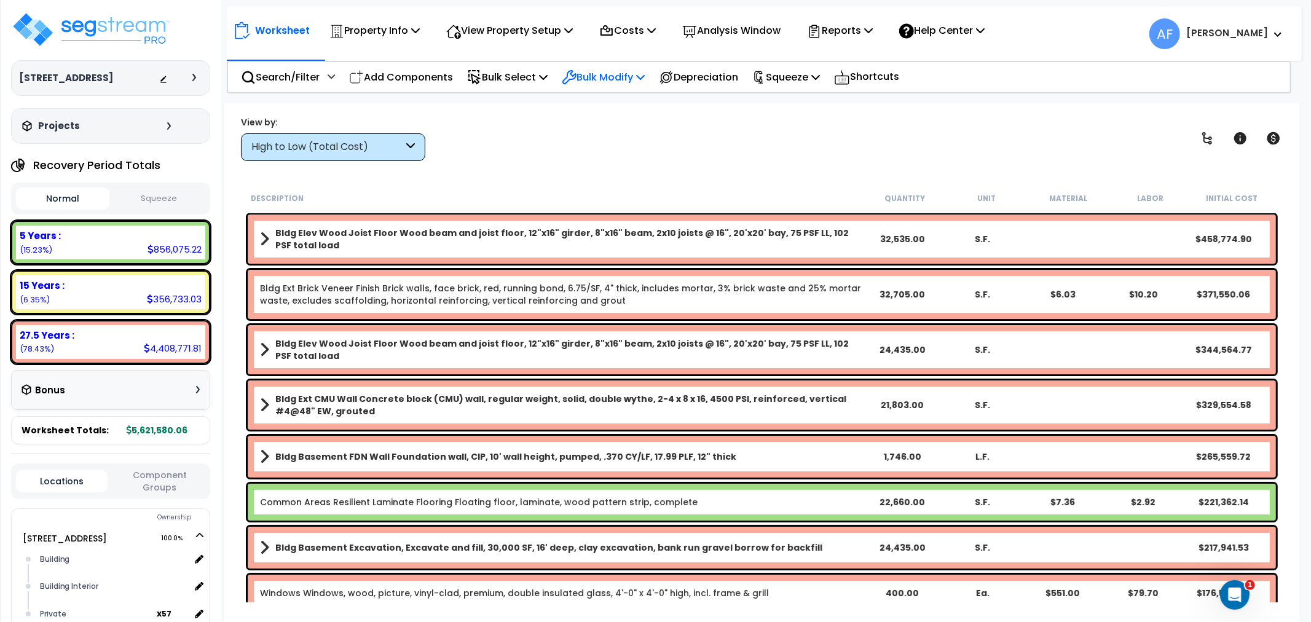
click at [607, 70] on p "Bulk Modify" at bounding box center [603, 77] width 83 height 17
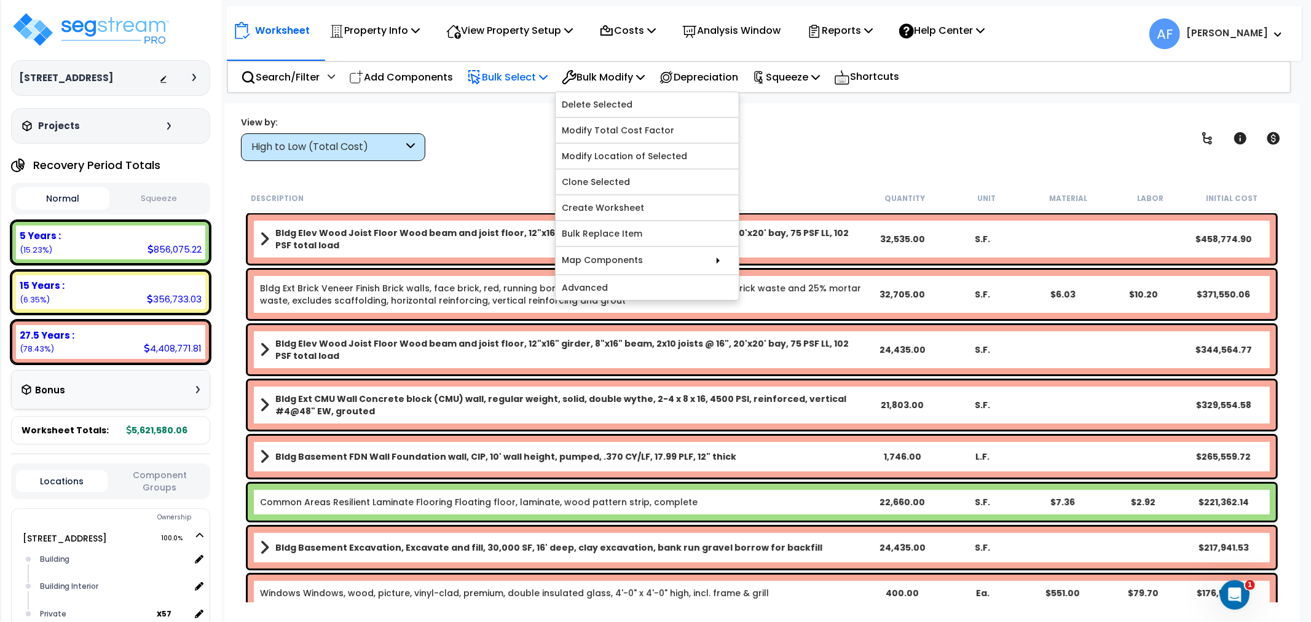
click at [524, 74] on p "Bulk Select" at bounding box center [507, 77] width 81 height 17
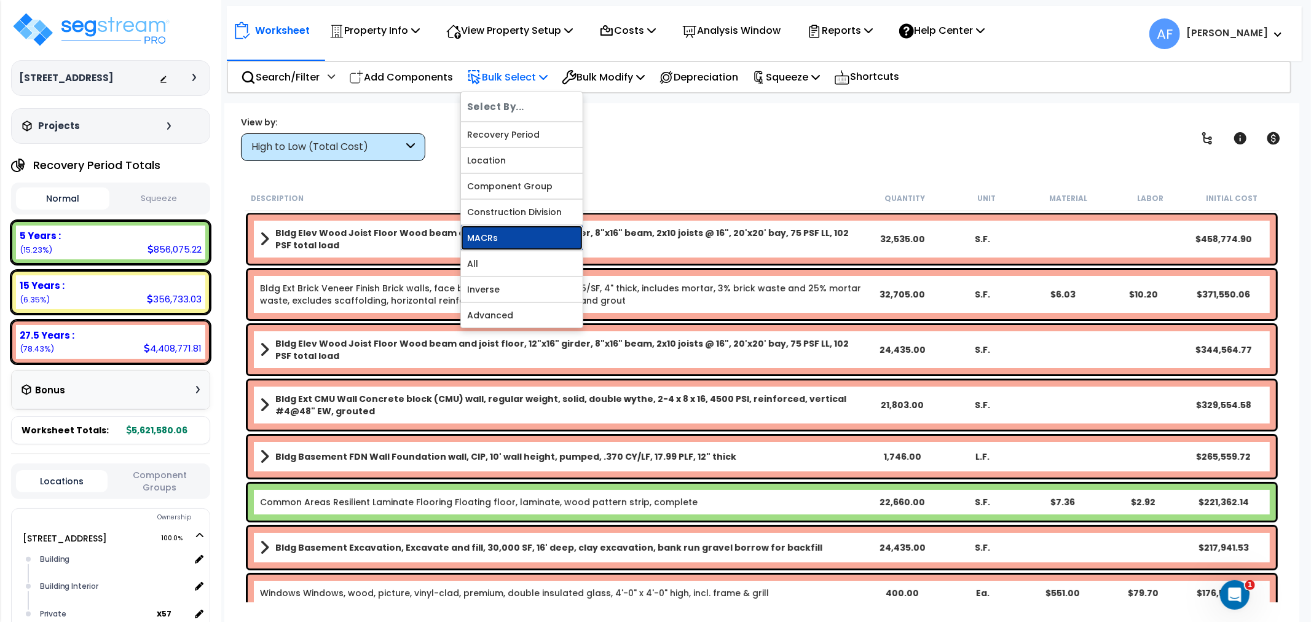
click at [516, 232] on link "MACRs" at bounding box center [522, 238] width 122 height 25
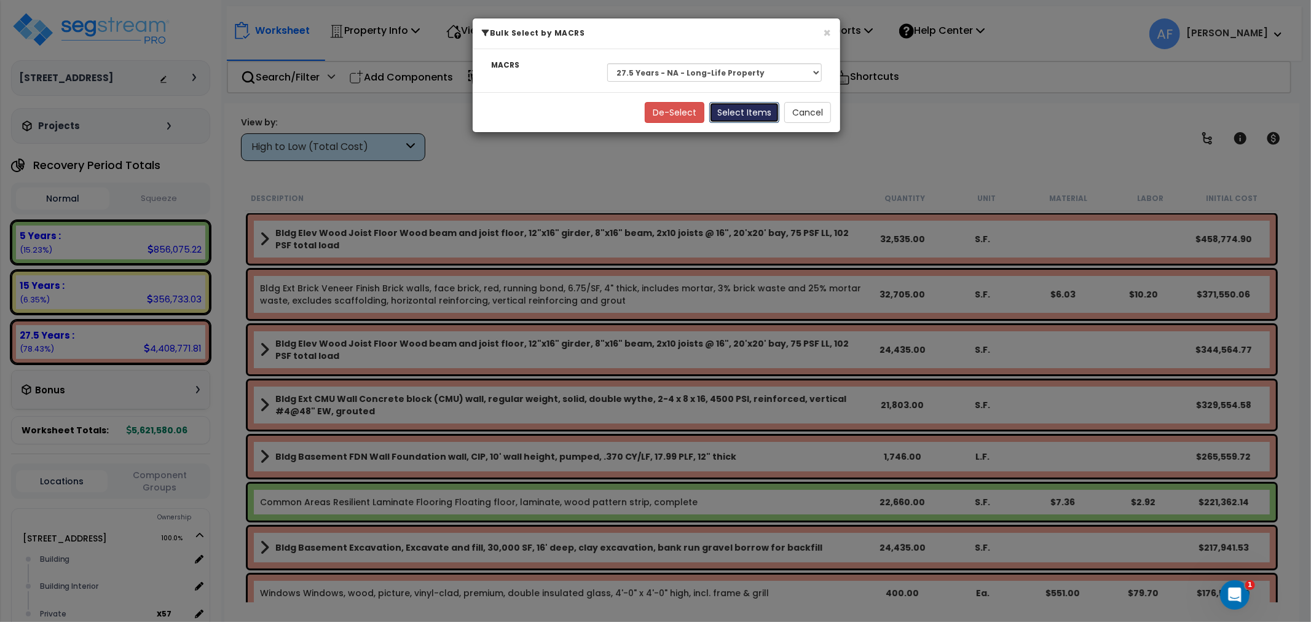
click at [742, 111] on button "Select Items" at bounding box center [744, 112] width 70 height 21
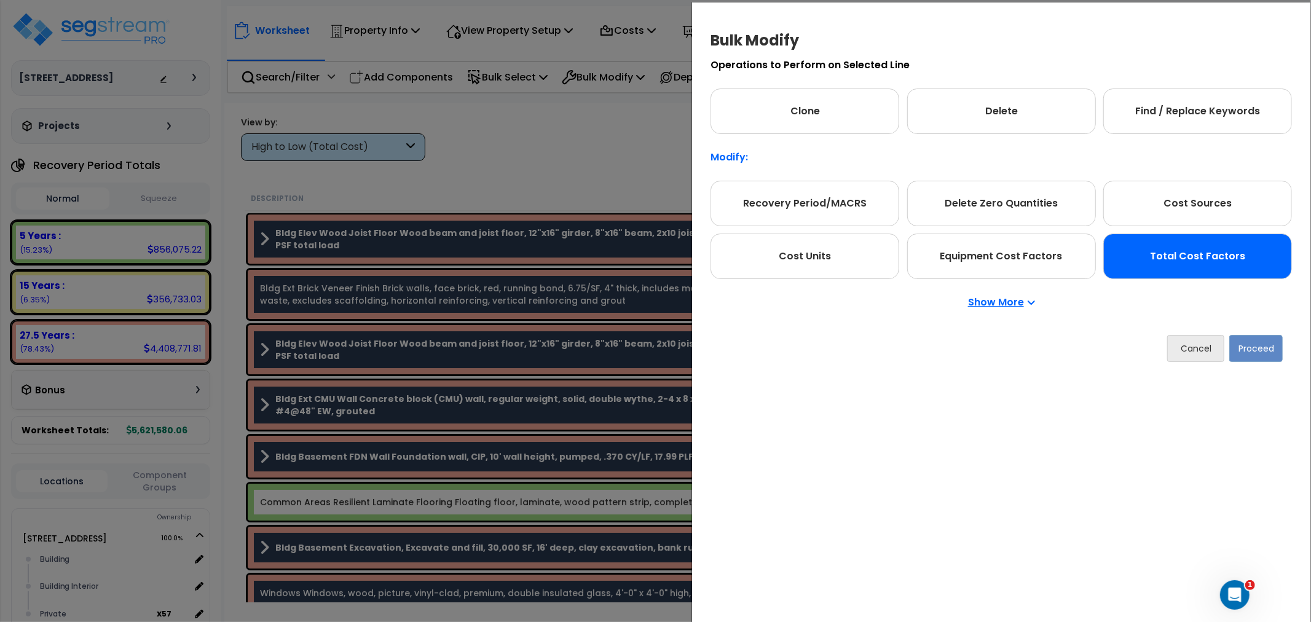
click at [1178, 251] on div "Total Cost Factors" at bounding box center [1197, 256] width 189 height 45
click at [1245, 342] on button "Proceed" at bounding box center [1255, 348] width 53 height 27
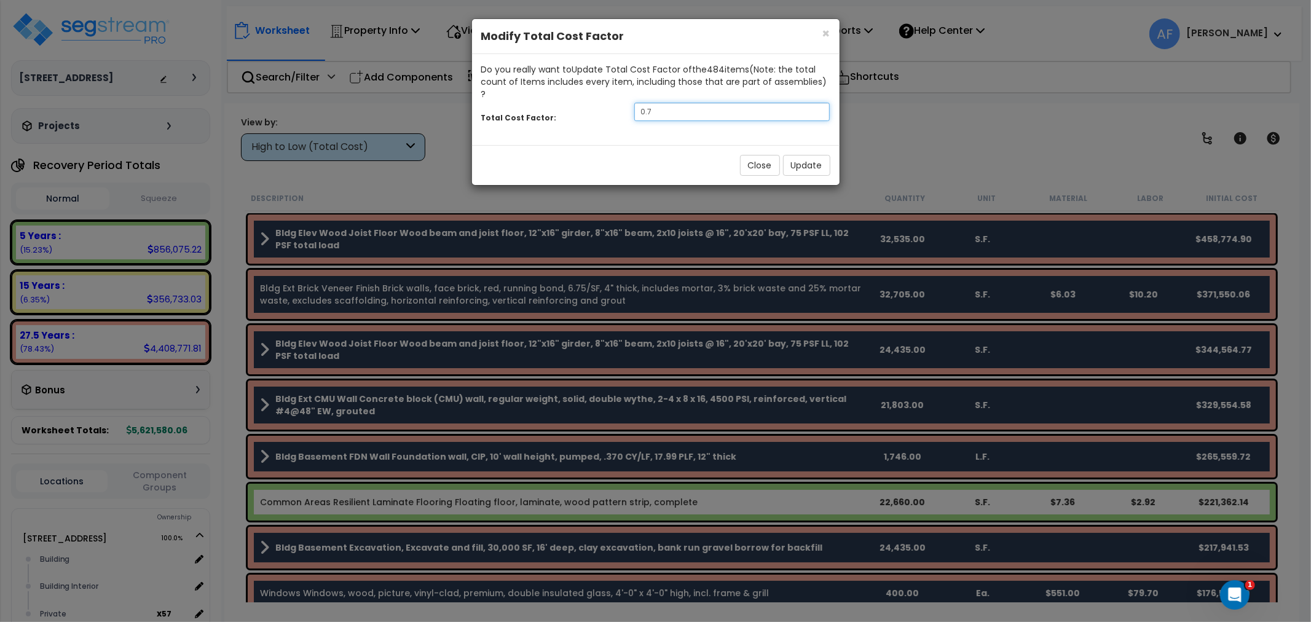
click at [670, 103] on input "0.7" at bounding box center [732, 112] width 196 height 18
type input "0.65"
click at [791, 155] on button "Update" at bounding box center [806, 165] width 47 height 21
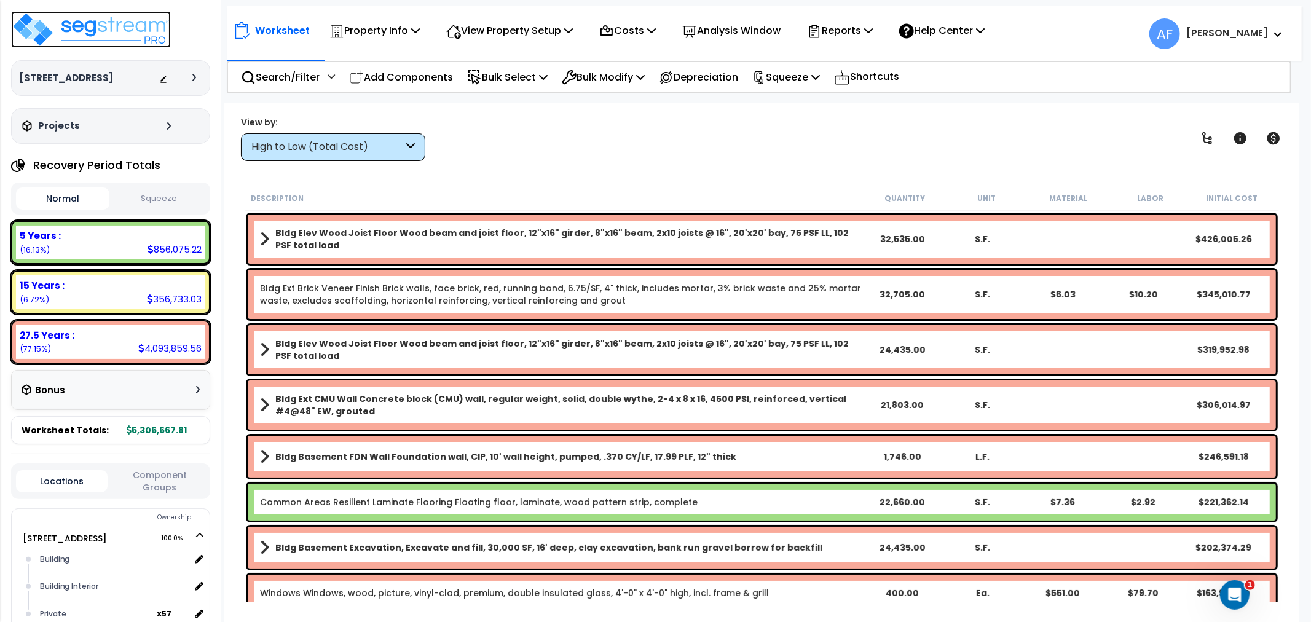
click at [148, 31] on img at bounding box center [91, 29] width 160 height 37
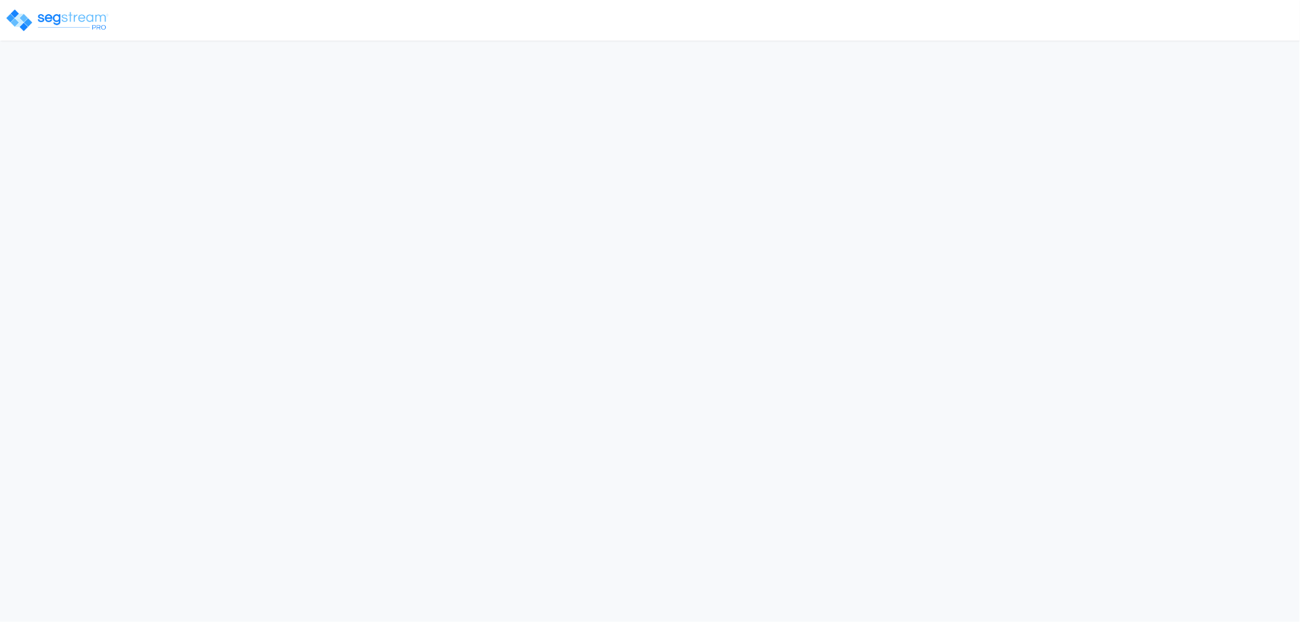
select select "2024"
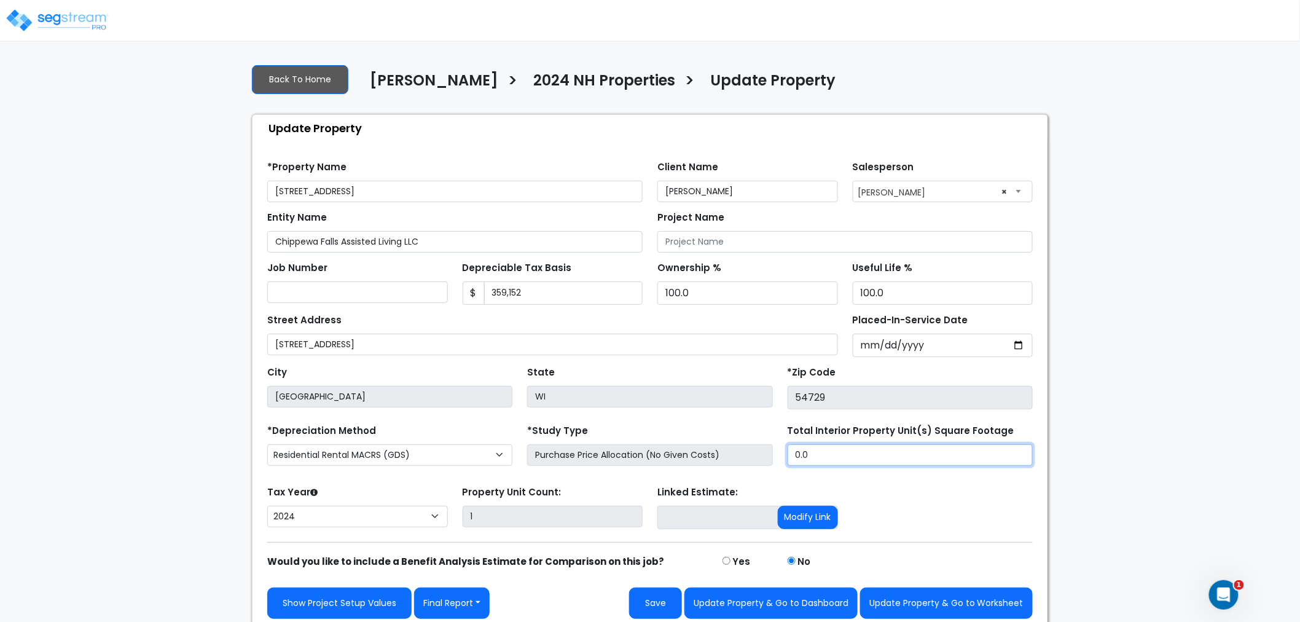
drag, startPoint x: 850, startPoint y: 458, endPoint x: 752, endPoint y: 461, distance: 98.4
click at [752, 461] on div "*Depreciation Method Commercial MACRS (GDS) Residential Rental MACRS (GDS) Comm…" at bounding box center [650, 446] width 780 height 49
type input "56,863"
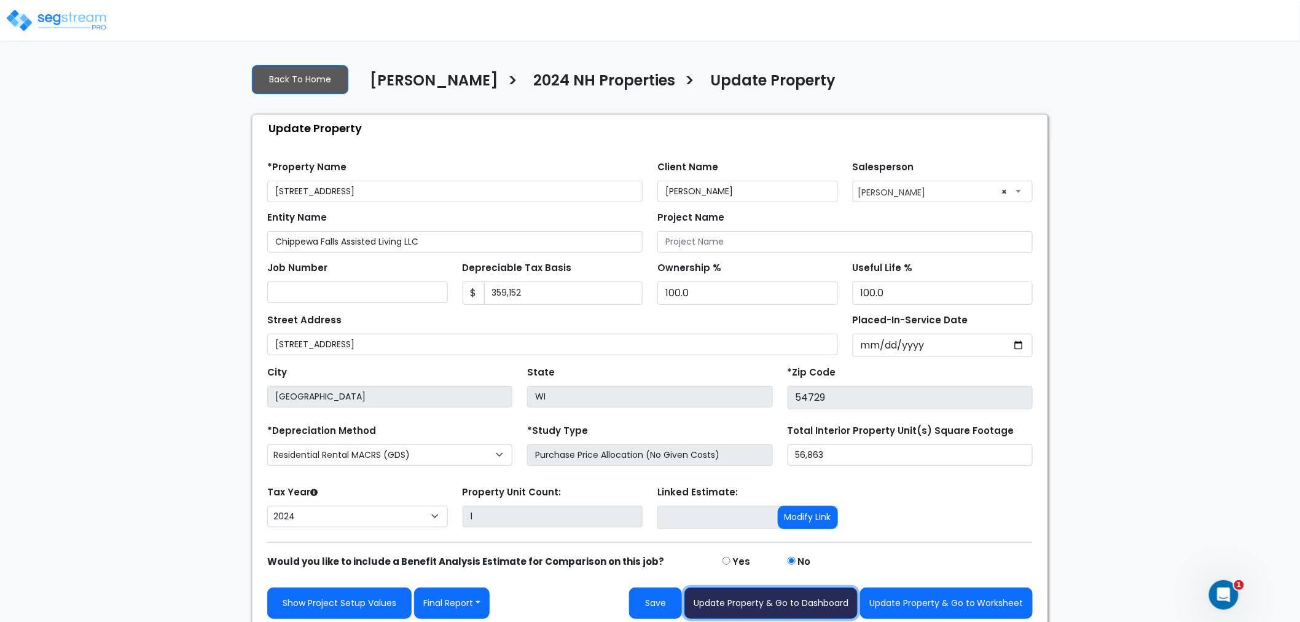
click at [815, 605] on button "Update Property & Go to Dashboard" at bounding box center [771, 602] width 173 height 31
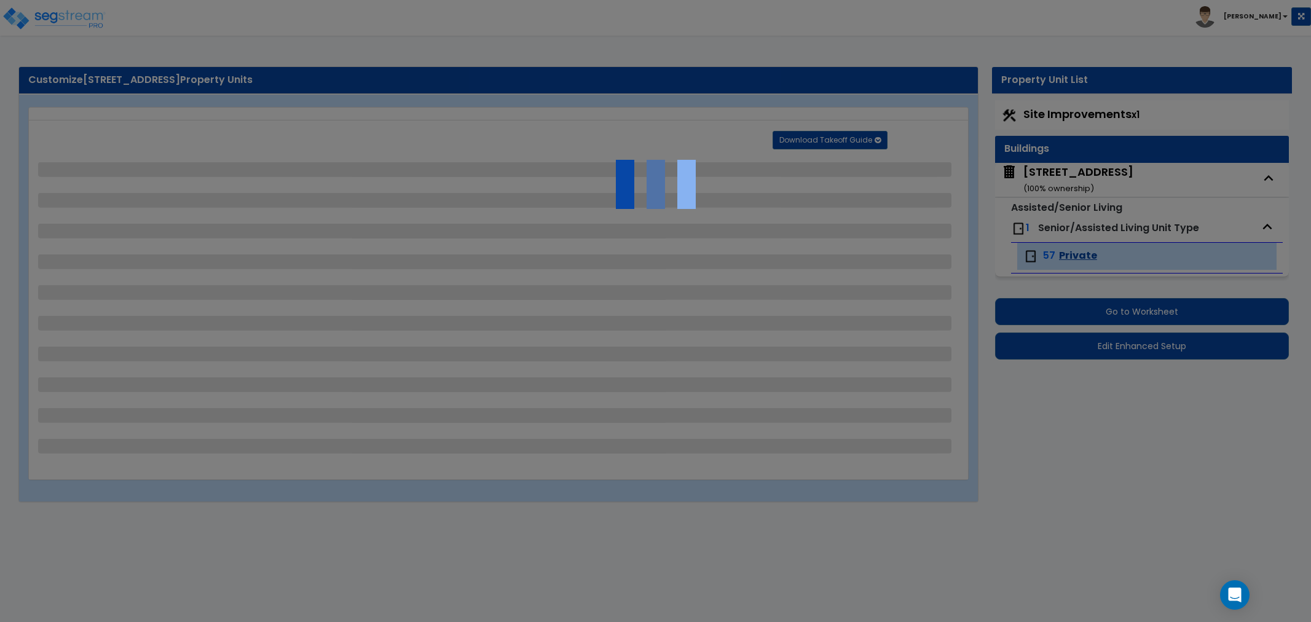
select select "2"
select select "1"
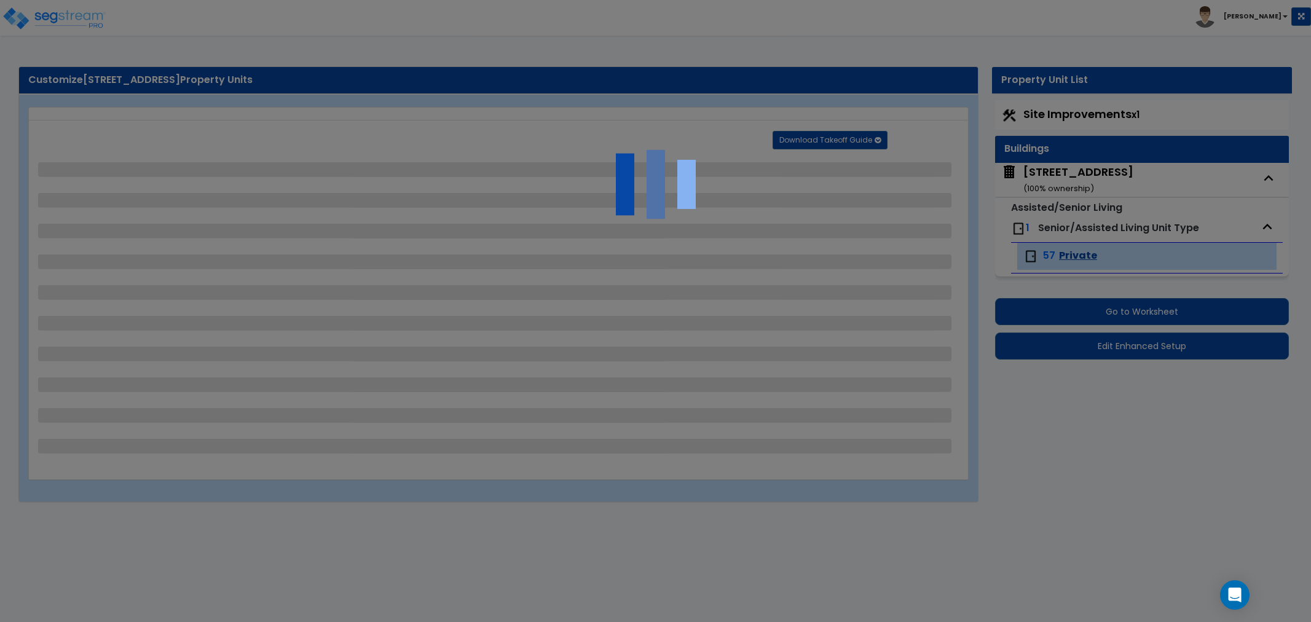
select select "1"
select select "2"
select select "1"
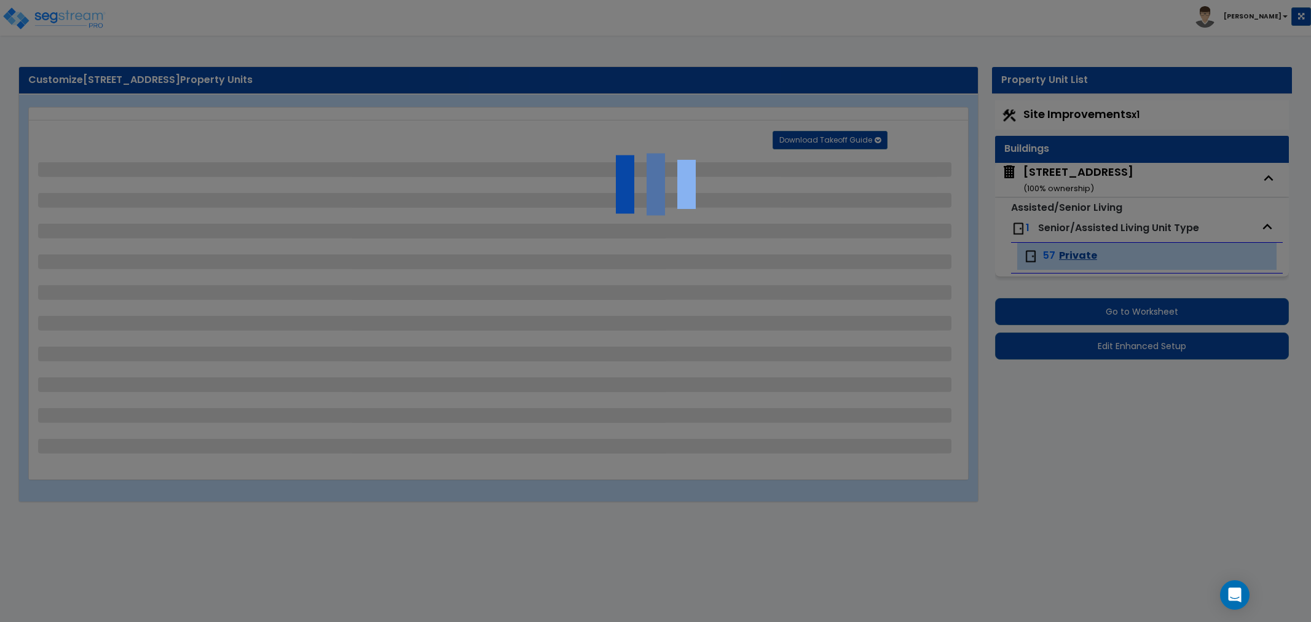
select select "1"
select select "2"
select select "1"
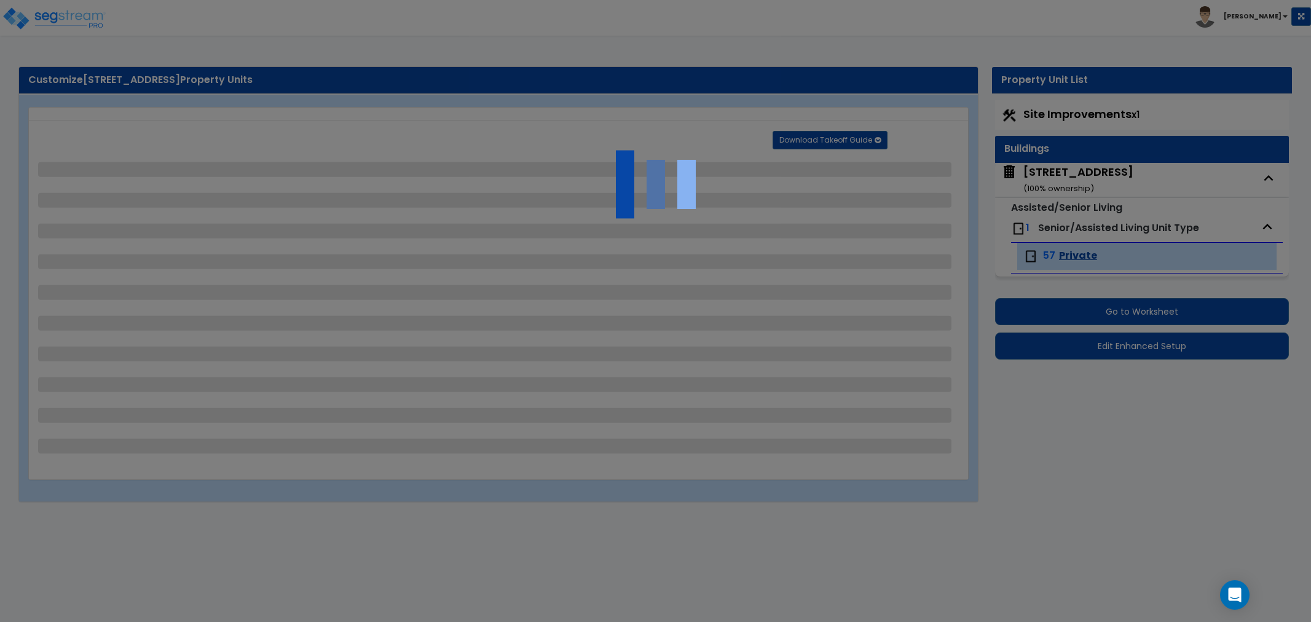
select select "1"
select select "2"
select select "1"
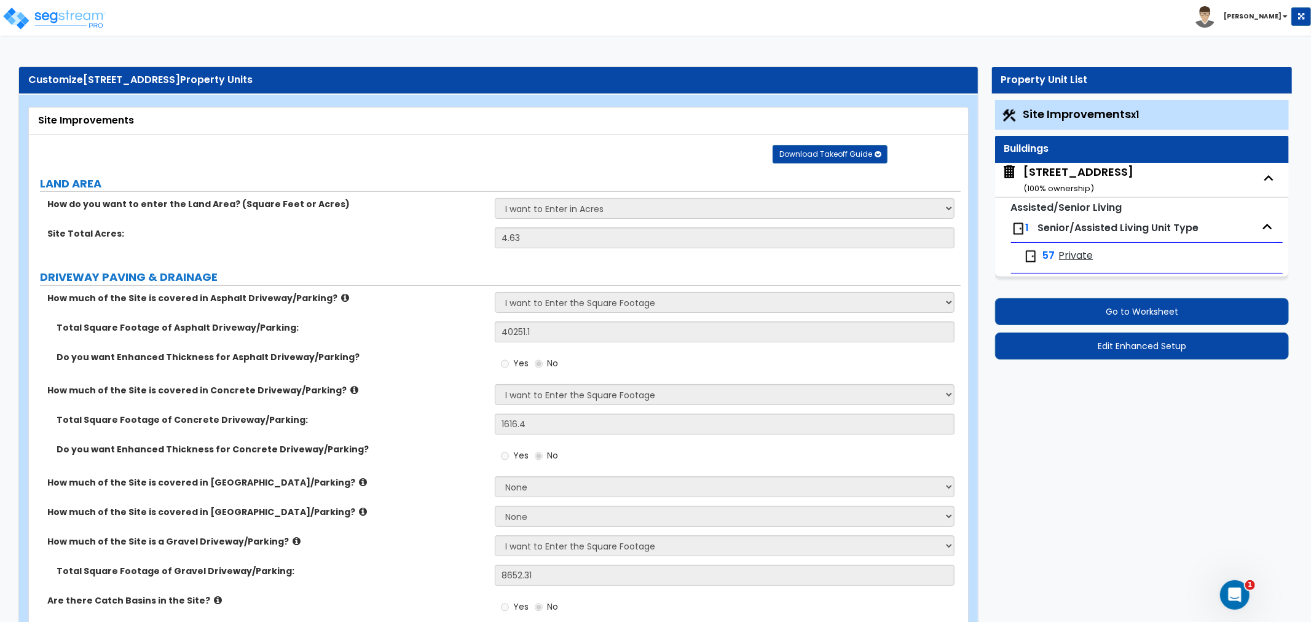
click at [1054, 179] on div "300 Bridgewater Avenue ( 100 % ownership)" at bounding box center [1078, 179] width 110 height 31
select select "1"
select select "3"
select select "6"
select select "1"
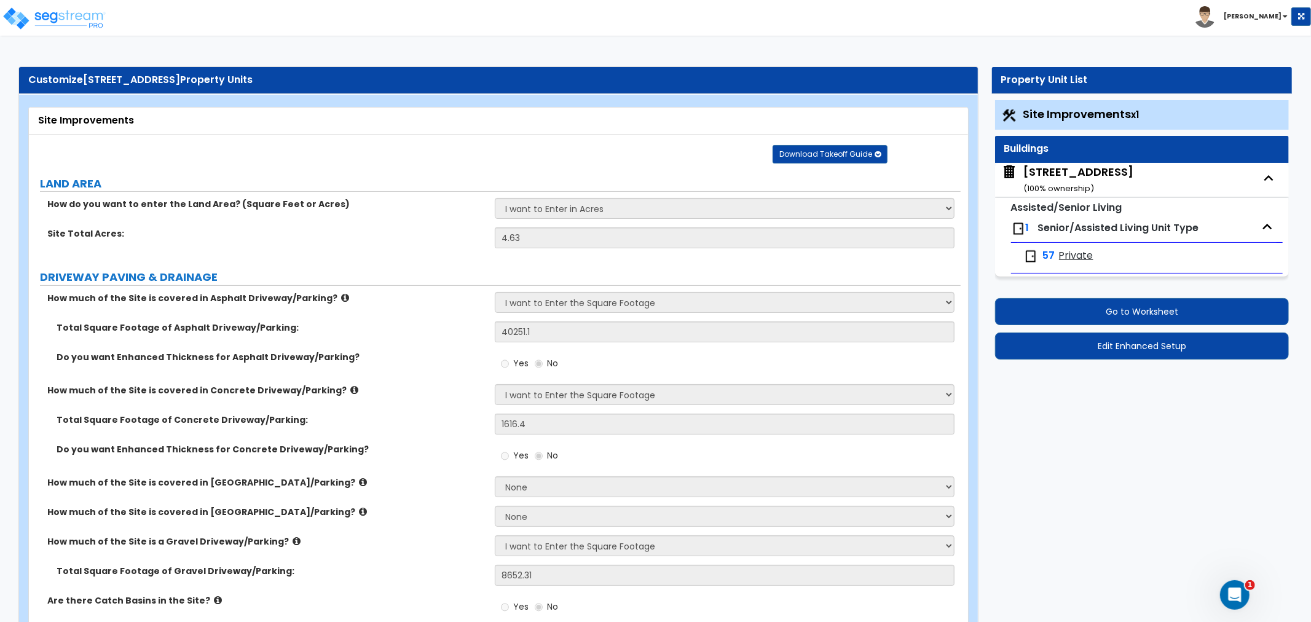
select select "2"
select select "1"
select select "2"
select select "1"
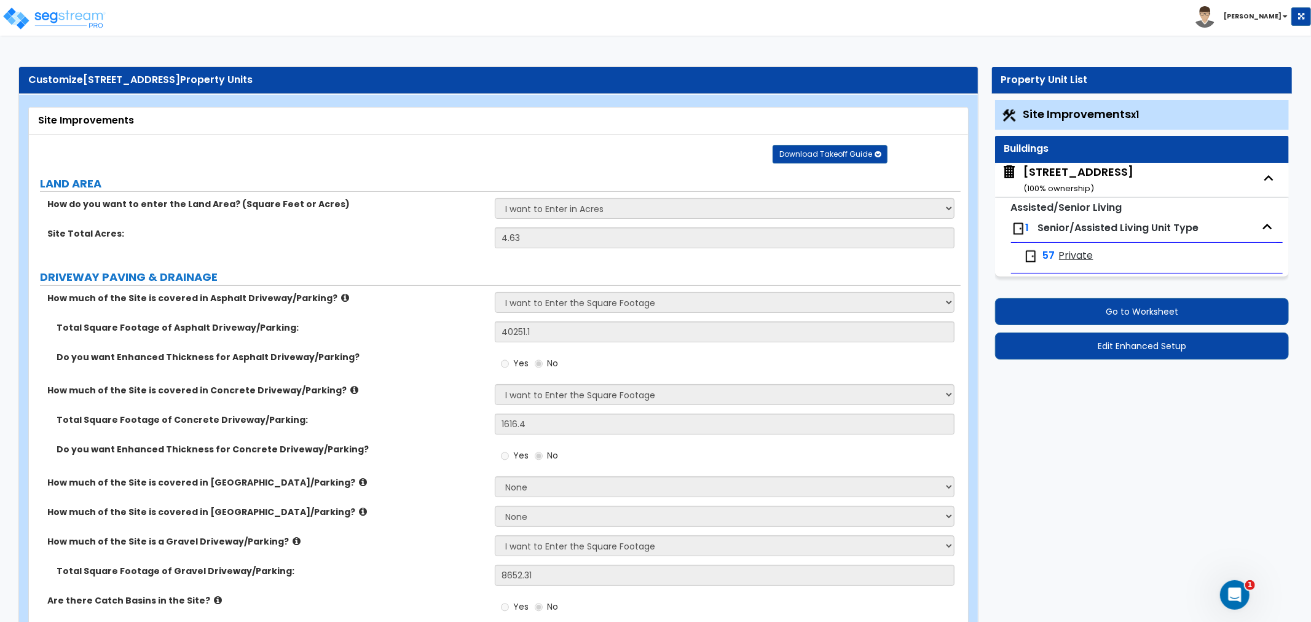
select select "3"
select select "2"
select select "1"
select select "2"
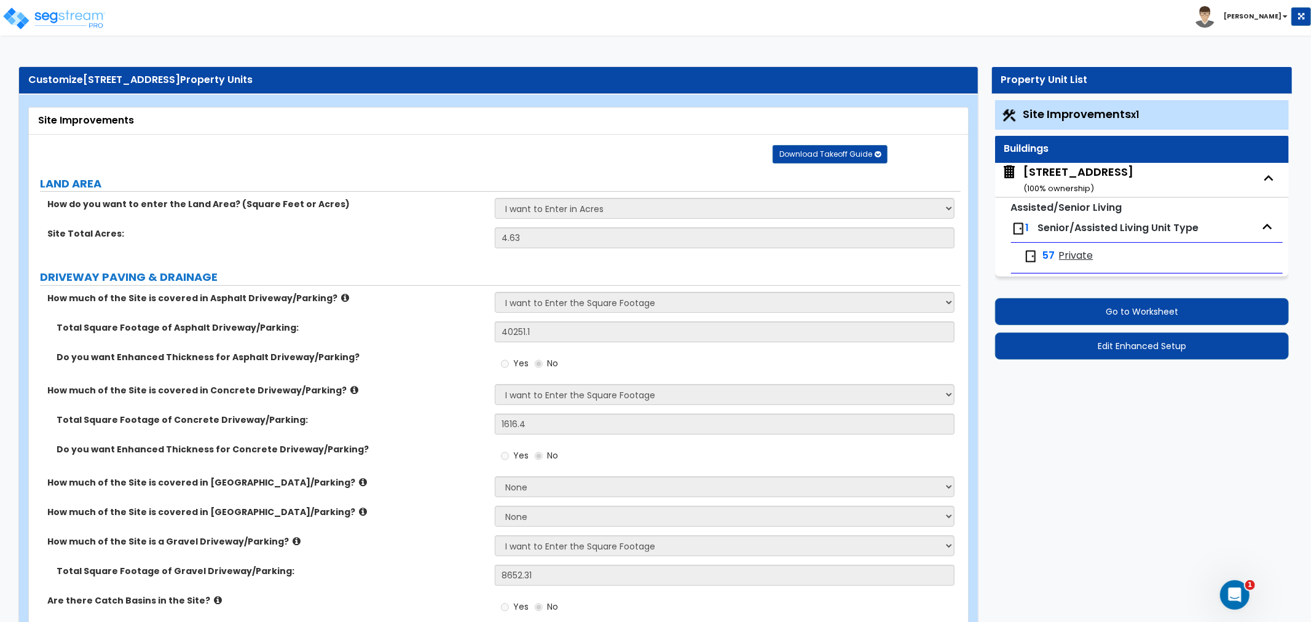
select select "5"
select select "1"
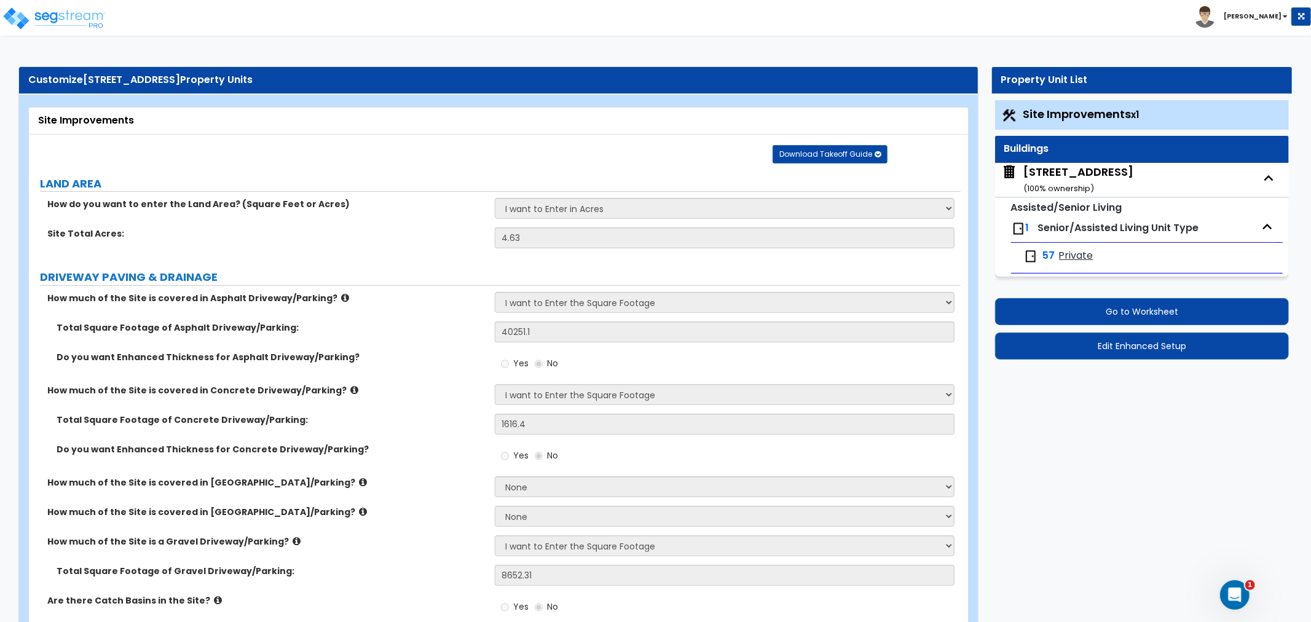
select select "4"
select select "1"
select select "3"
select select "5"
select select "3"
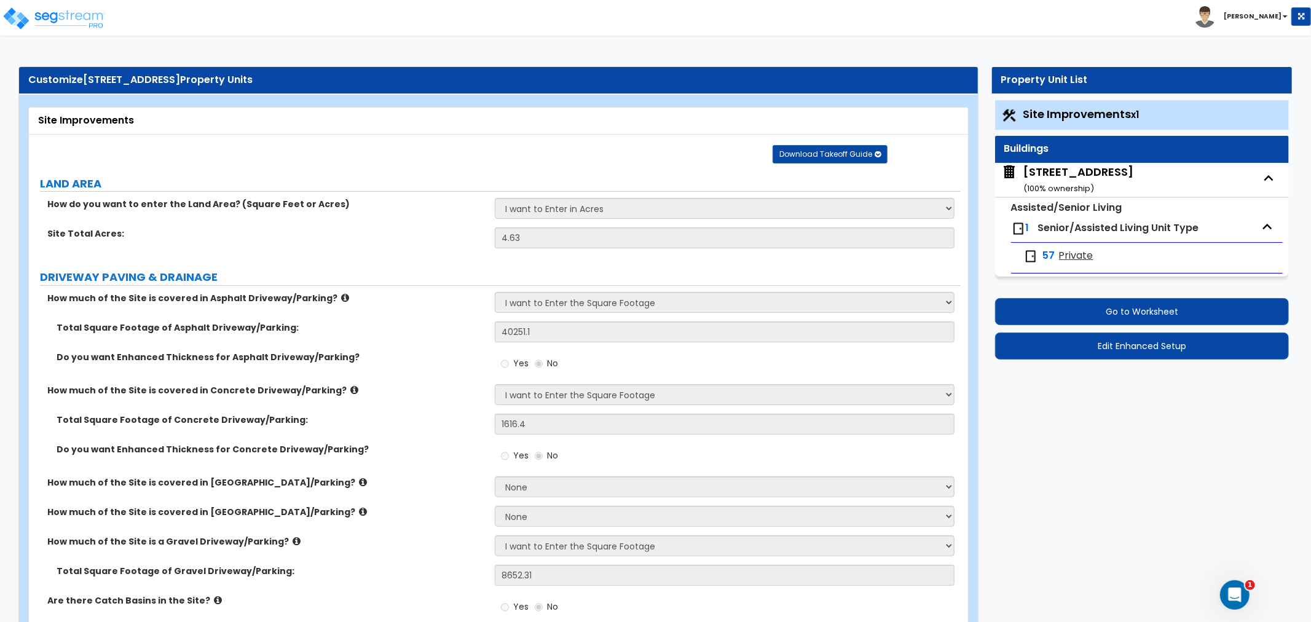
select select "1"
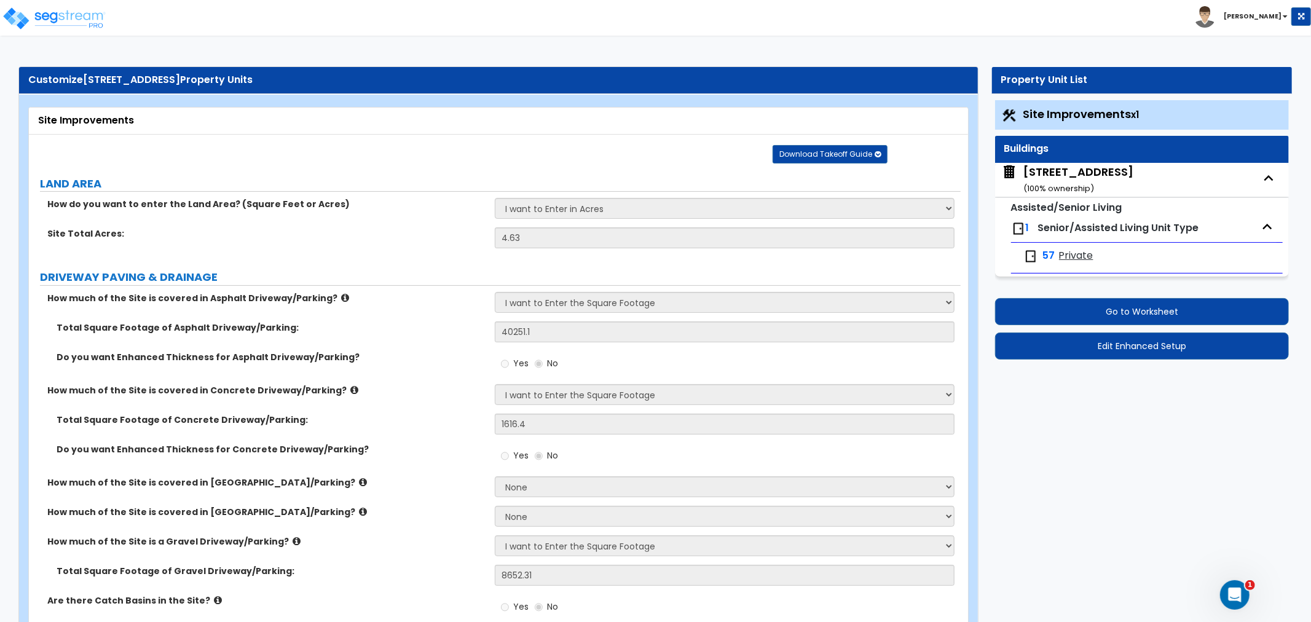
select select "3"
select select "2"
select select "1"
select select "2"
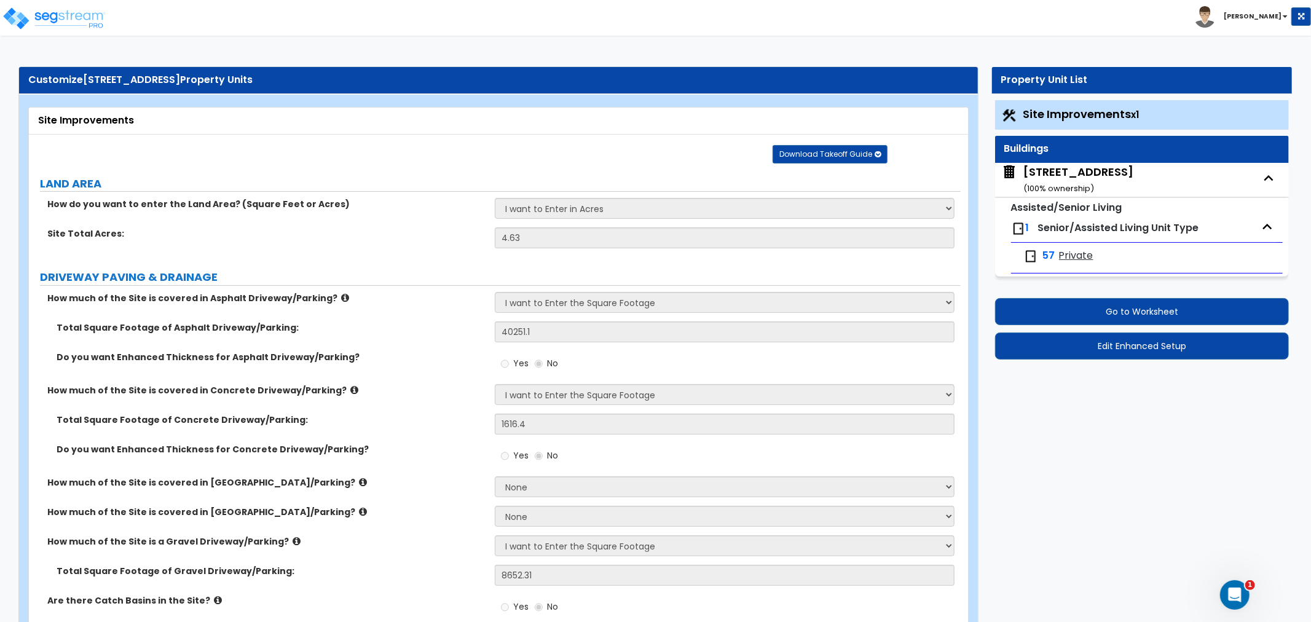
select select "3"
select select "4"
select select "6"
select select "2"
select select "1"
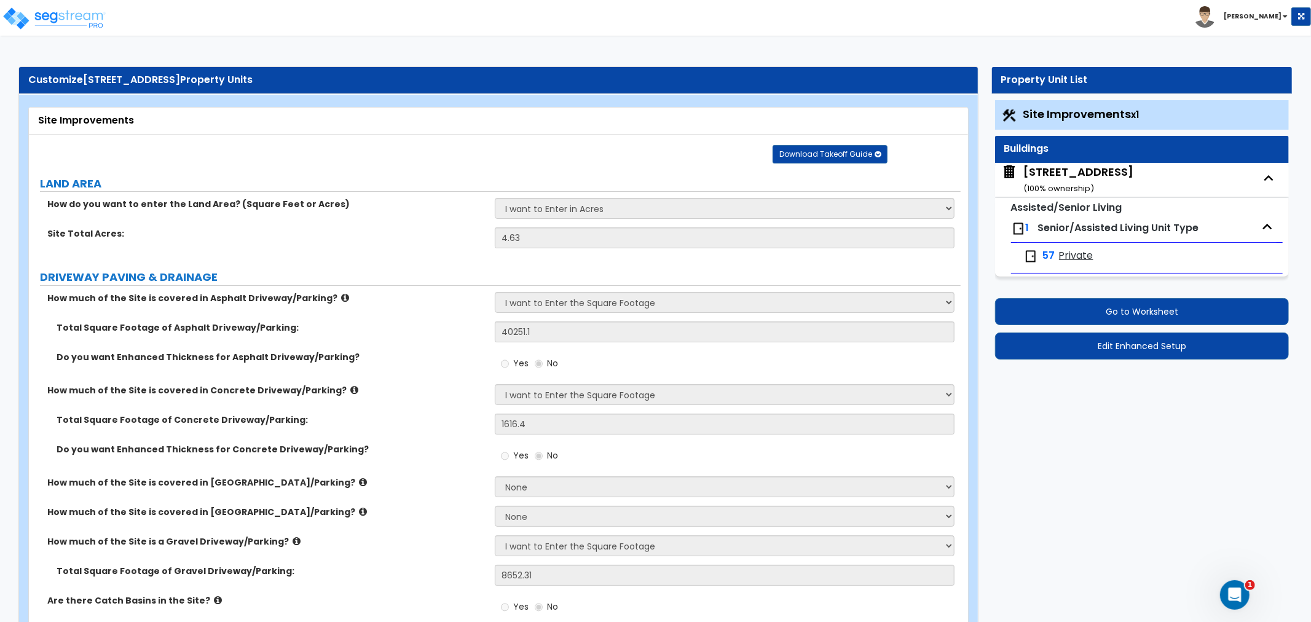
select select "1"
select select "2"
select select "3"
select select "5"
select select "2"
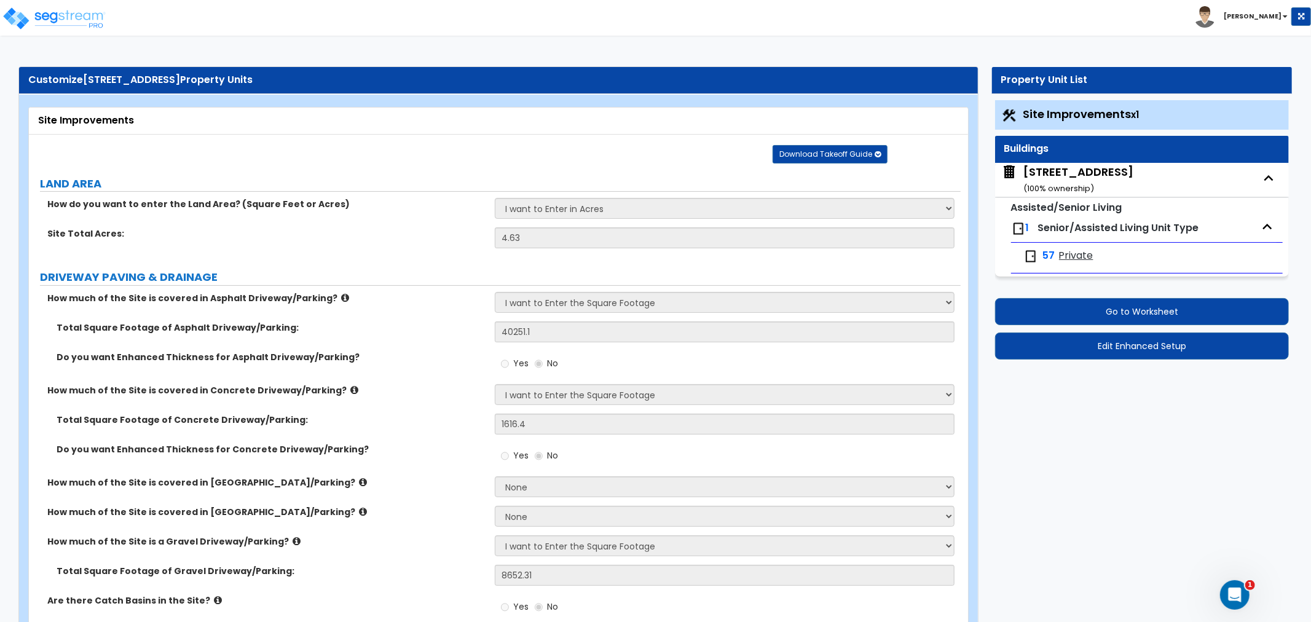
select select "1"
select select "2"
select select "1"
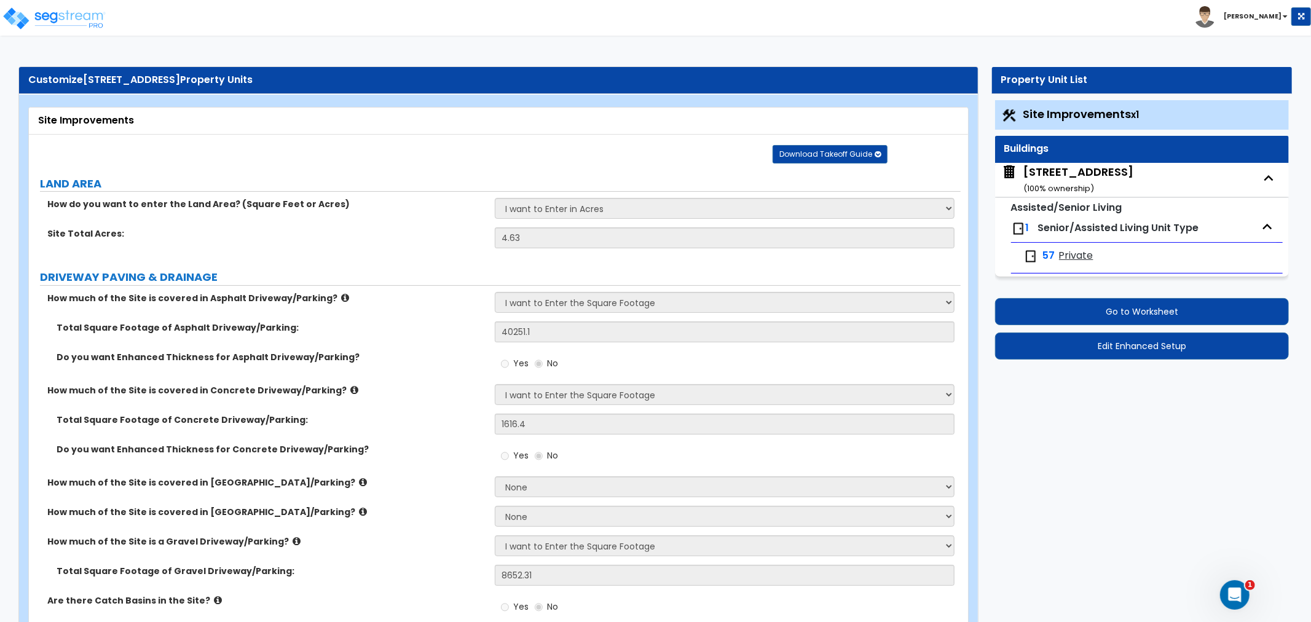
select select "3"
select select "1"
select select "3"
select select "1"
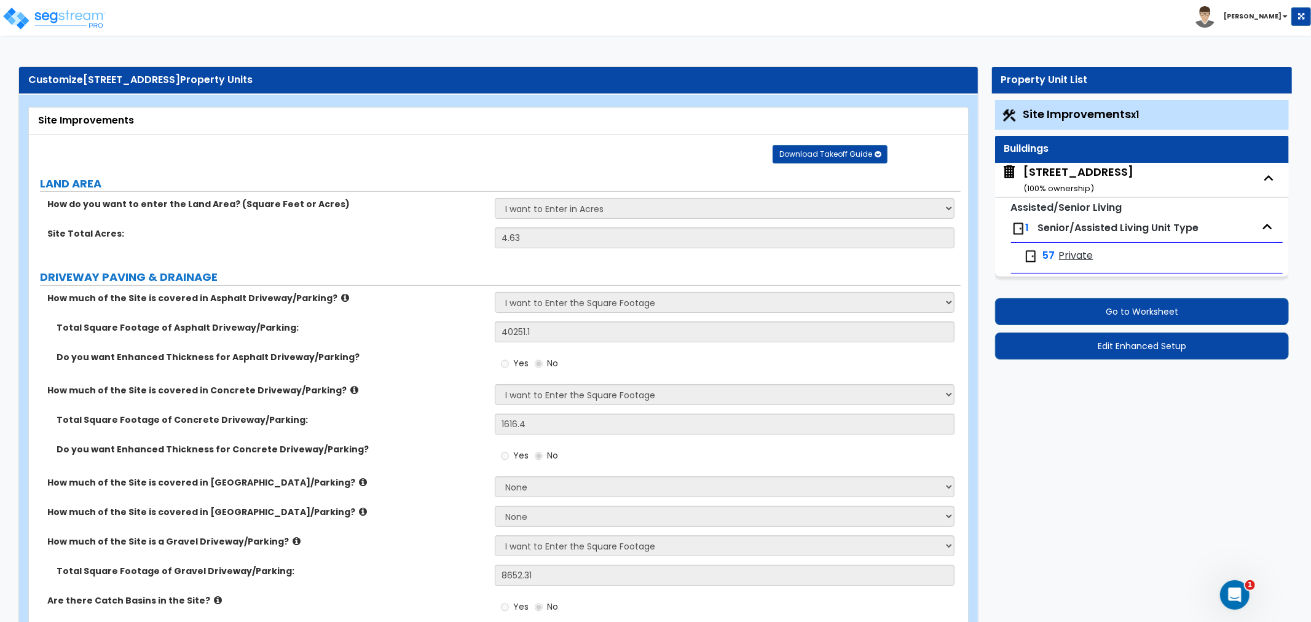
select select "1"
select select "2"
select select "1"
select select "4"
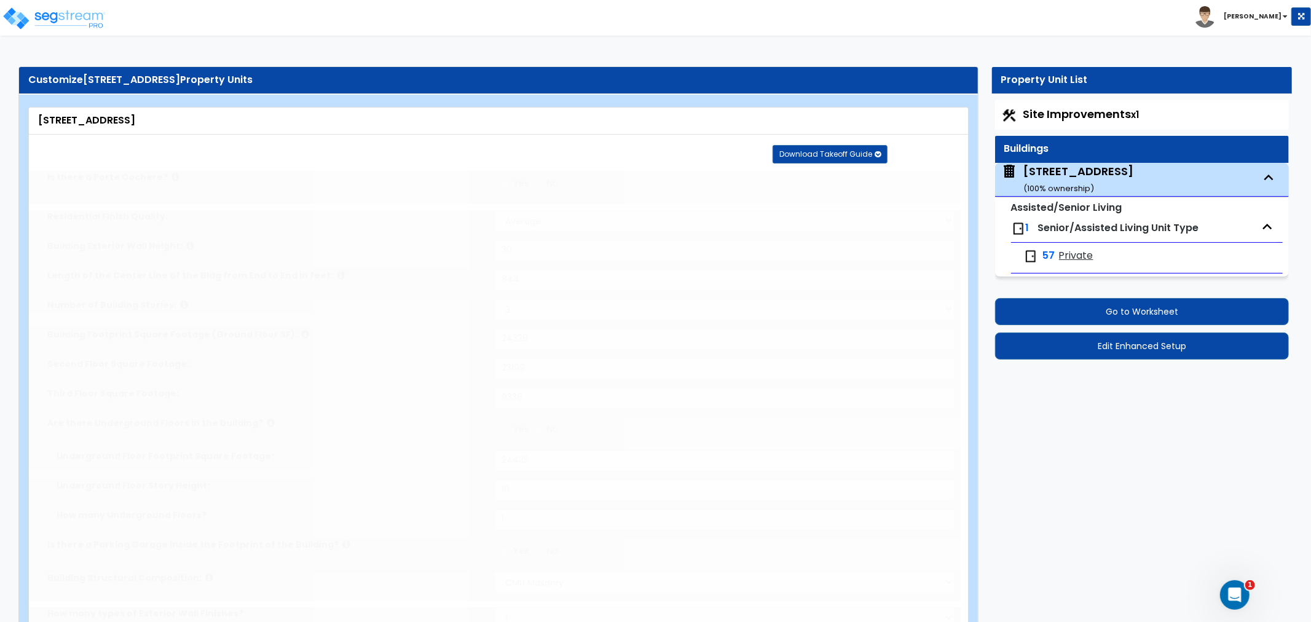
type input "9"
radio input "true"
select select "1"
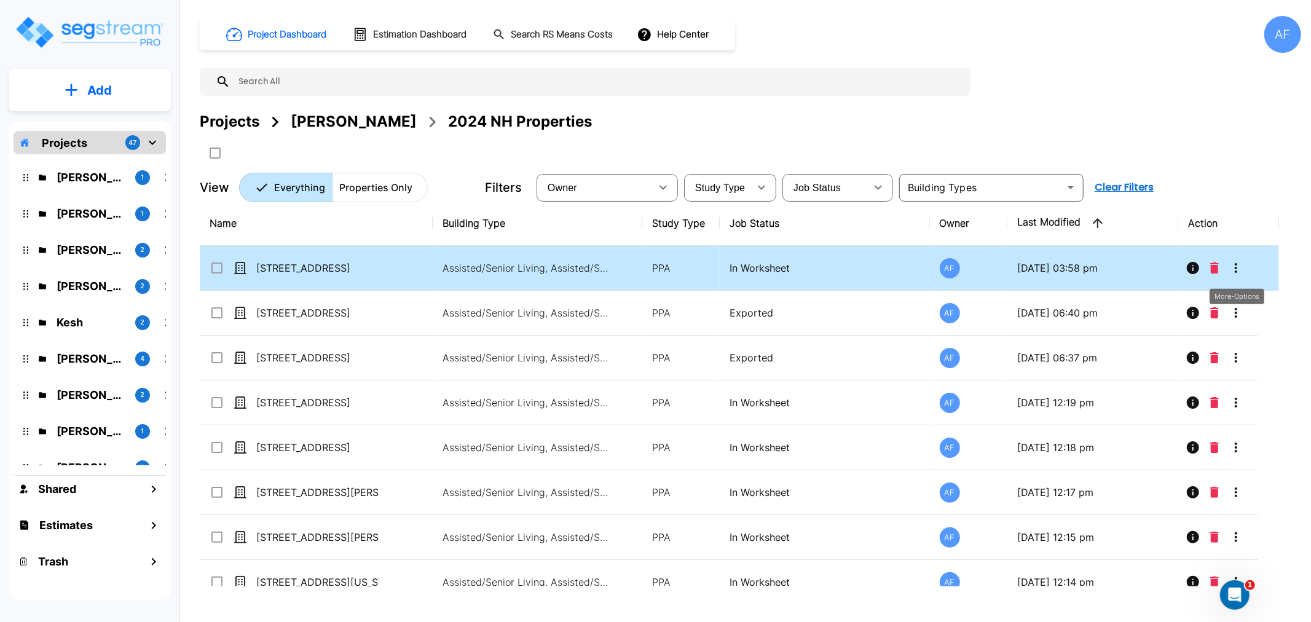
click at [1231, 273] on icon "More-Options" at bounding box center [1235, 268] width 15 height 15
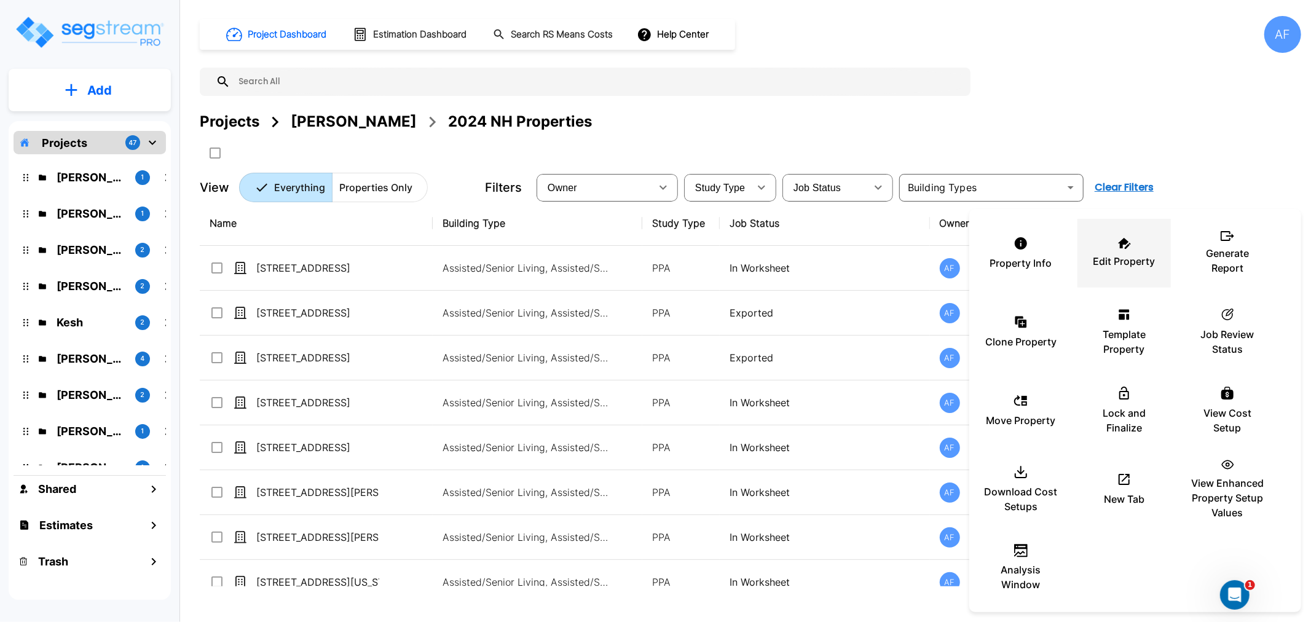
click at [1117, 256] on p "Edit Property" at bounding box center [1124, 261] width 62 height 15
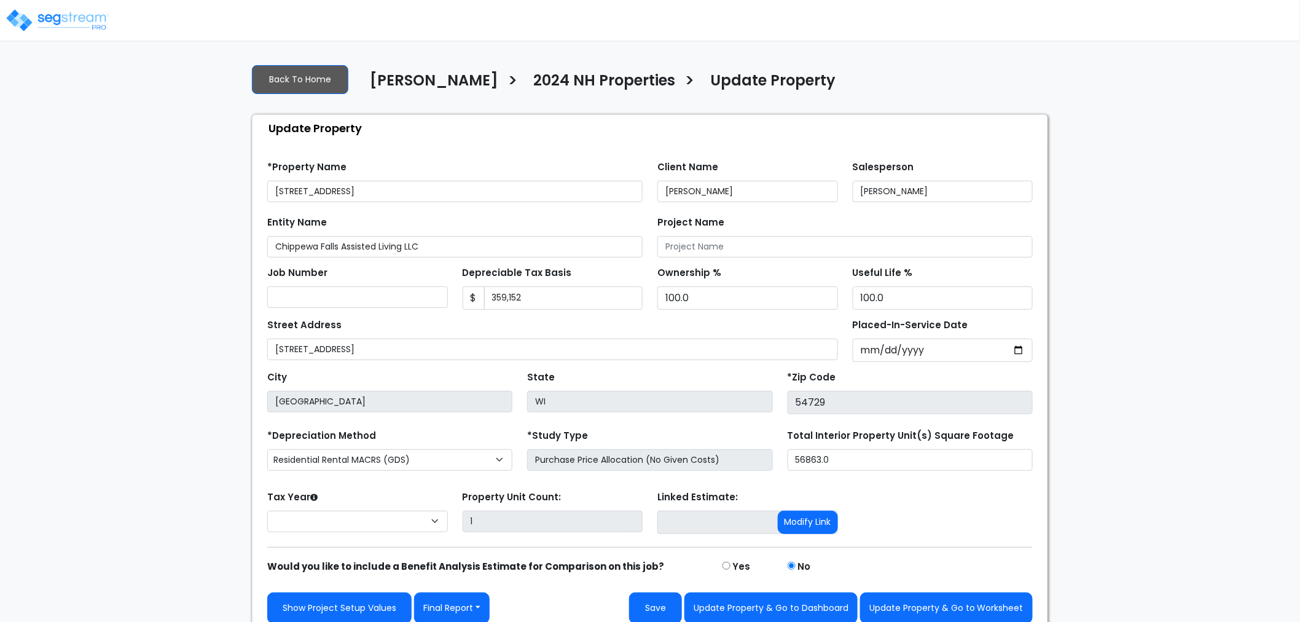
select select "2024"
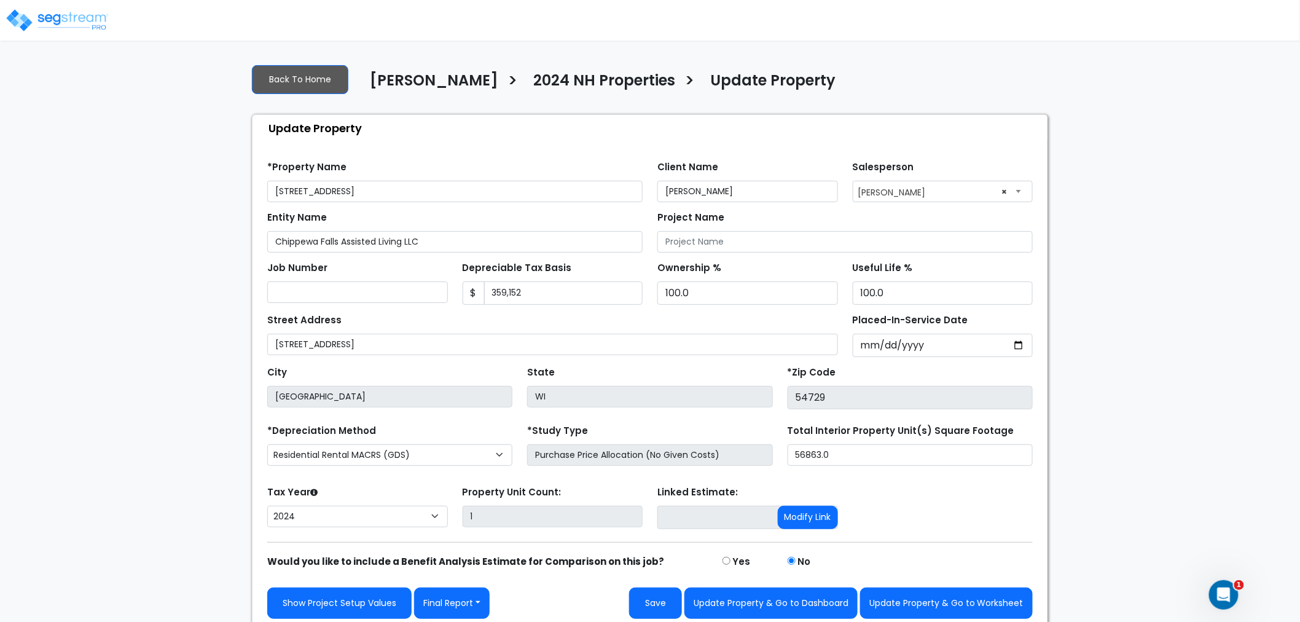
type input "300 Bridgewater Ave-"
